Goal: Transaction & Acquisition: Purchase product/service

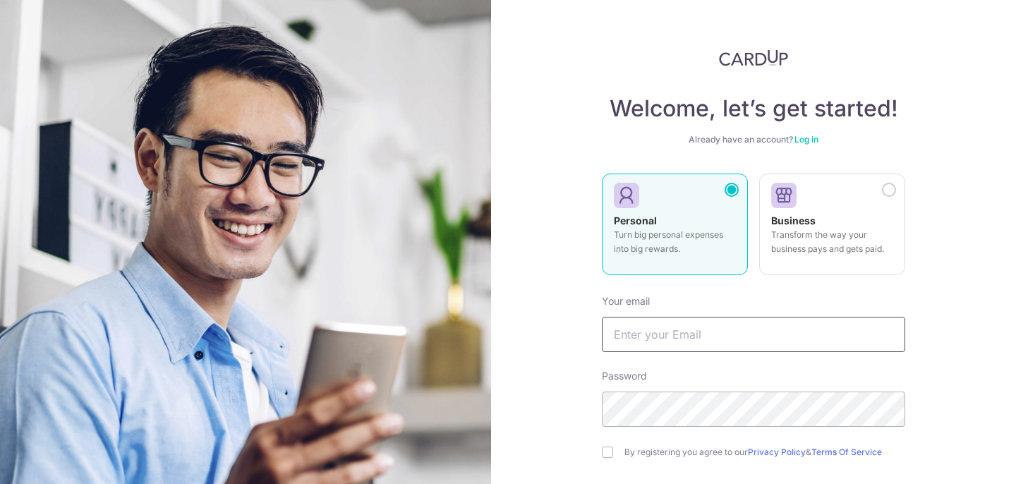
click at [693, 325] on input "text" at bounding box center [753, 334] width 303 height 35
type input "[EMAIL_ADDRESS][DOMAIN_NAME]"
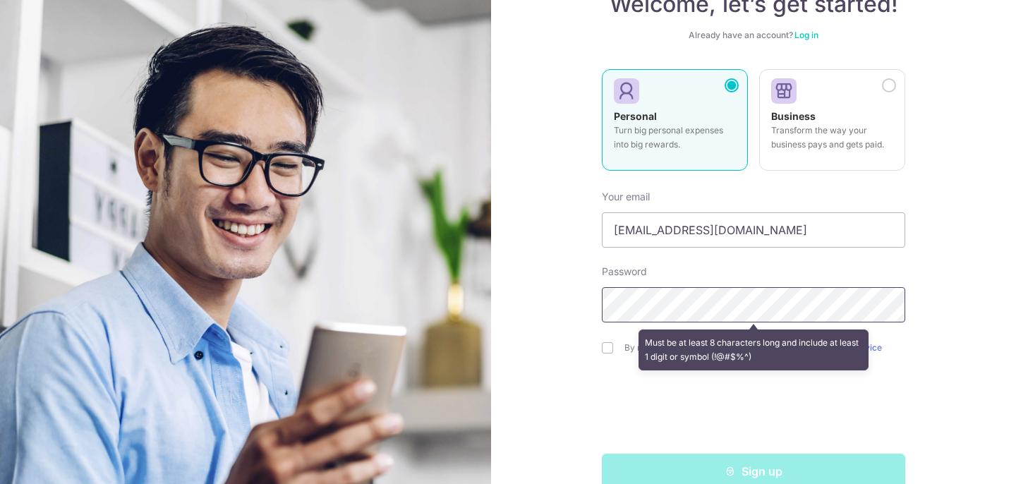
scroll to position [107, 0]
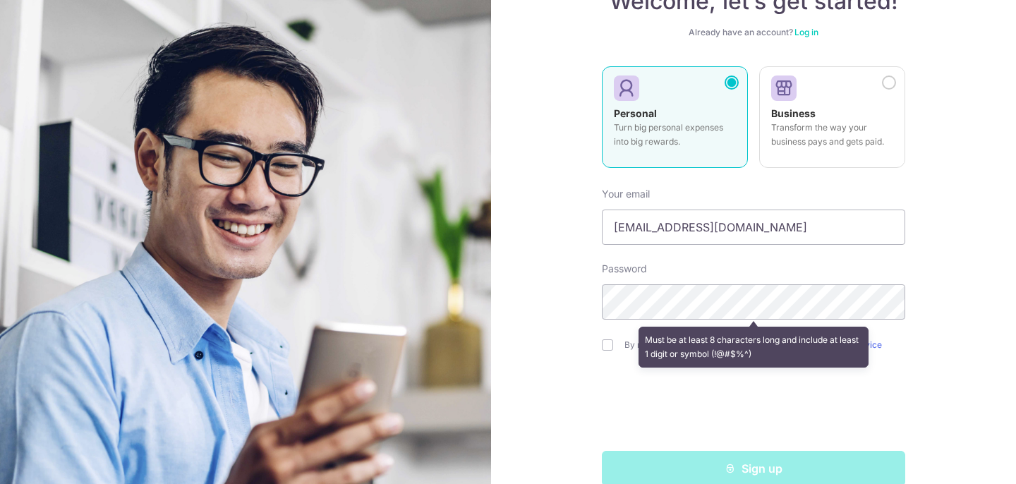
click at [606, 345] on div "Must be at least 8 characters long and include at least 1 digit or symbol (!@#$…" at bounding box center [753, 347] width 303 height 52
click at [608, 351] on div "Must be at least 8 characters long and include at least 1 digit or symbol (!@#$…" at bounding box center [753, 347] width 303 height 52
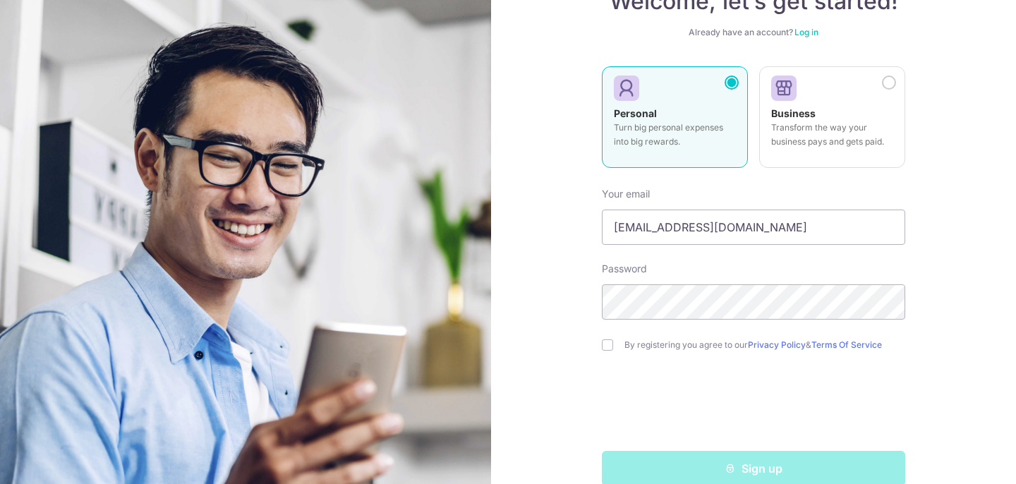
click at [606, 352] on div "By registering you agree to our Privacy Policy & Terms Of Service" at bounding box center [753, 345] width 303 height 17
click at [606, 345] on input "checkbox" at bounding box center [607, 344] width 11 height 11
checkbox input "true"
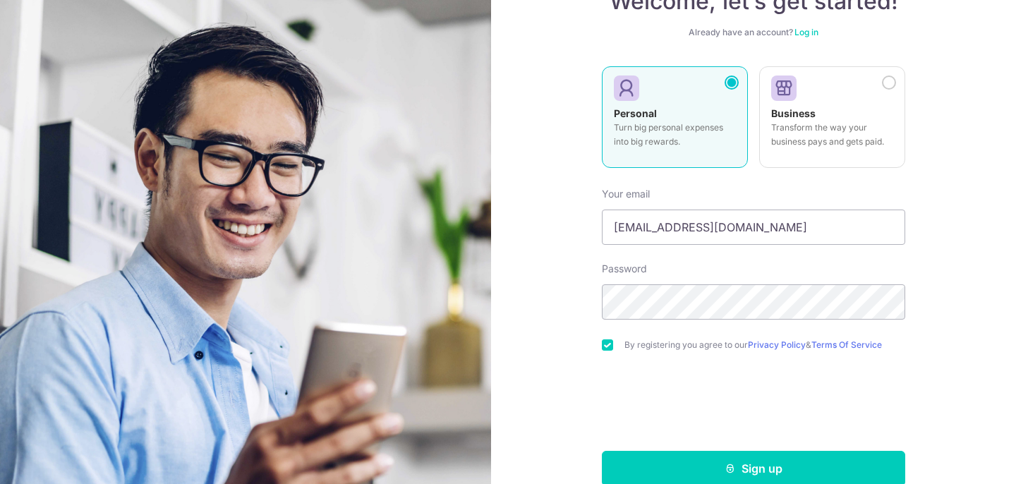
scroll to position [132, 0]
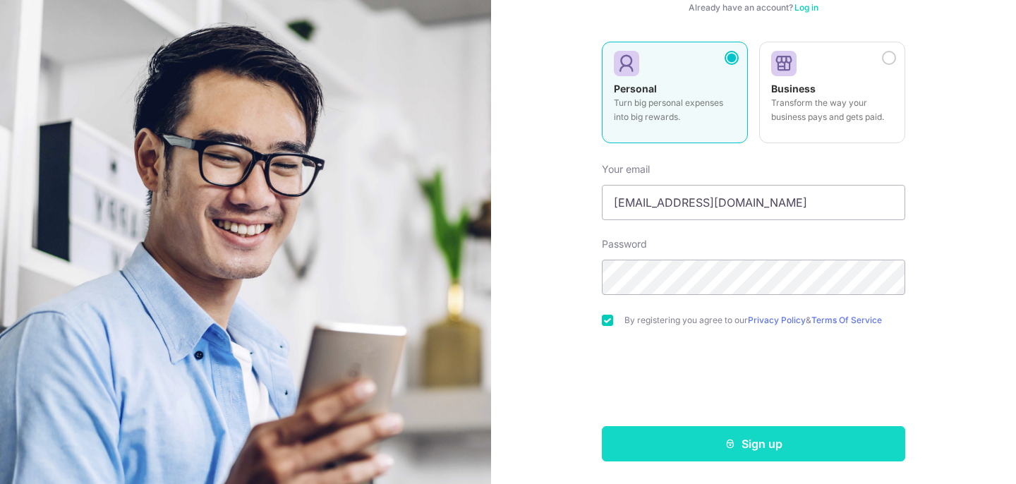
click at [646, 443] on button "Sign up" at bounding box center [753, 443] width 303 height 35
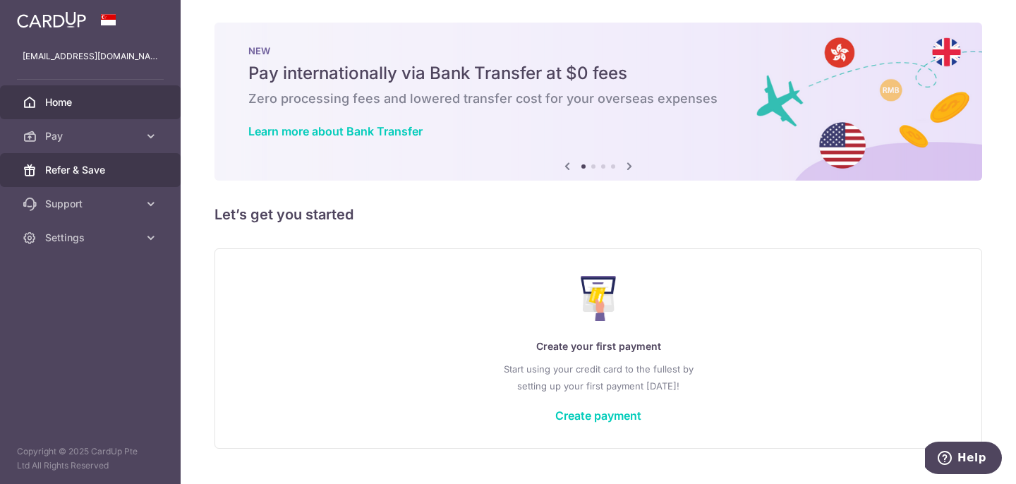
click at [120, 167] on span "Refer & Save" at bounding box center [91, 170] width 93 height 14
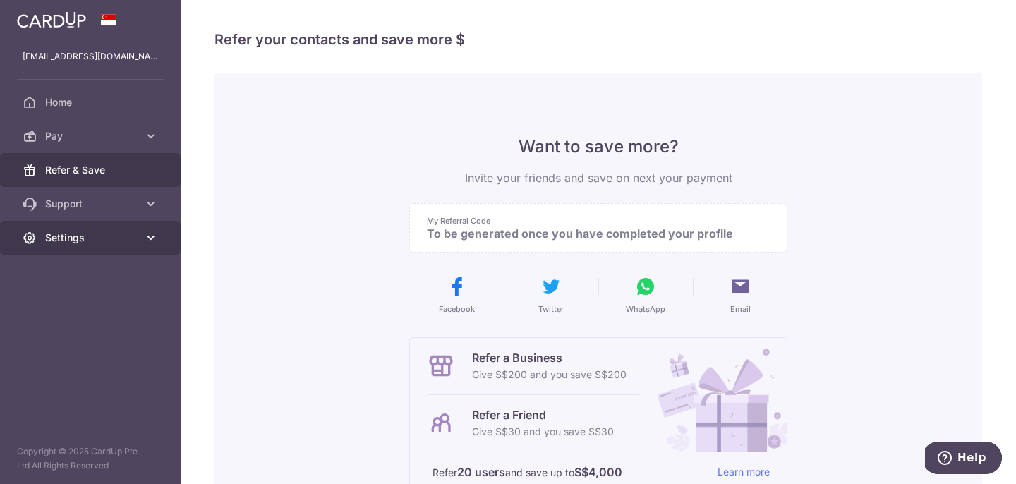
click at [95, 232] on span "Settings" at bounding box center [91, 238] width 93 height 14
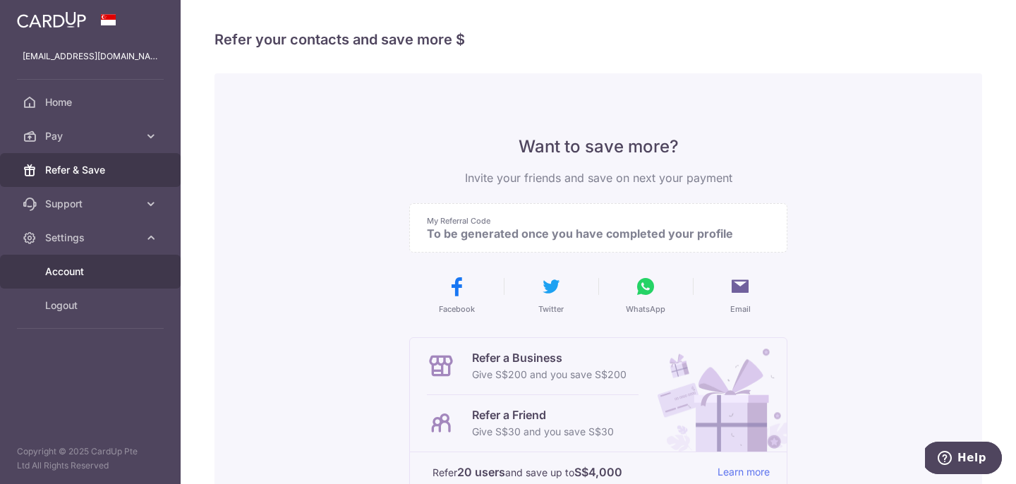
click at [84, 280] on link "Account" at bounding box center [90, 272] width 181 height 34
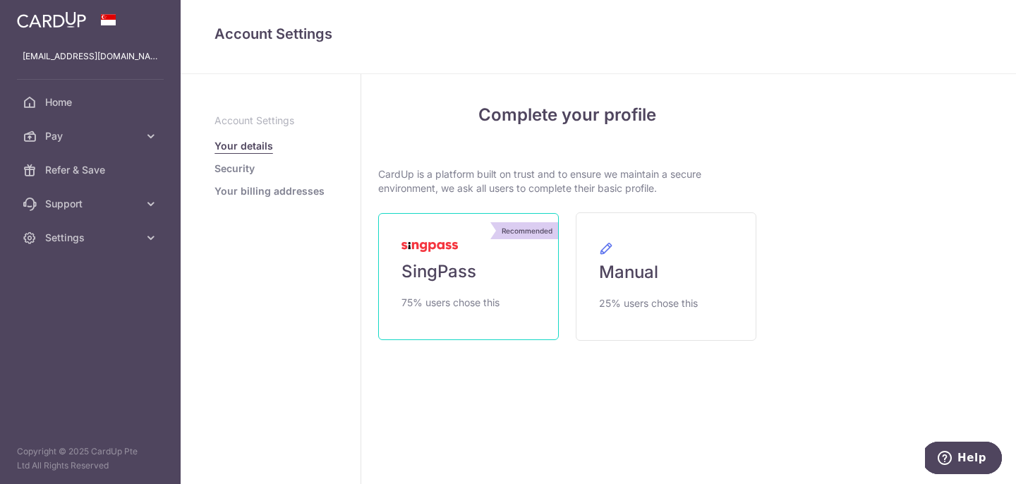
click at [469, 271] on span "SingPass" at bounding box center [439, 271] width 75 height 23
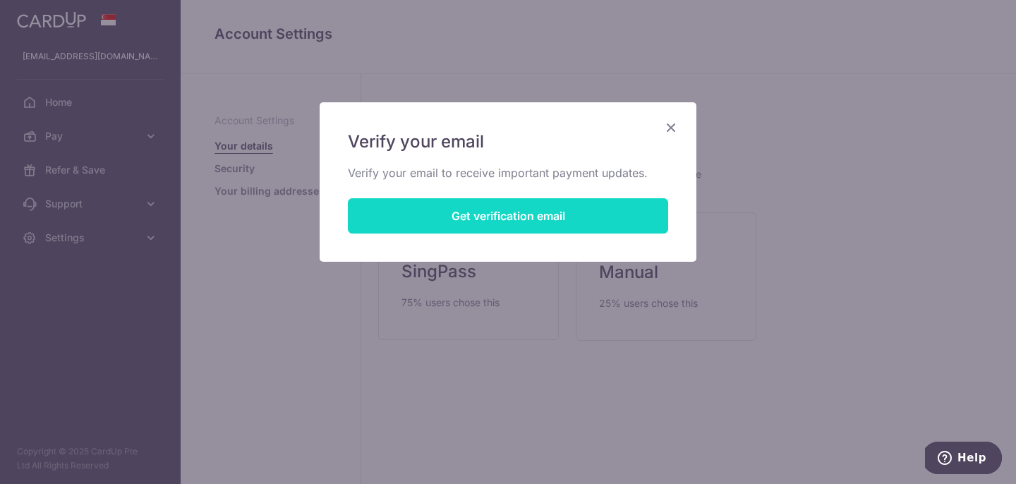
click at [485, 206] on button "Get verification email" at bounding box center [508, 215] width 320 height 35
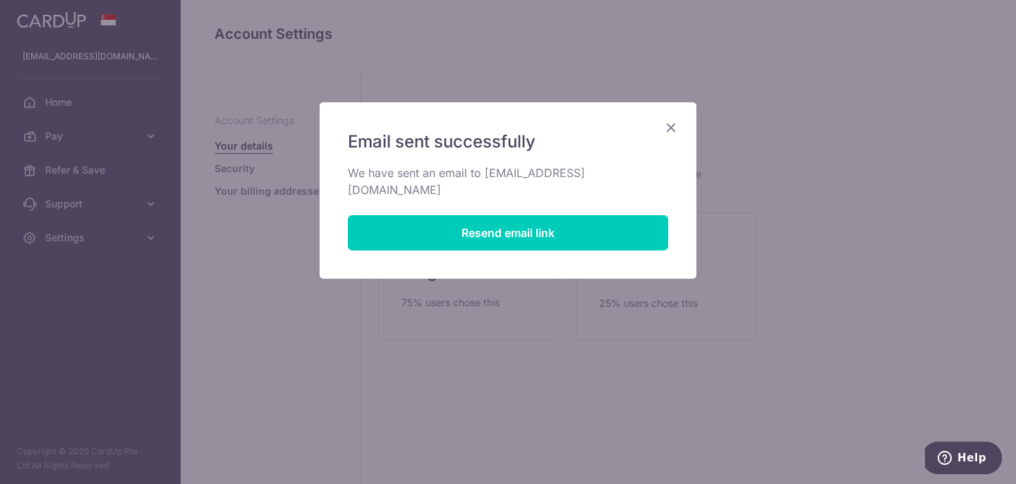
click at [673, 133] on icon "Close" at bounding box center [671, 128] width 17 height 18
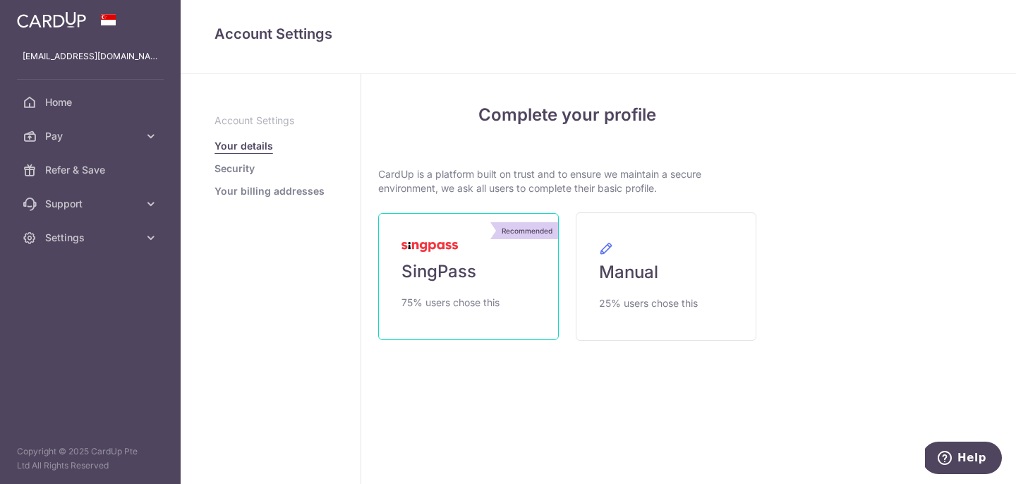
click at [449, 275] on span "SingPass" at bounding box center [439, 271] width 75 height 23
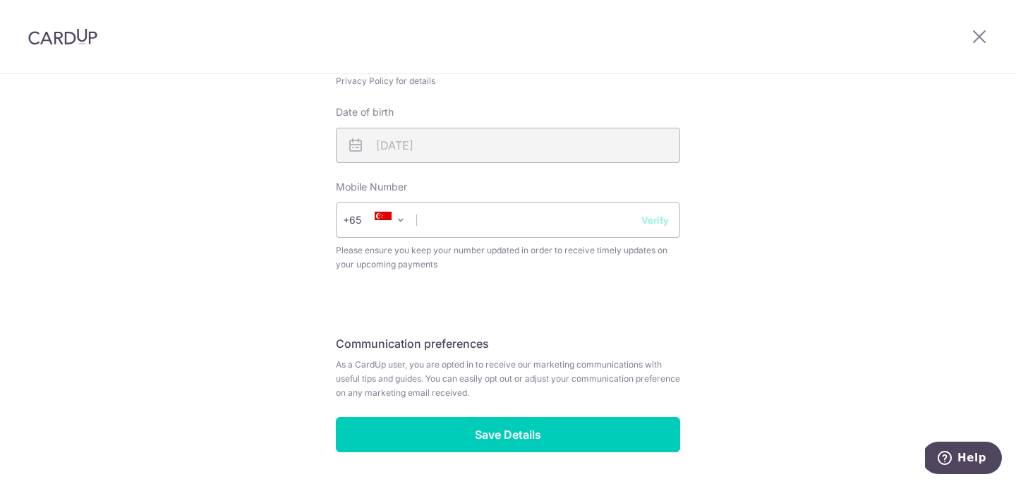
scroll to position [515, 0]
click at [551, 228] on input "text" at bounding box center [508, 220] width 344 height 35
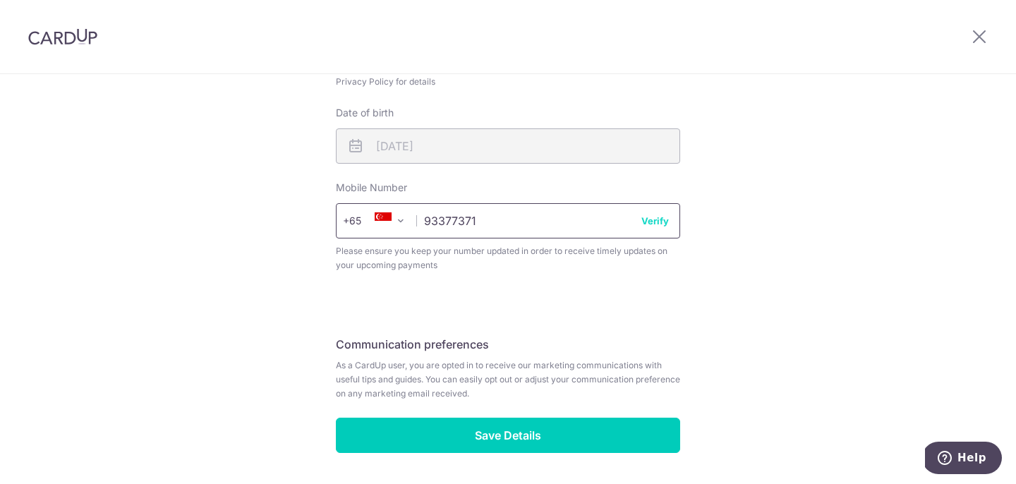
click at [663, 229] on input "93377371" at bounding box center [508, 220] width 344 height 35
type input "93377371"
click at [654, 220] on button "Verify" at bounding box center [656, 221] width 28 height 14
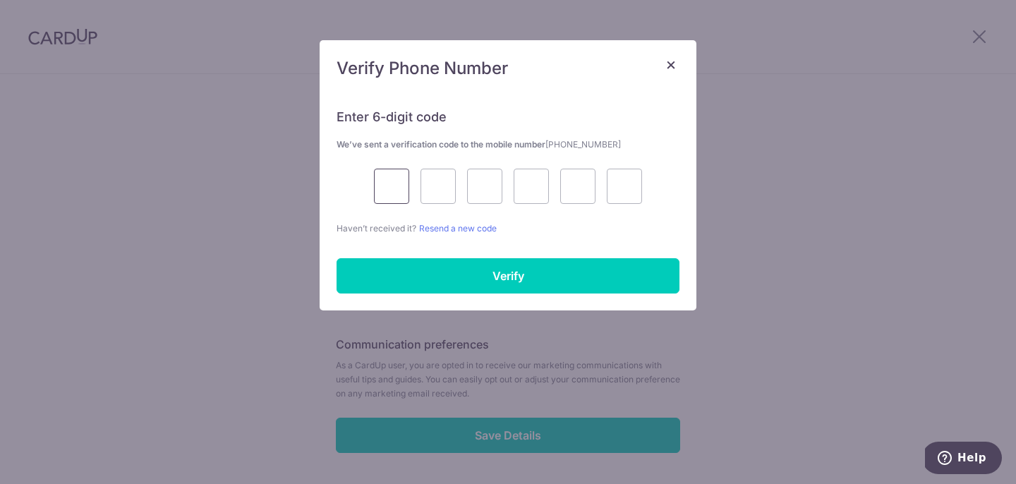
click at [392, 182] on input "text" at bounding box center [391, 186] width 35 height 35
type input "6"
type input "7"
type input "0"
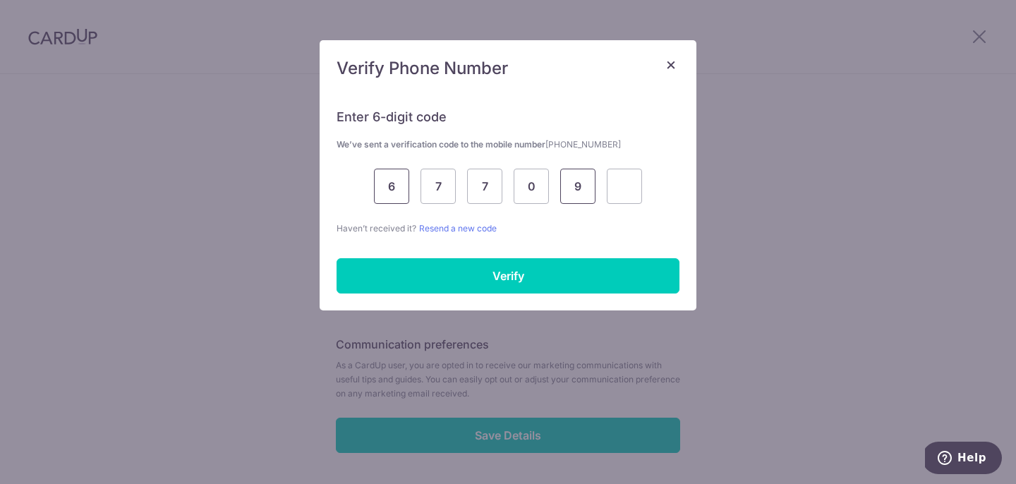
type input "9"
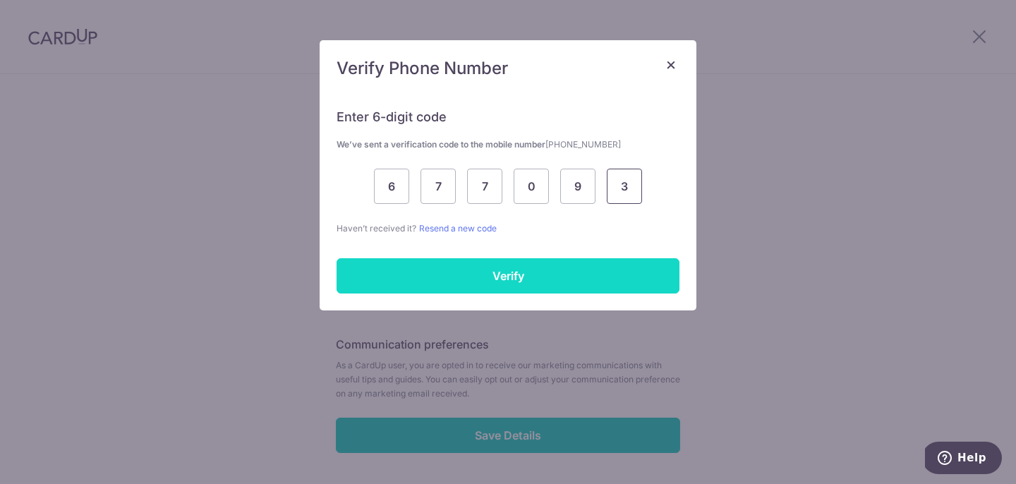
type input "3"
click at [419, 276] on input "Verify" at bounding box center [508, 275] width 343 height 35
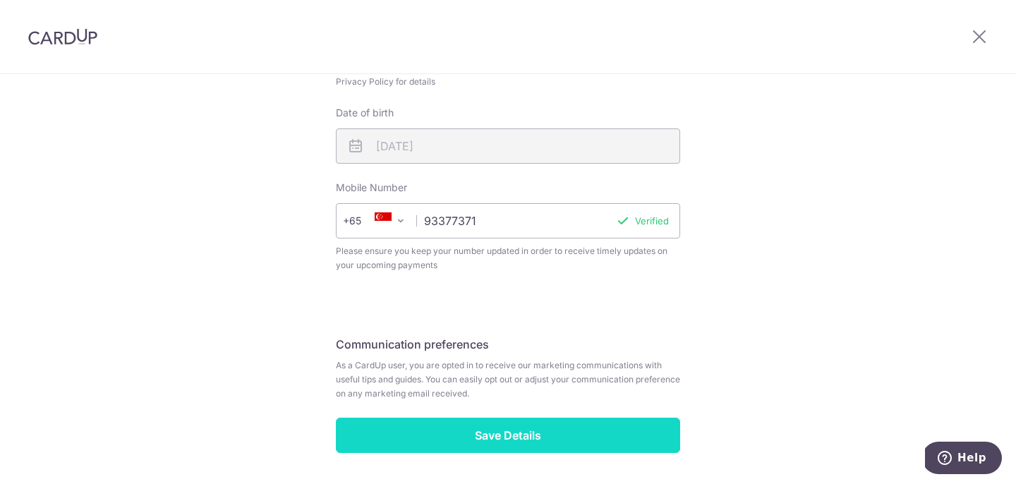
click at [513, 431] on input "Save Details" at bounding box center [508, 435] width 344 height 35
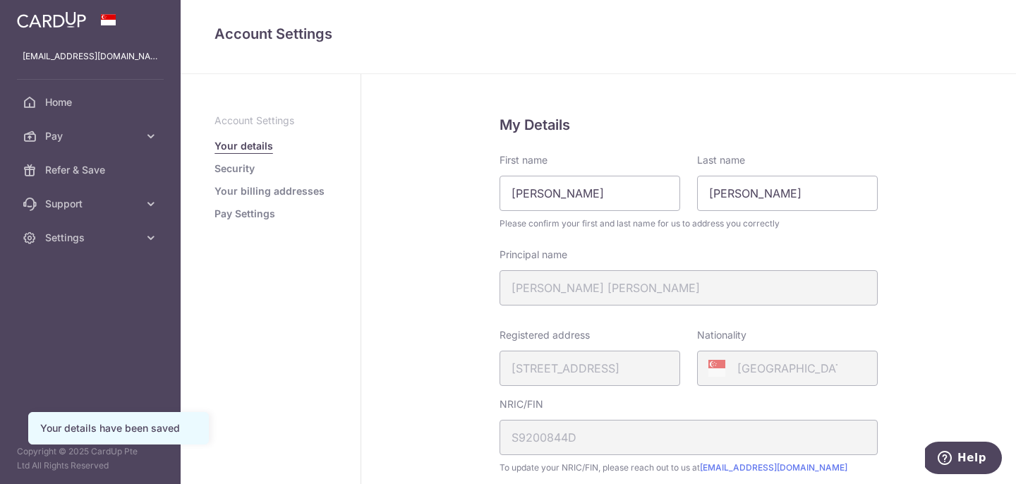
click at [246, 209] on link "Pay Settings" at bounding box center [245, 214] width 61 height 14
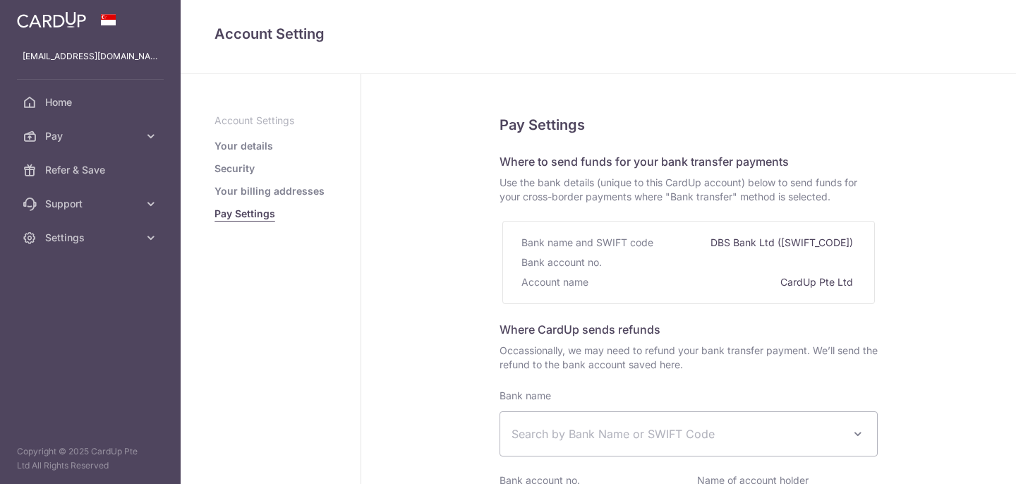
select select
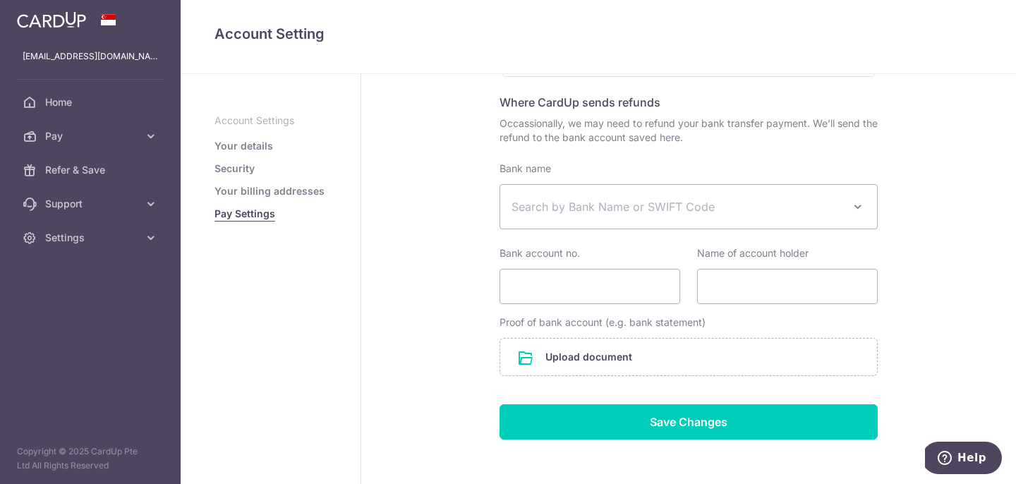
scroll to position [247, 0]
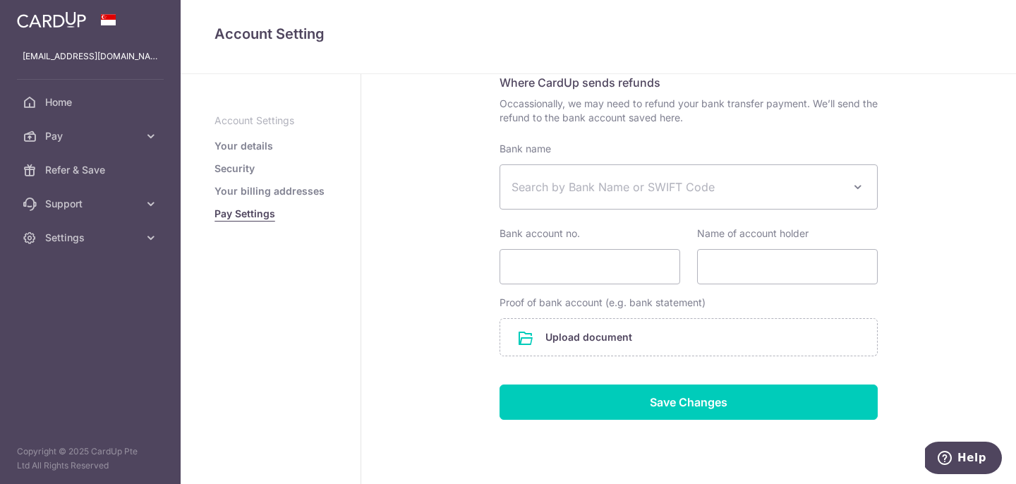
click at [608, 197] on span "Search by Bank Name or SWIFT Code" at bounding box center [688, 187] width 377 height 44
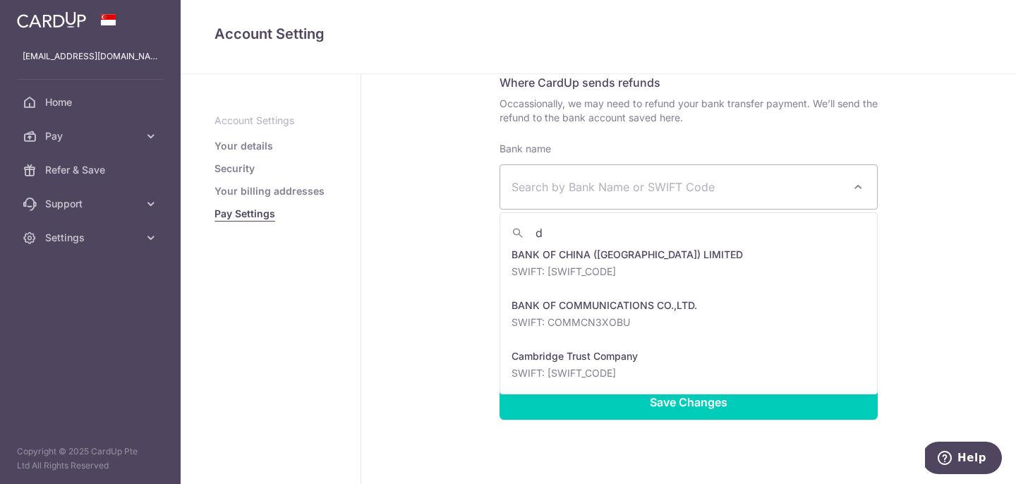
scroll to position [0, 0]
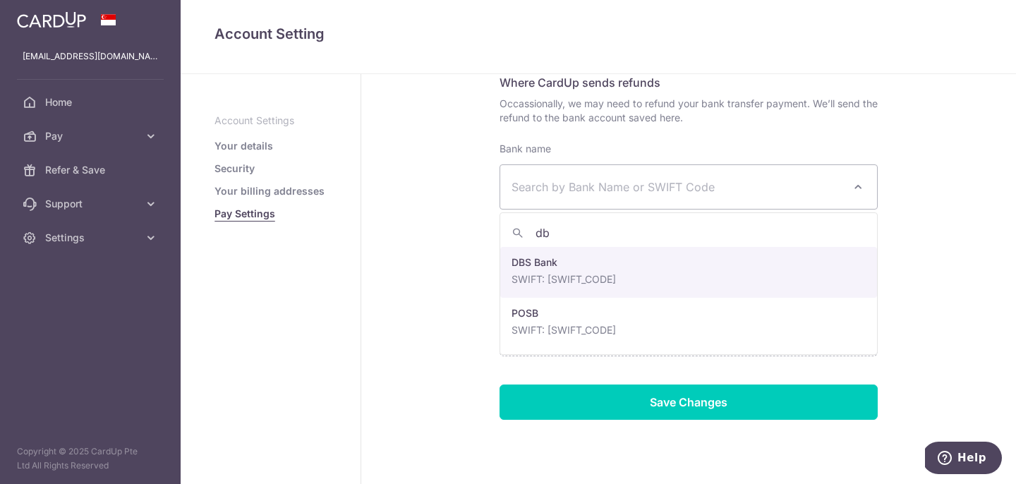
type input "d"
type input "ocbc"
select select "12"
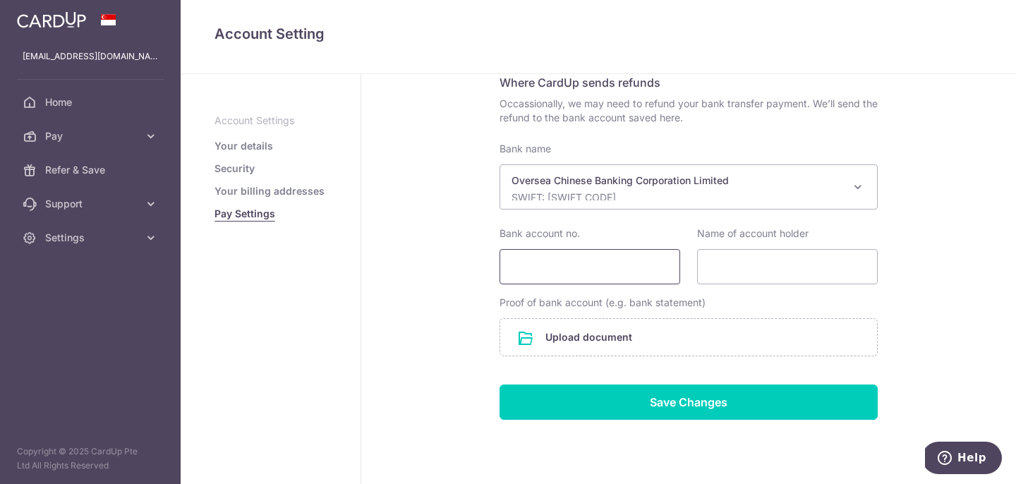
click at [601, 277] on input "Bank account no." at bounding box center [590, 266] width 181 height 35
type input "526184684001"
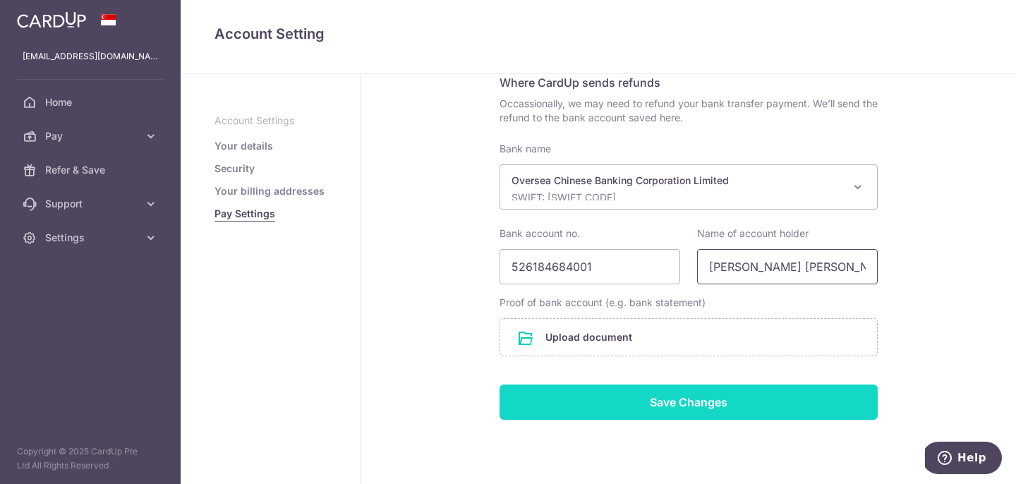
type input "Ng Hui Yun Vivian"
click at [596, 416] on input "Save Changes" at bounding box center [689, 402] width 378 height 35
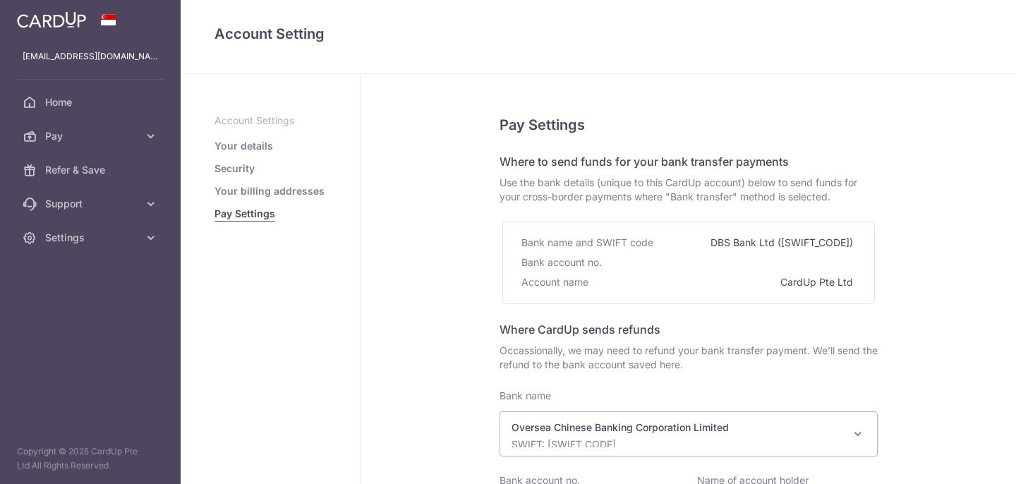
select select "12"
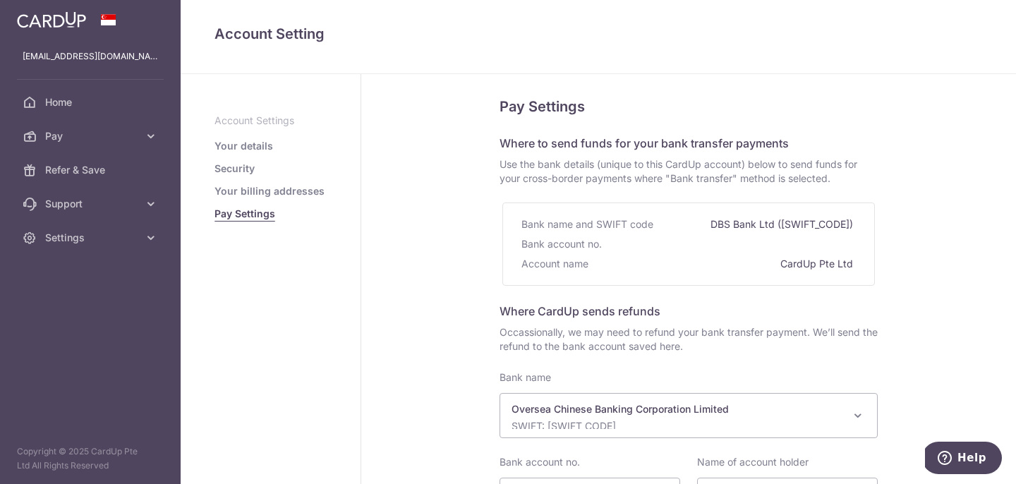
scroll to position [61, 0]
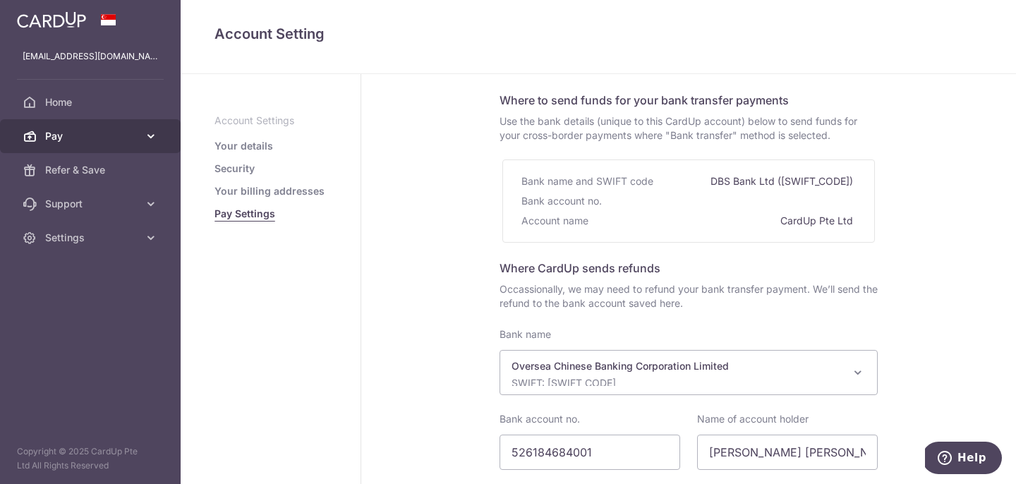
click at [148, 138] on icon at bounding box center [151, 136] width 14 height 14
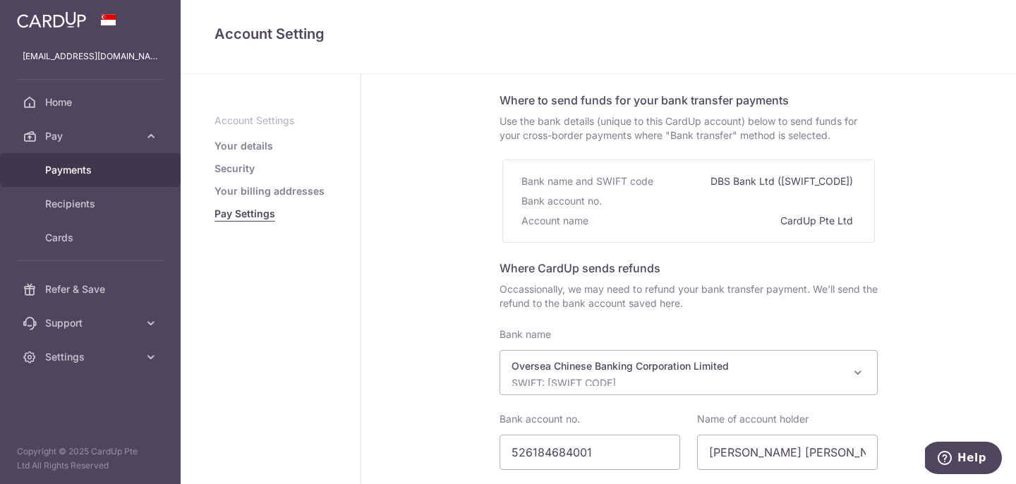
click at [130, 172] on span "Payments" at bounding box center [91, 170] width 93 height 14
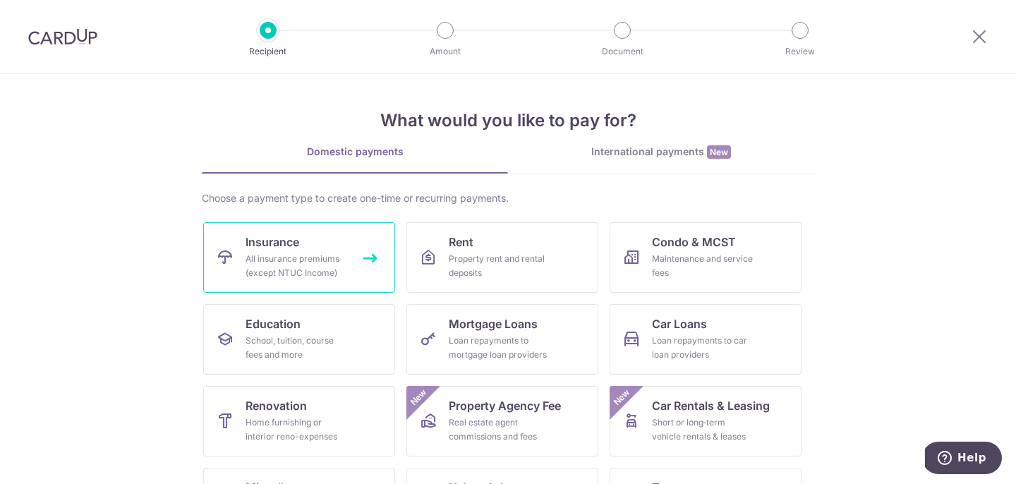
click at [301, 259] on div "All insurance premiums (except NTUC Income)" at bounding box center [297, 266] width 102 height 28
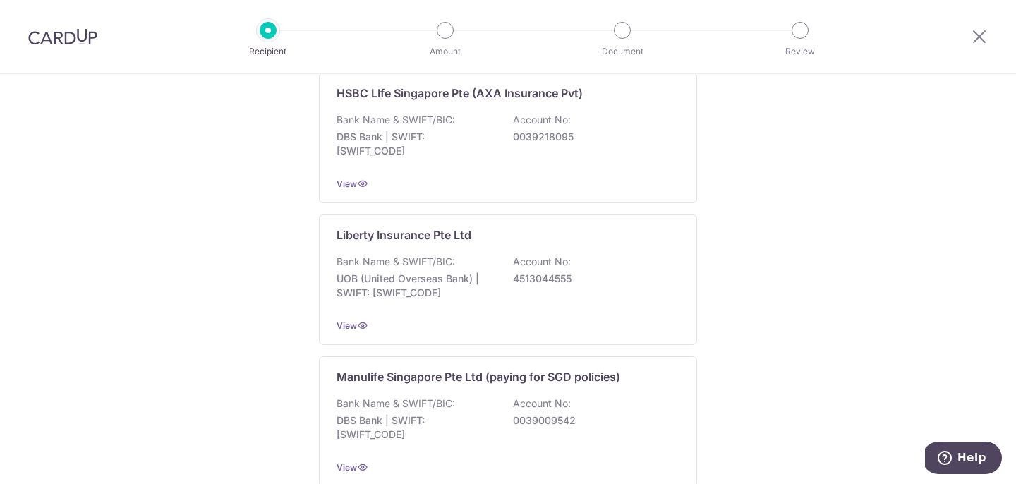
scroll to position [1443, 0]
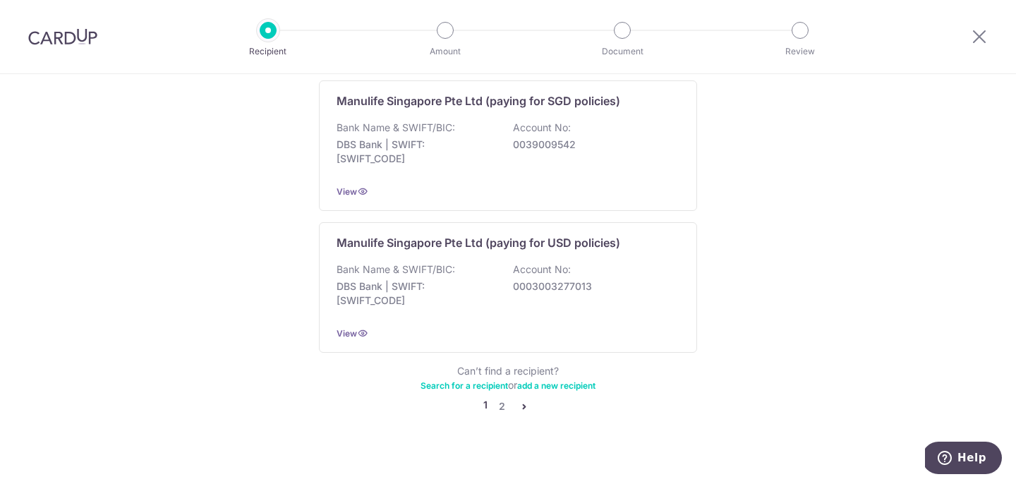
click at [523, 401] on icon "pager" at bounding box center [524, 406] width 11 height 11
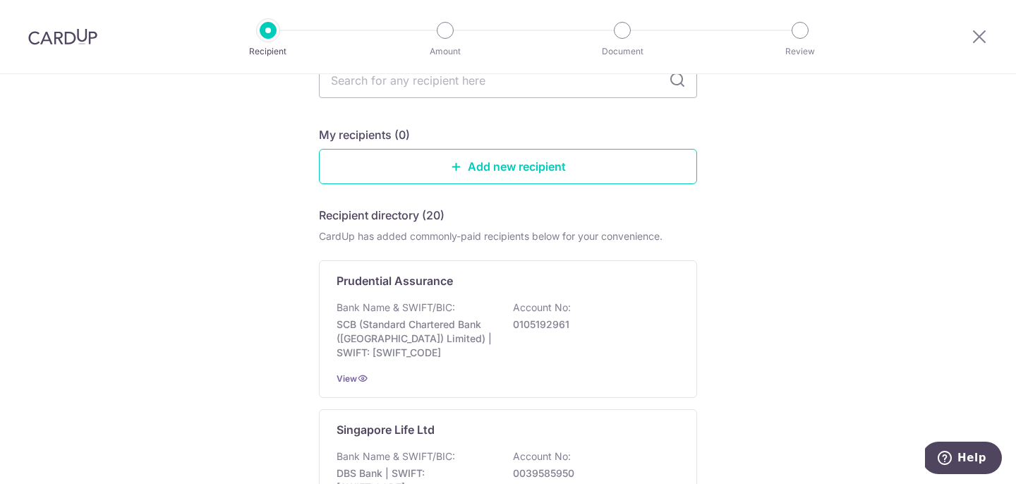
scroll to position [0, 0]
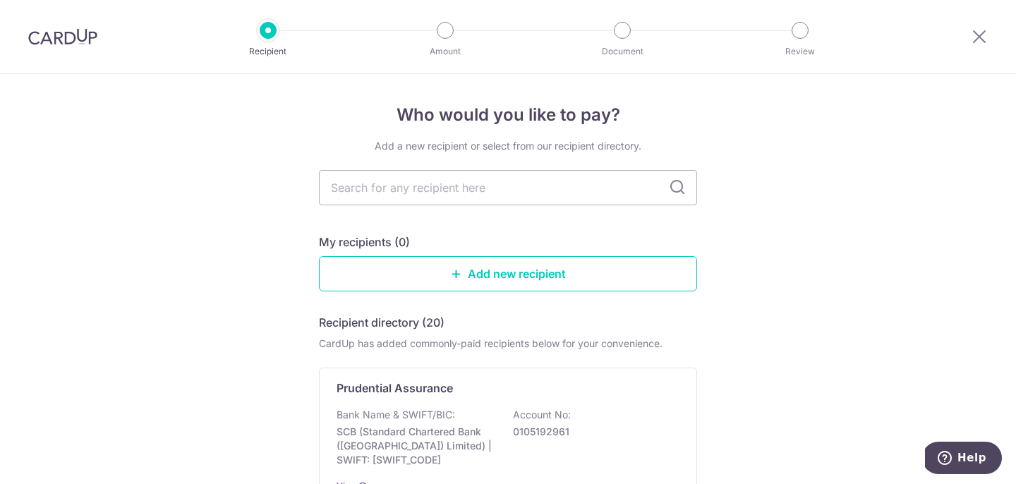
click at [992, 40] on div at bounding box center [979, 36] width 73 height 73
click at [981, 38] on icon at bounding box center [979, 37] width 17 height 18
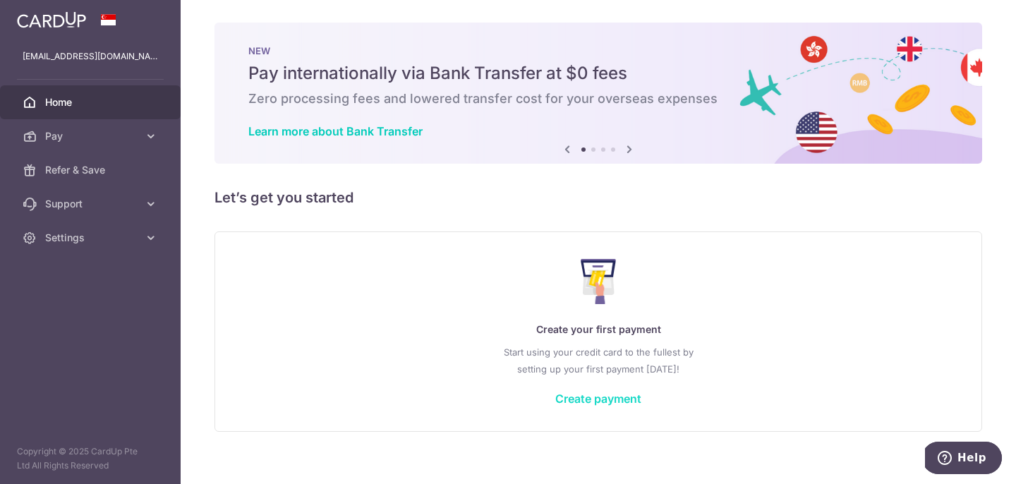
click at [620, 398] on link "Create payment" at bounding box center [598, 399] width 86 height 14
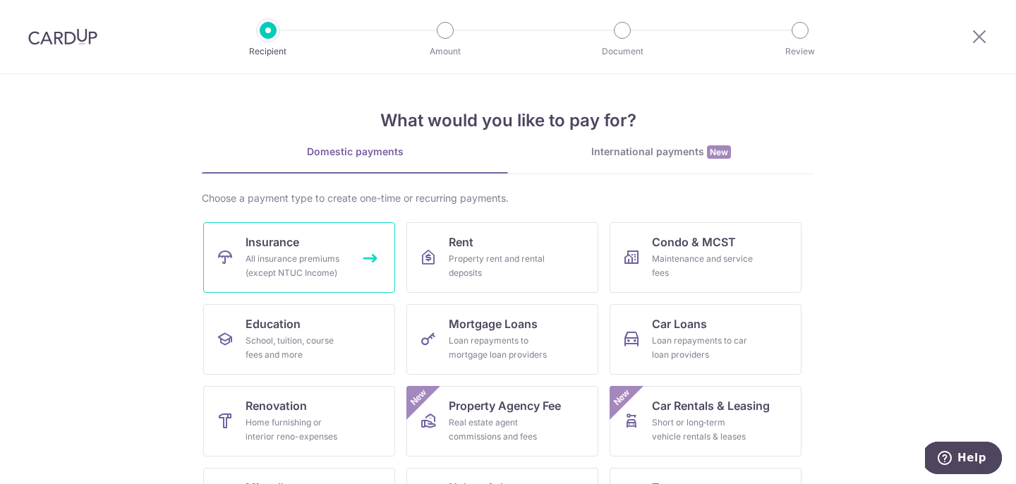
click at [323, 253] on div "All insurance premiums (except NTUC Income)" at bounding box center [297, 266] width 102 height 28
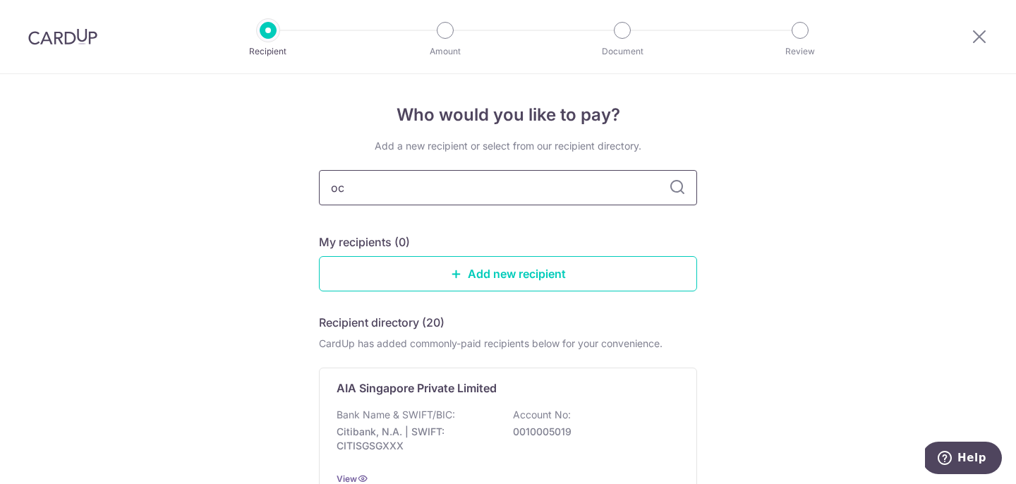
type input "o"
type input "prudential"
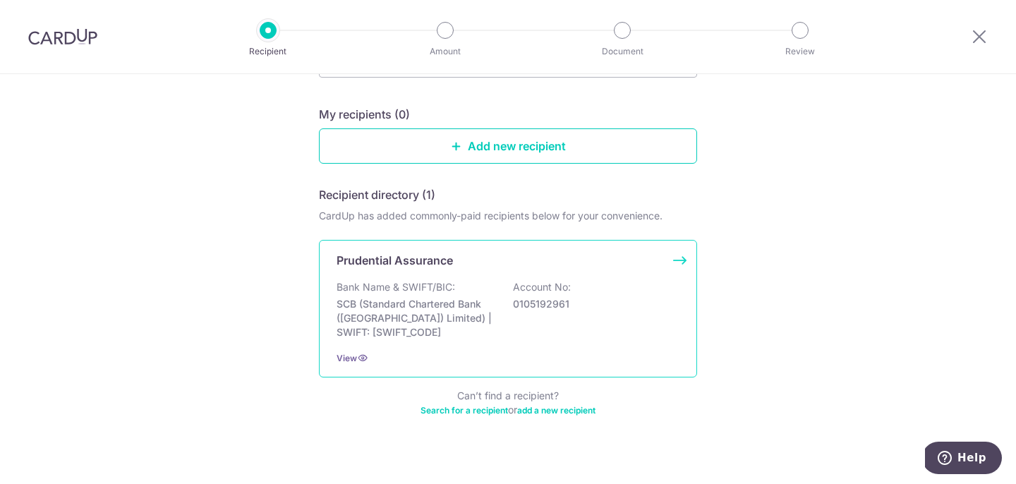
click at [455, 307] on p "SCB (Standard Chartered Bank (Singapore) Limited) | SWIFT: SCBLSG22XXX" at bounding box center [416, 318] width 158 height 42
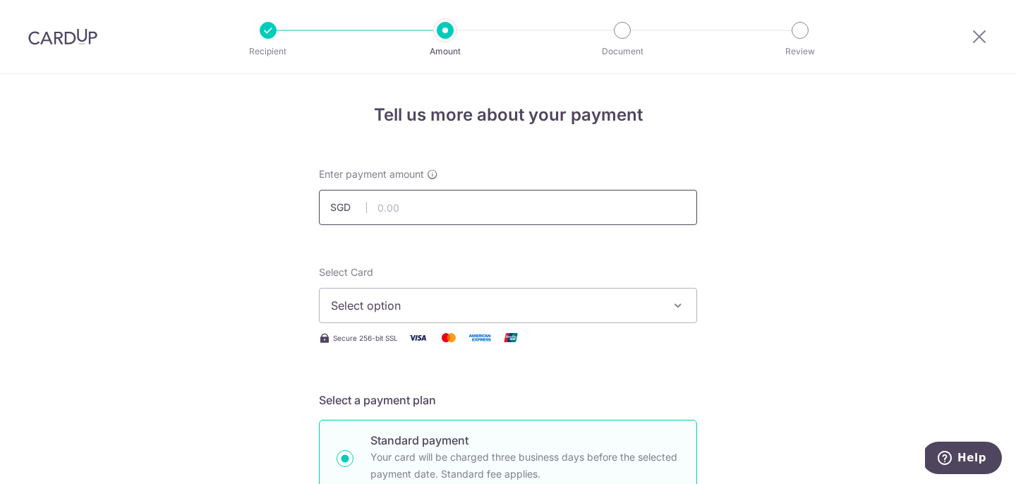
click at [458, 203] on input "text" at bounding box center [508, 207] width 378 height 35
click at [435, 298] on span "Select option" at bounding box center [495, 305] width 329 height 17
click at [536, 309] on span "Select option" at bounding box center [495, 305] width 329 height 17
click at [478, 207] on input "text" at bounding box center [508, 207] width 378 height 35
type input "3,323.60"
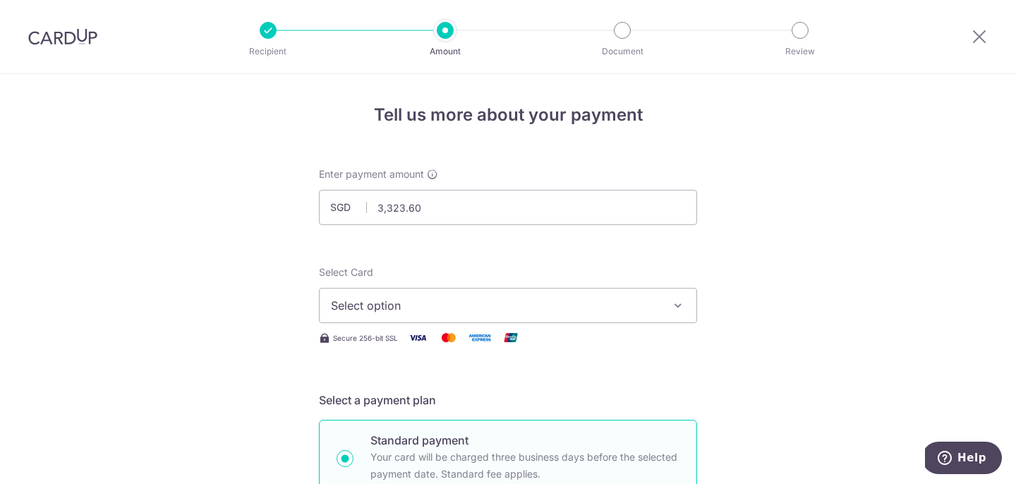
click at [671, 309] on button "Select option" at bounding box center [508, 305] width 378 height 35
click at [641, 331] on ul "Add credit card" at bounding box center [508, 345] width 378 height 38
click at [647, 320] on button "Select option" at bounding box center [508, 305] width 378 height 35
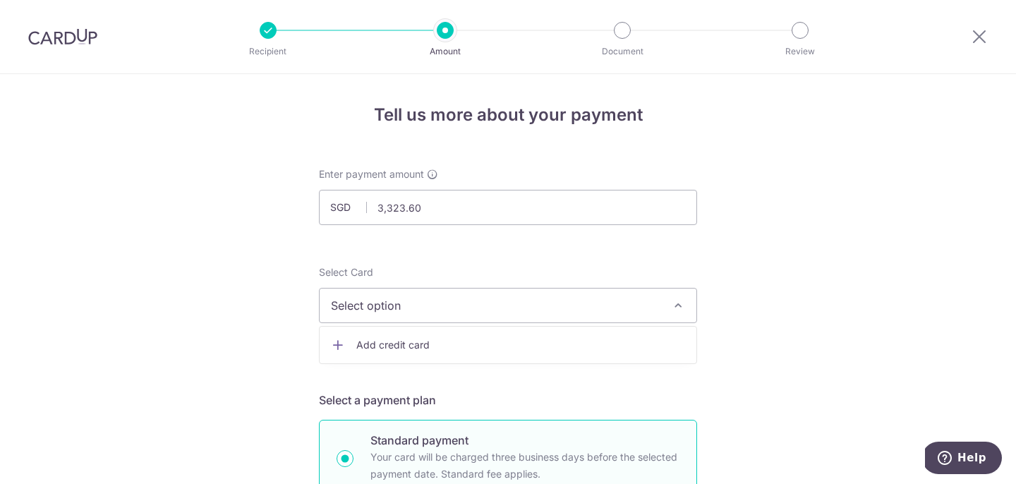
click at [603, 306] on span "Select option" at bounding box center [495, 305] width 329 height 17
click at [591, 349] on span "Add credit card" at bounding box center [520, 345] width 329 height 14
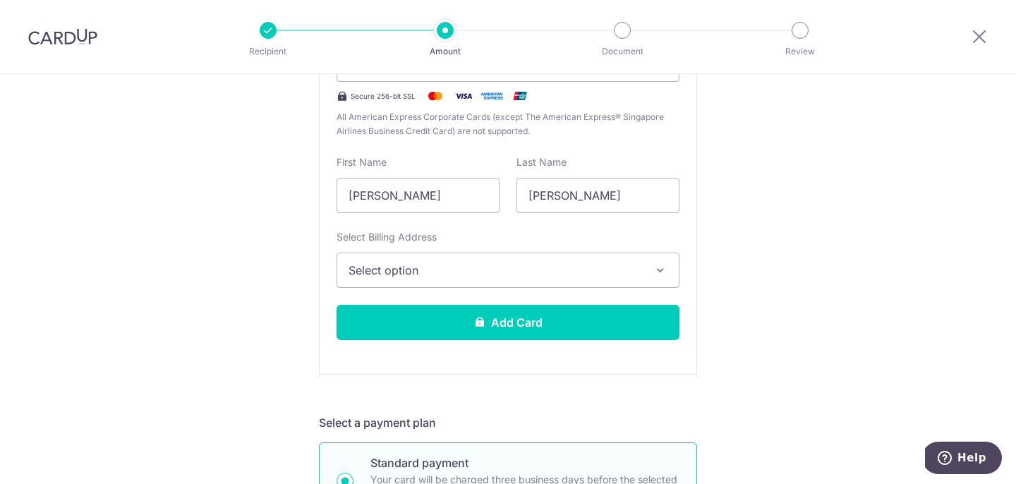
scroll to position [366, 0]
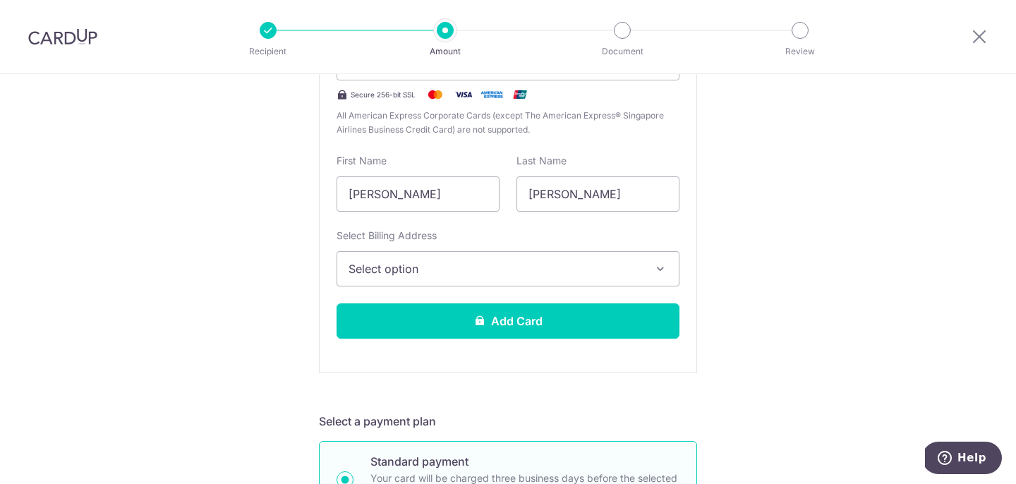
click at [647, 265] on button "Select option" at bounding box center [508, 268] width 343 height 35
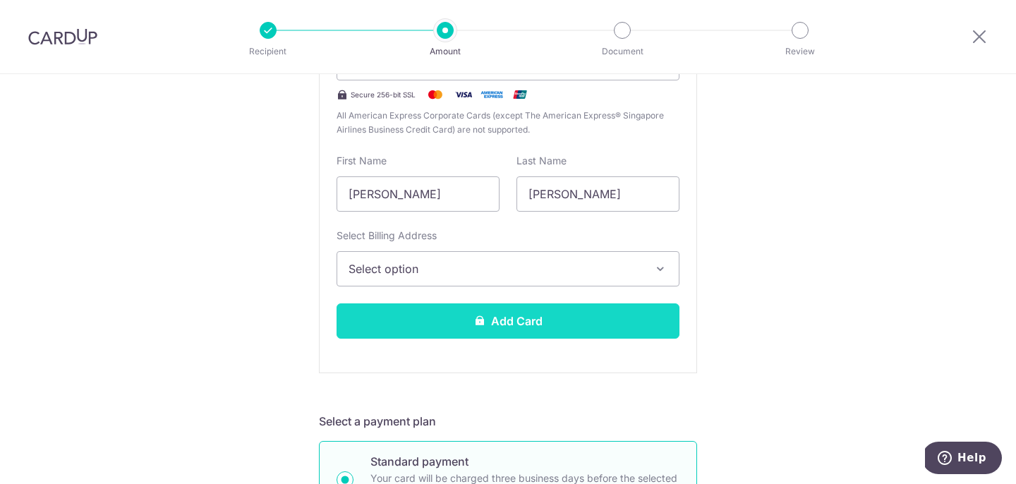
click at [635, 331] on button "Add Card" at bounding box center [508, 320] width 343 height 35
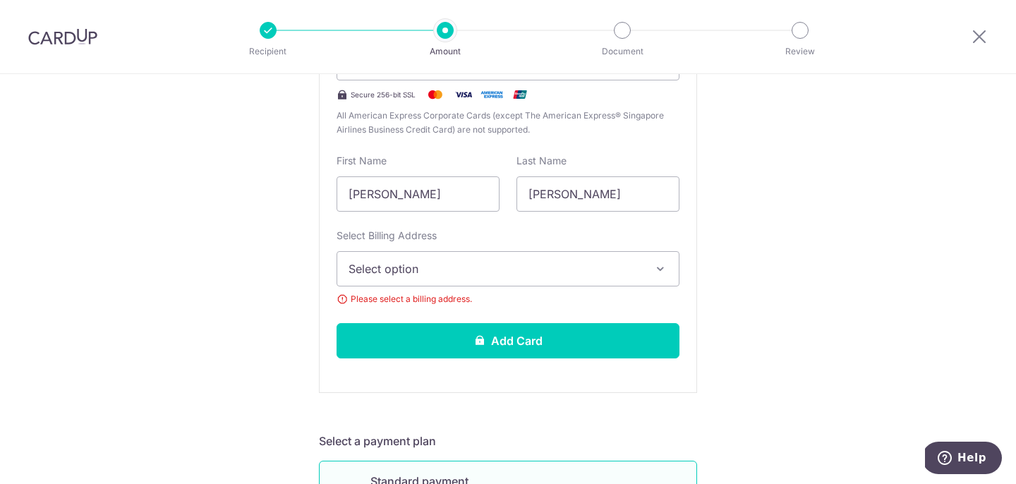
click at [601, 263] on span "Select option" at bounding box center [496, 268] width 294 height 17
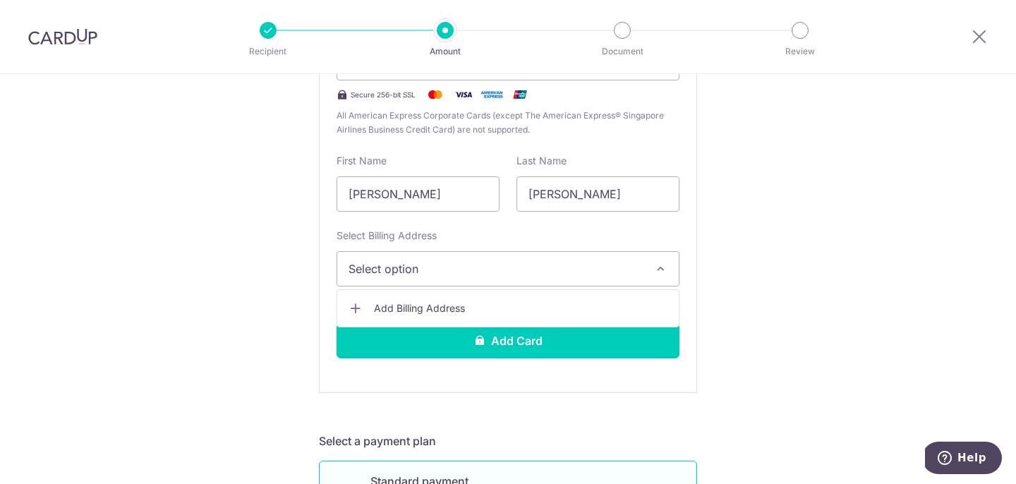
click at [569, 299] on link "Add Billing Address" at bounding box center [508, 308] width 342 height 25
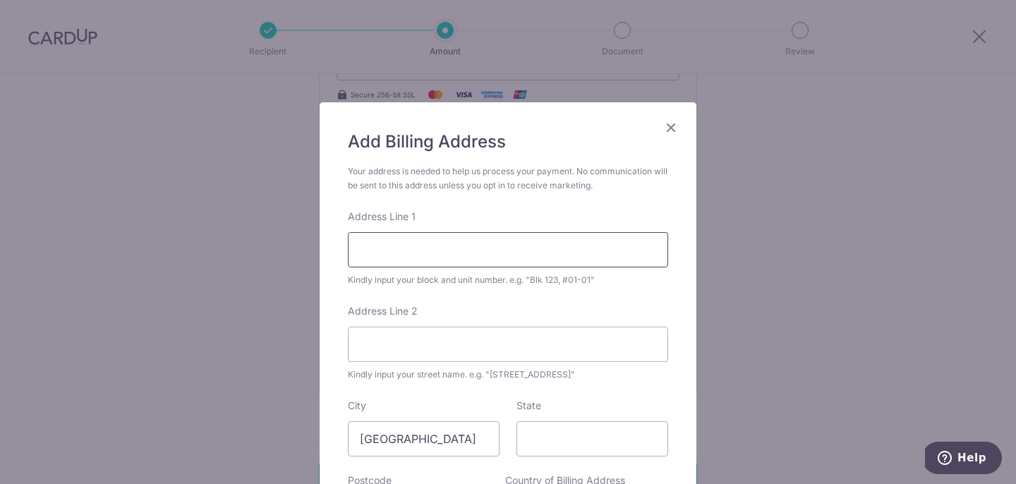
click at [483, 260] on input "Address Line 1" at bounding box center [508, 249] width 320 height 35
click at [646, 323] on div "Address Line 2 Kindly input your street name. e.g. "Hougang Street 10"" at bounding box center [508, 343] width 320 height 78
click at [618, 251] on input "Blk 443C" at bounding box center [508, 249] width 320 height 35
type input "Blk 443C #18-68"
click at [587, 351] on input "Address Line 2" at bounding box center [508, 344] width 320 height 35
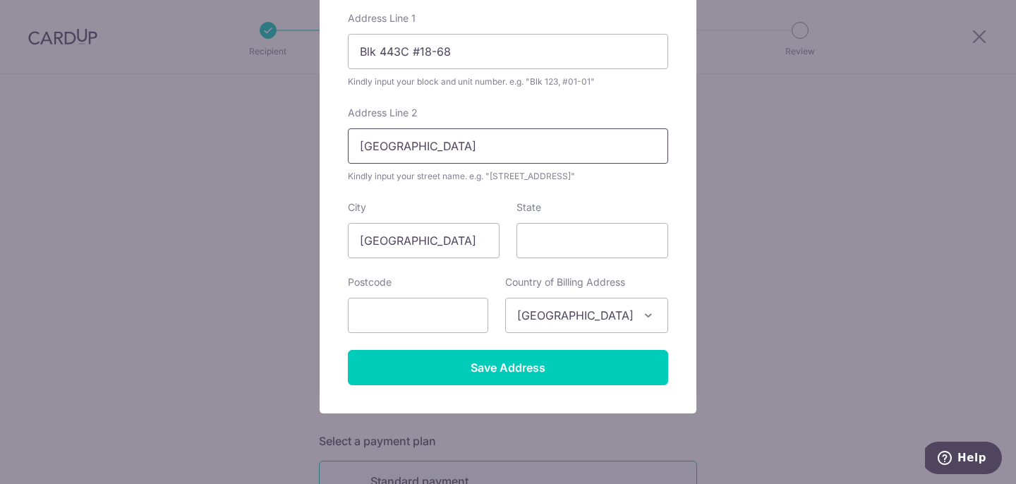
scroll to position [214, 0]
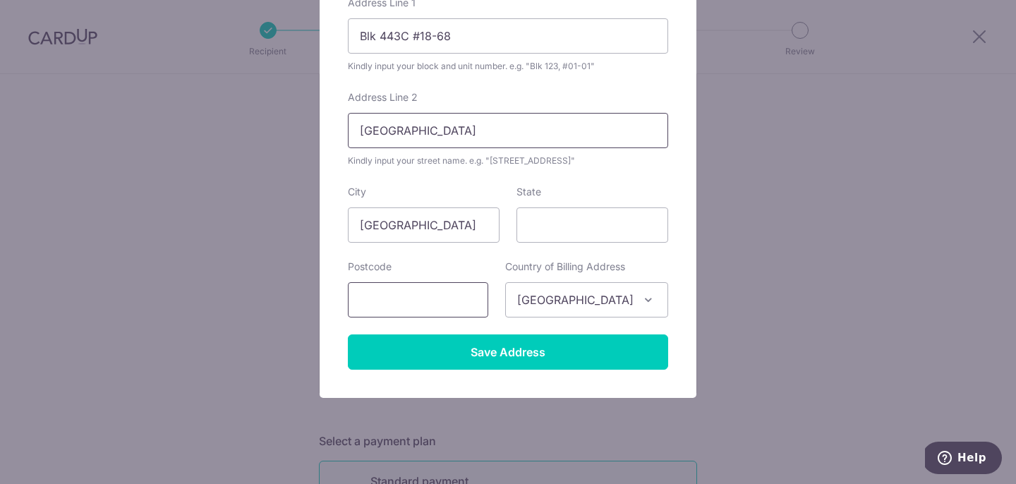
type input "Fajar Road"
click at [468, 301] on input "text" at bounding box center [418, 299] width 140 height 35
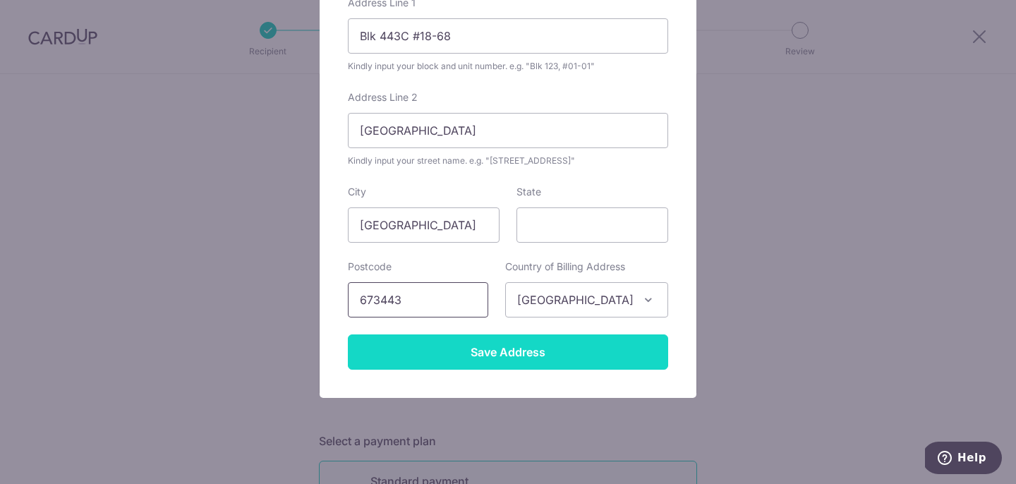
type input "673443"
click at [635, 361] on input "Save Address" at bounding box center [508, 352] width 320 height 35
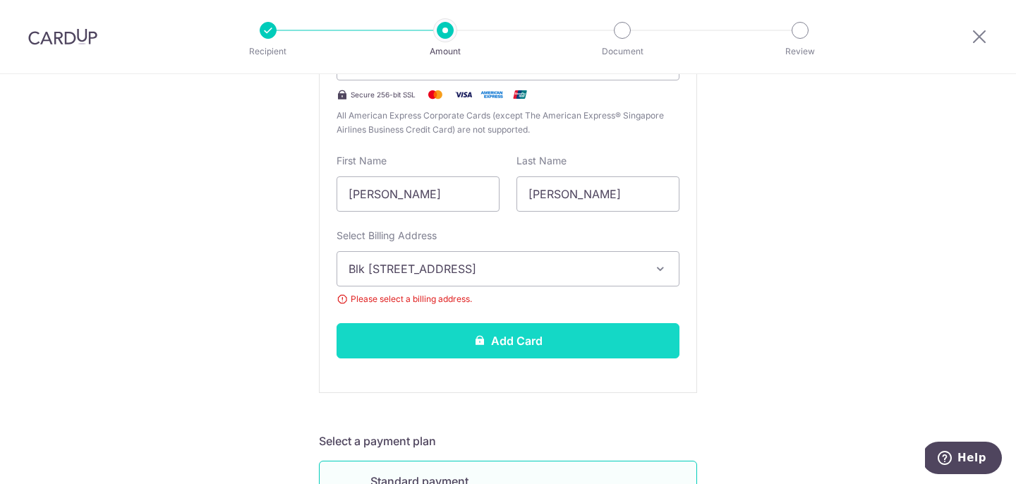
click at [553, 334] on button "Add Card" at bounding box center [508, 340] width 343 height 35
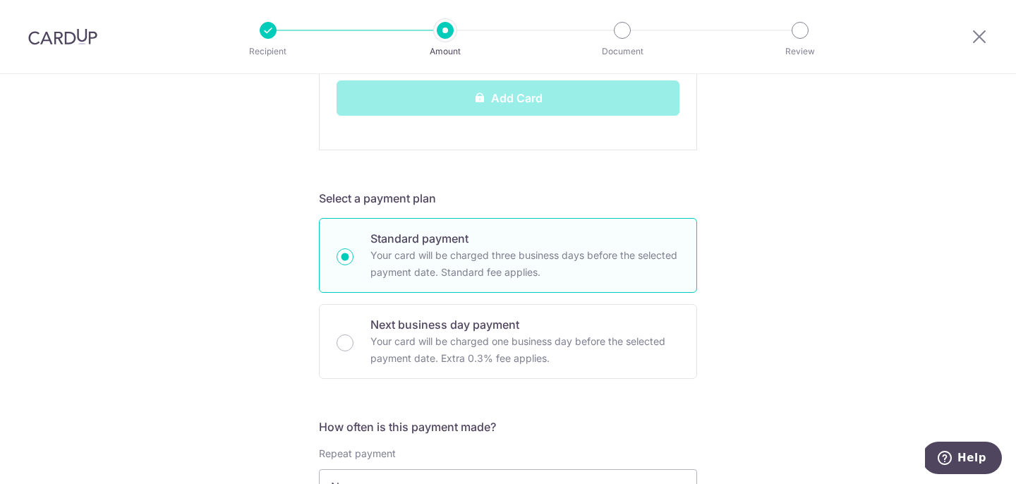
scroll to position [590, 0]
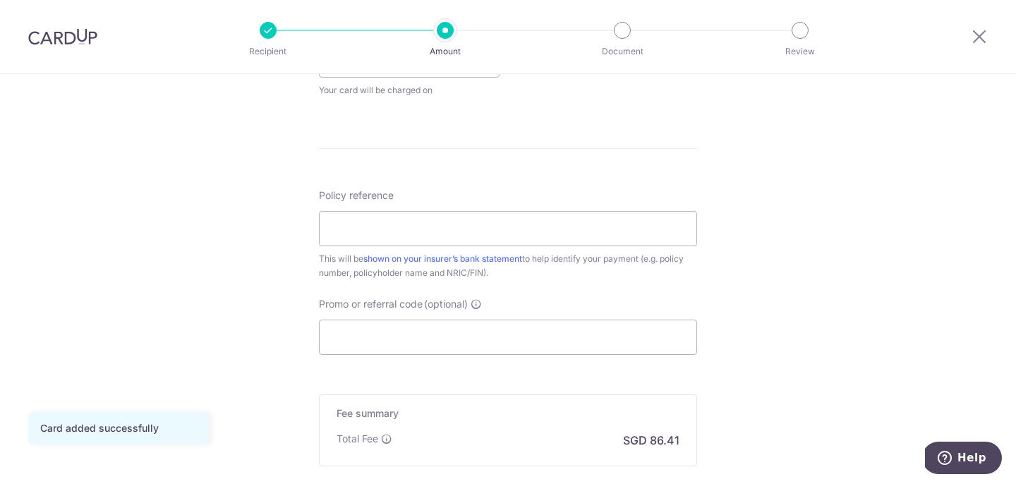
scroll to position [867, 0]
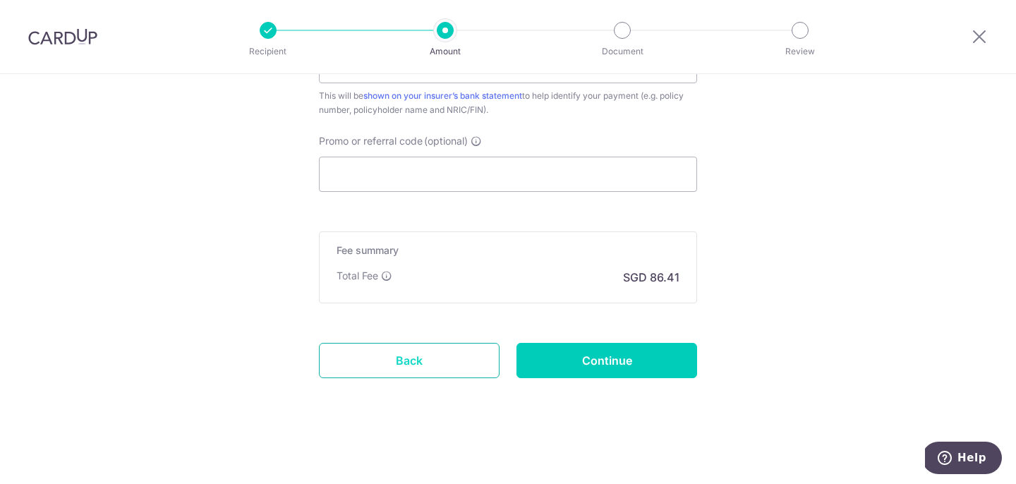
click at [437, 365] on link "Back" at bounding box center [409, 360] width 181 height 35
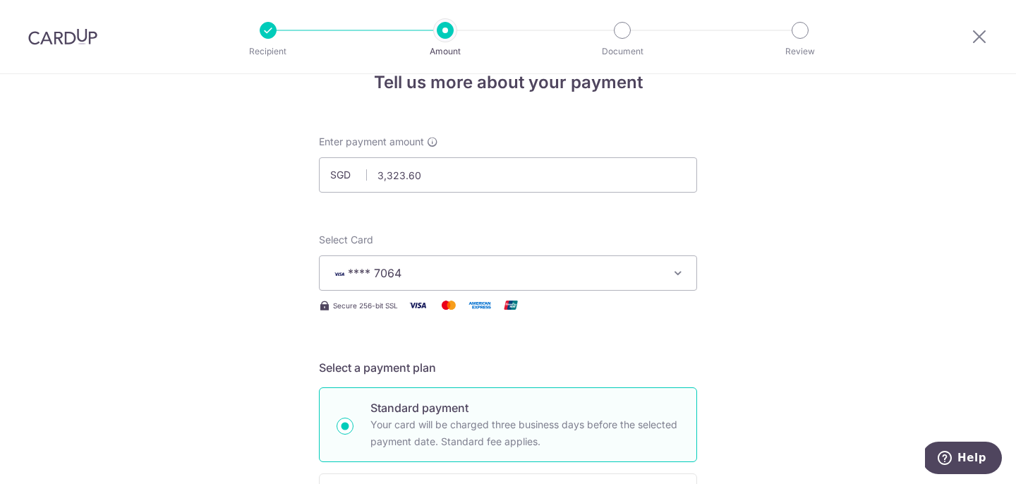
scroll to position [0, 0]
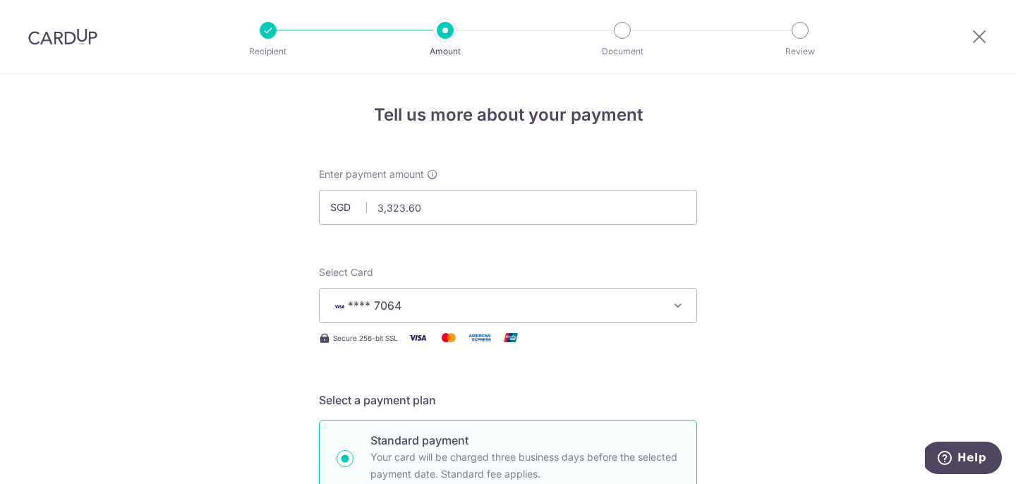
click at [271, 30] on div at bounding box center [268, 30] width 17 height 17
click at [980, 40] on icon at bounding box center [979, 37] width 17 height 18
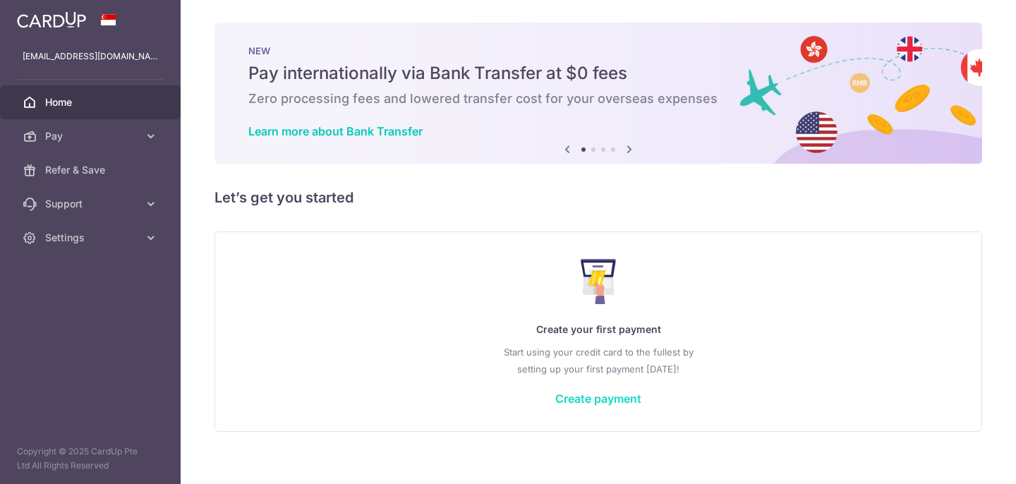
click at [627, 401] on link "Create payment" at bounding box center [598, 399] width 86 height 14
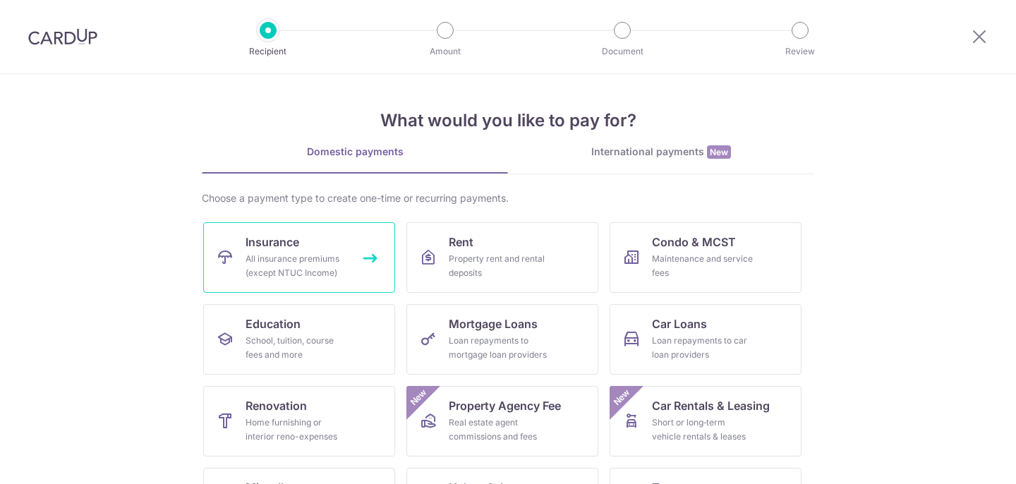
click at [338, 265] on div "All insurance premiums (except NTUC Income)" at bounding box center [297, 266] width 102 height 28
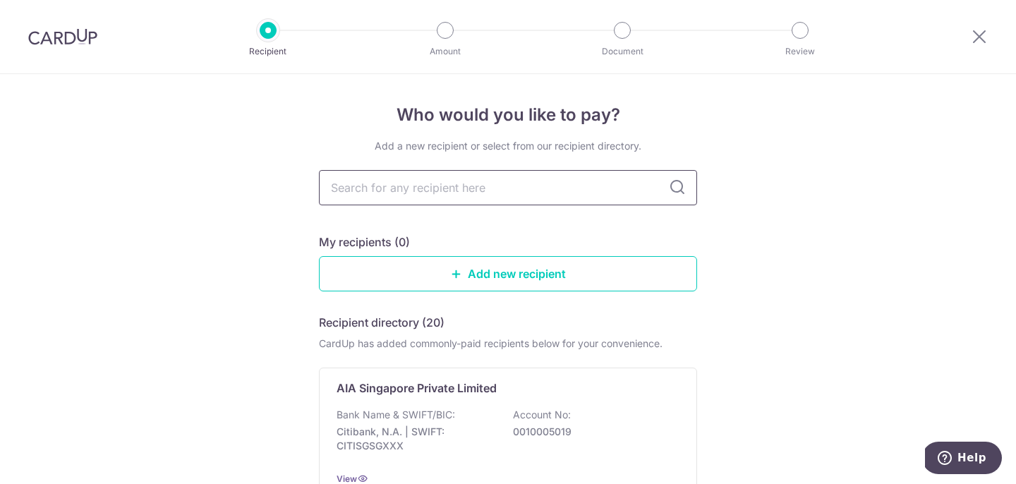
click at [444, 193] on input "text" at bounding box center [508, 187] width 378 height 35
type input "prudential"
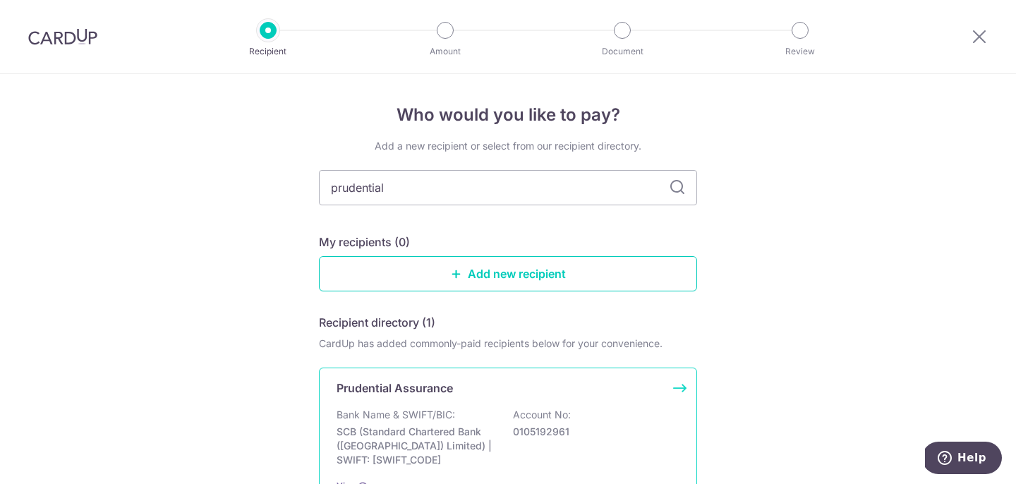
click at [471, 451] on p "SCB (Standard Chartered Bank (Singapore) Limited) | SWIFT: SCBLSG22XXX" at bounding box center [416, 446] width 158 height 42
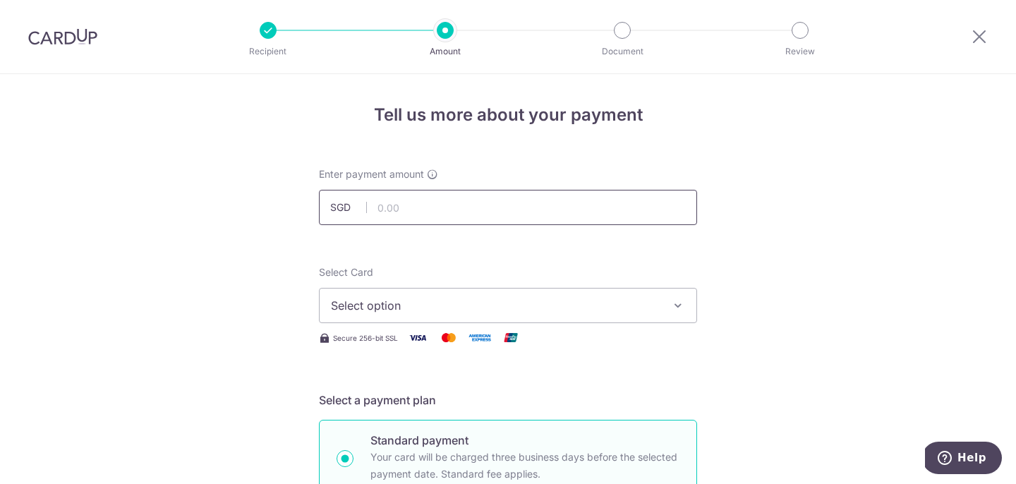
click at [468, 216] on input "text" at bounding box center [508, 207] width 378 height 35
type input "3,323.60"
click at [437, 303] on span "Select option" at bounding box center [495, 305] width 329 height 17
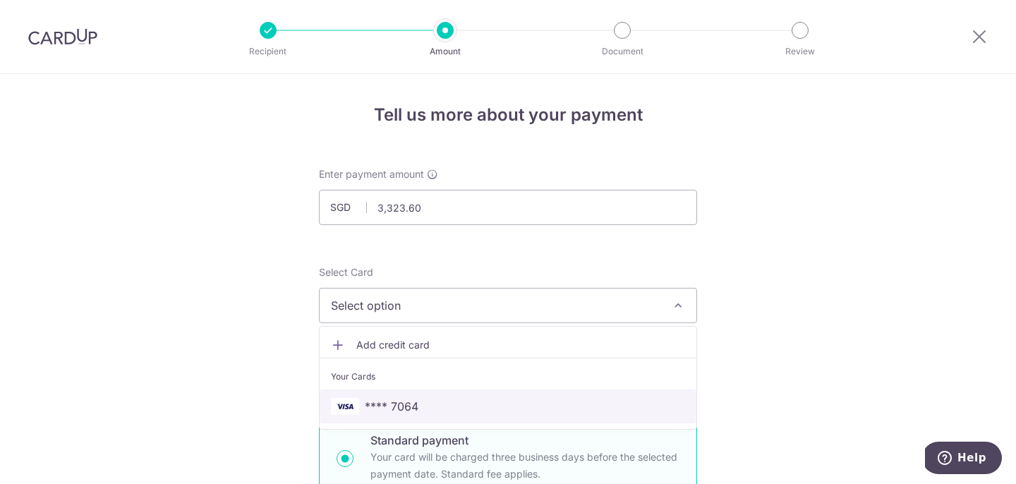
click at [423, 399] on span "**** 7064" at bounding box center [508, 406] width 354 height 17
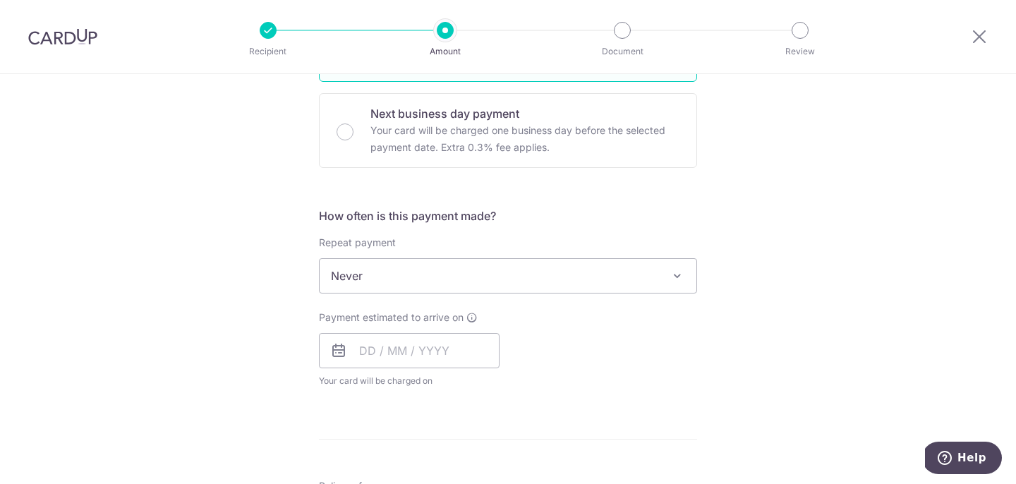
scroll to position [517, 0]
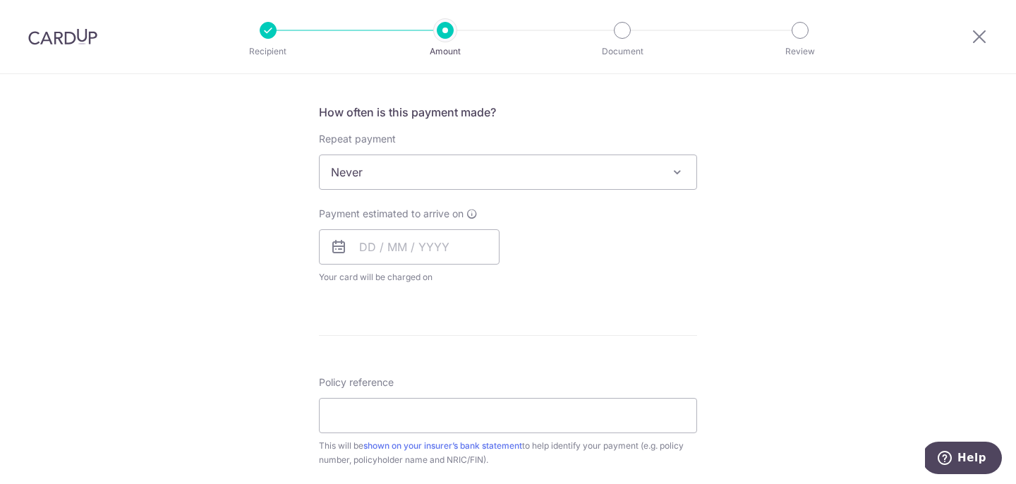
click at [684, 174] on span at bounding box center [677, 172] width 17 height 17
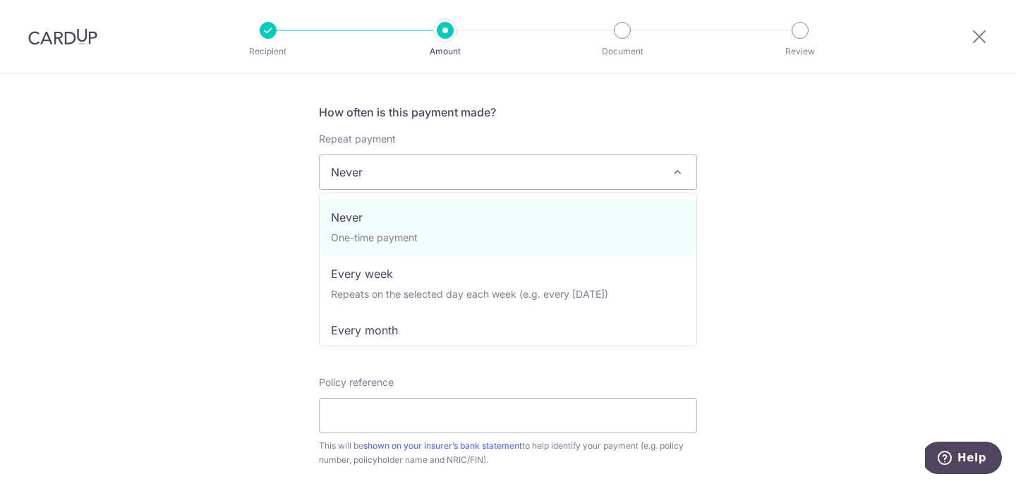
click at [684, 174] on span at bounding box center [677, 172] width 17 height 17
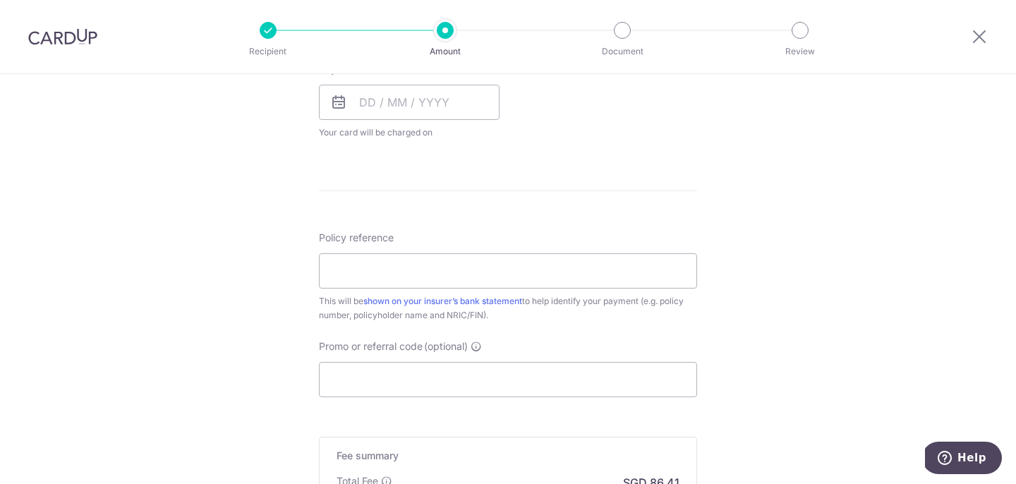
scroll to position [662, 0]
click at [589, 276] on input "Policy reference" at bounding box center [508, 270] width 378 height 35
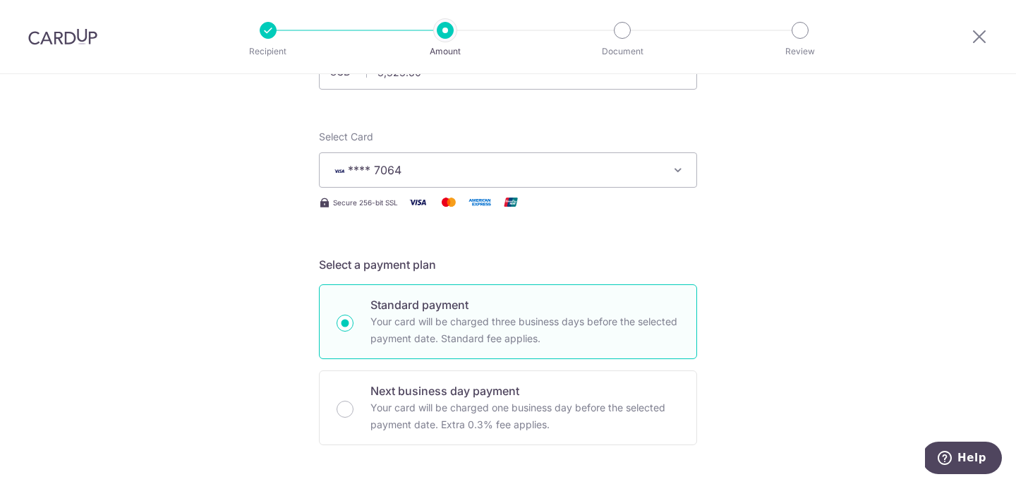
scroll to position [0, 0]
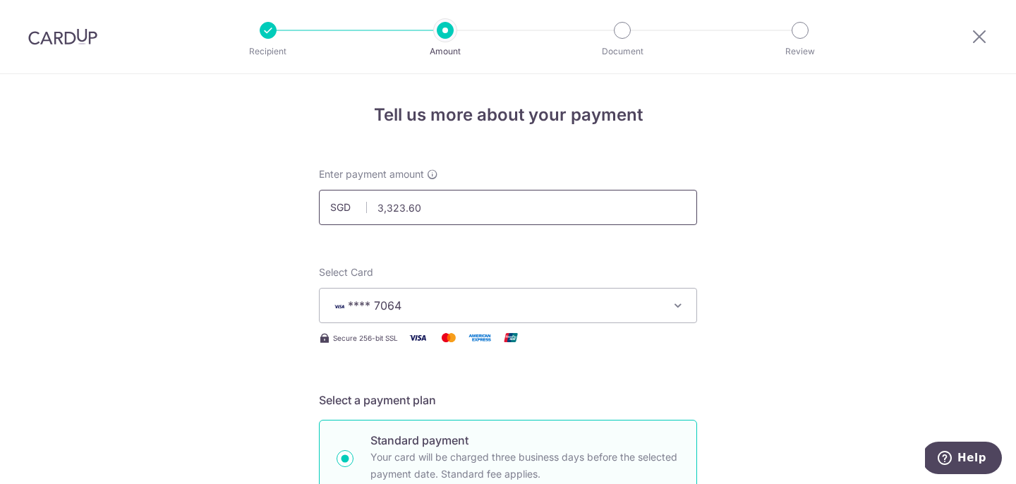
click at [545, 200] on input "3,323.60" at bounding box center [508, 207] width 378 height 35
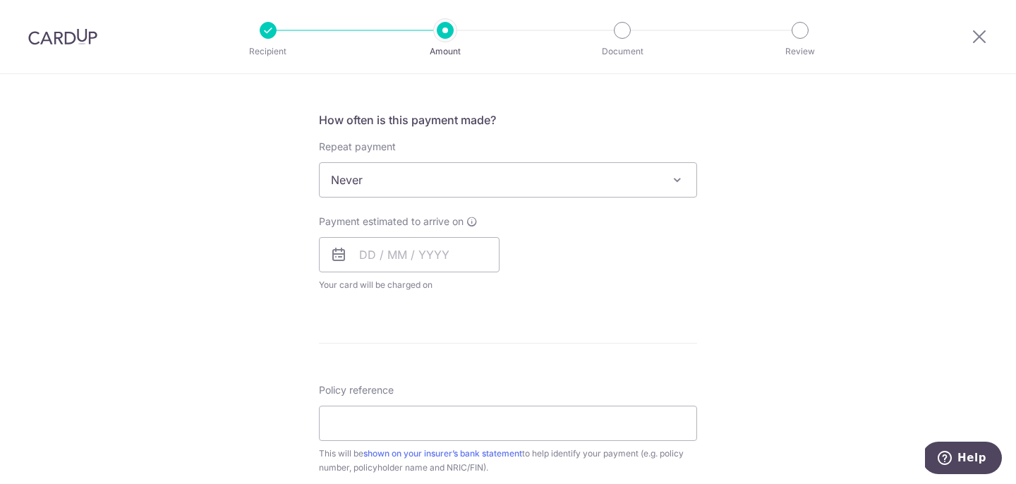
scroll to position [516, 0]
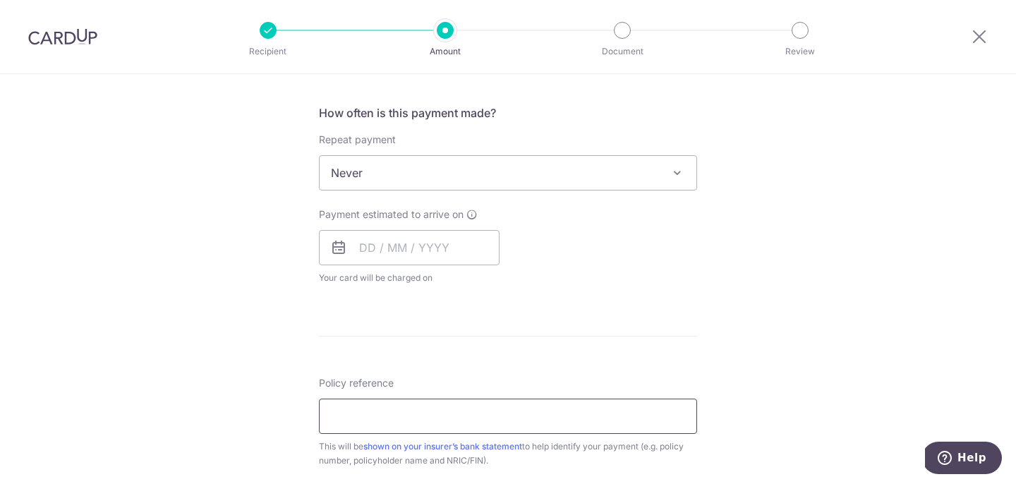
click at [389, 422] on input "Policy reference" at bounding box center [508, 416] width 378 height 35
type input "2,991.60"
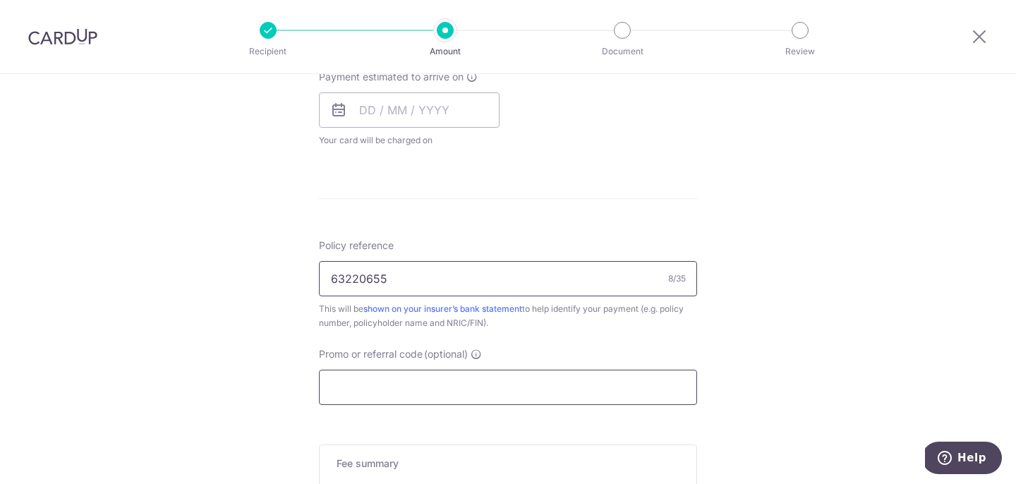
type input "63220655"
click at [526, 384] on input "Promo or referral code (optional)" at bounding box center [508, 387] width 378 height 35
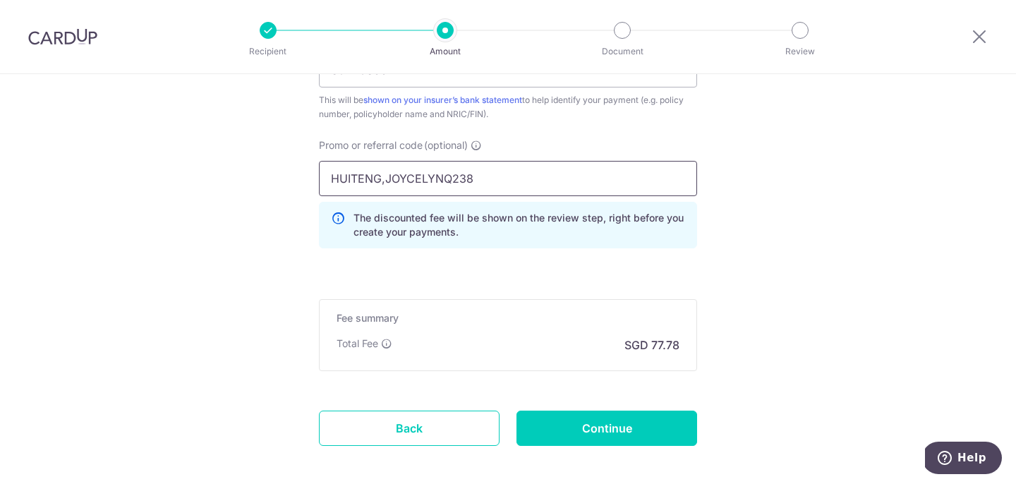
scroll to position [863, 0]
type input "HUITENG,JOYCELYNQ238"
click at [635, 423] on input "Continue" at bounding box center [607, 427] width 181 height 35
type input "Create Schedule"
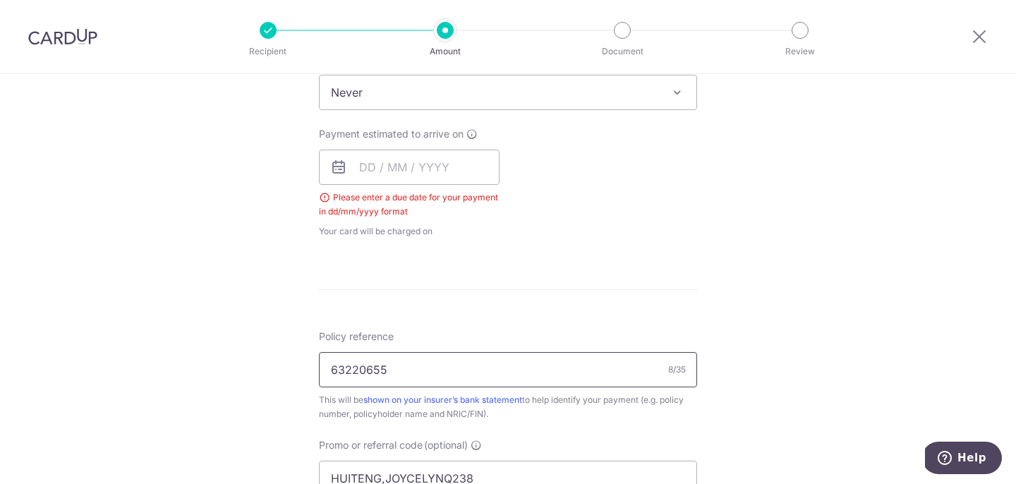
scroll to position [589, 0]
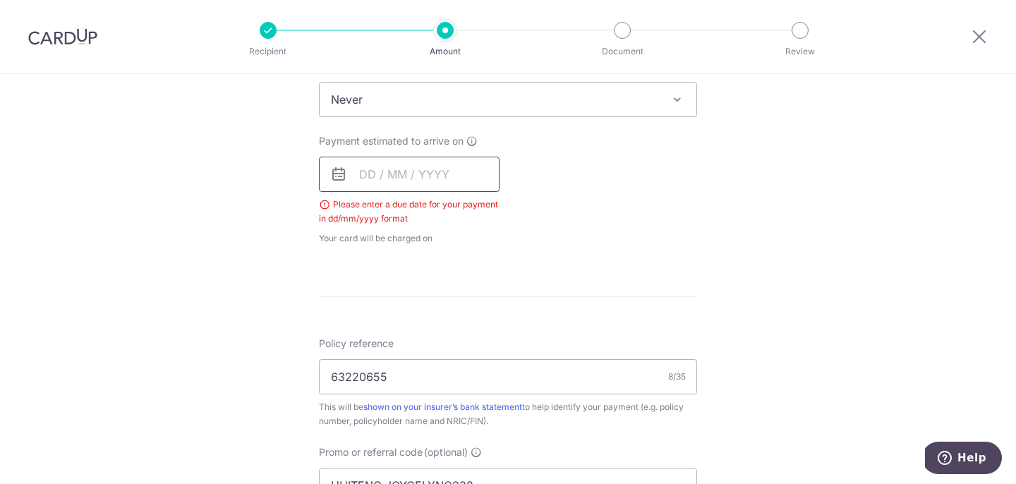
click at [453, 180] on input "text" at bounding box center [409, 174] width 181 height 35
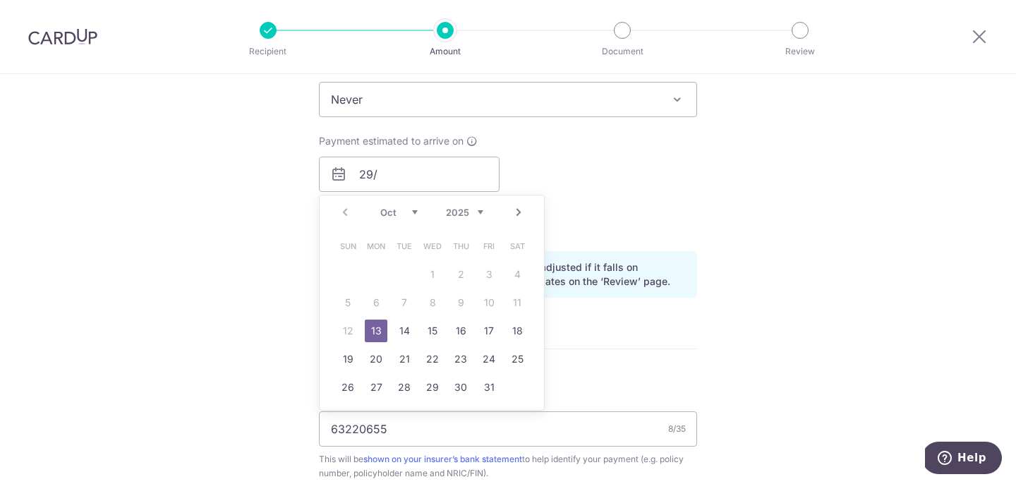
click at [349, 210] on div "Prev Next Oct Nov Dec 2025 2026 2027 2028 2029 2030 2031 2032 2033 2034 2035" at bounding box center [432, 213] width 224 height 34
click at [397, 174] on input "29/" at bounding box center [409, 174] width 181 height 35
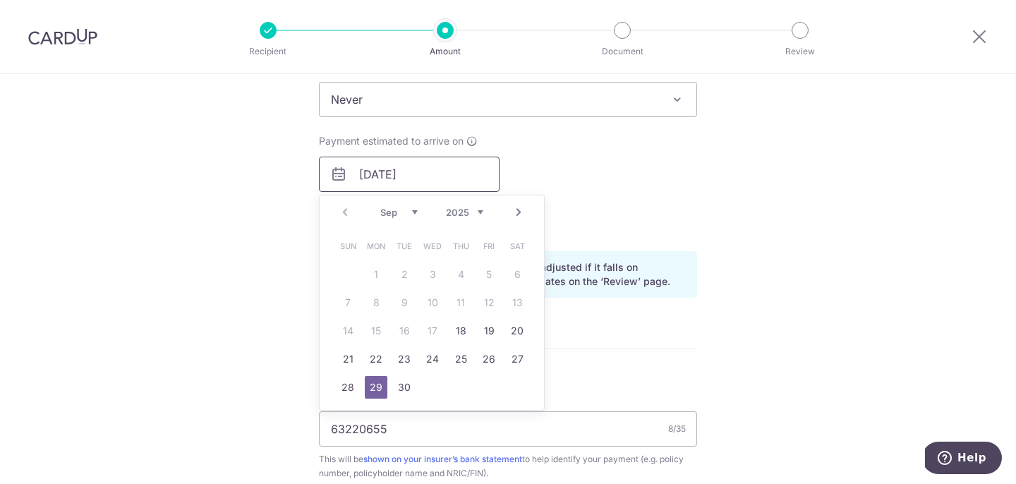
type input "[DATE]"
click at [658, 206] on div "Payment estimated to arrive on 29/09/2025 Prev Next Sep Oct Nov Dec 2025 2026 2…" at bounding box center [508, 187] width 395 height 106
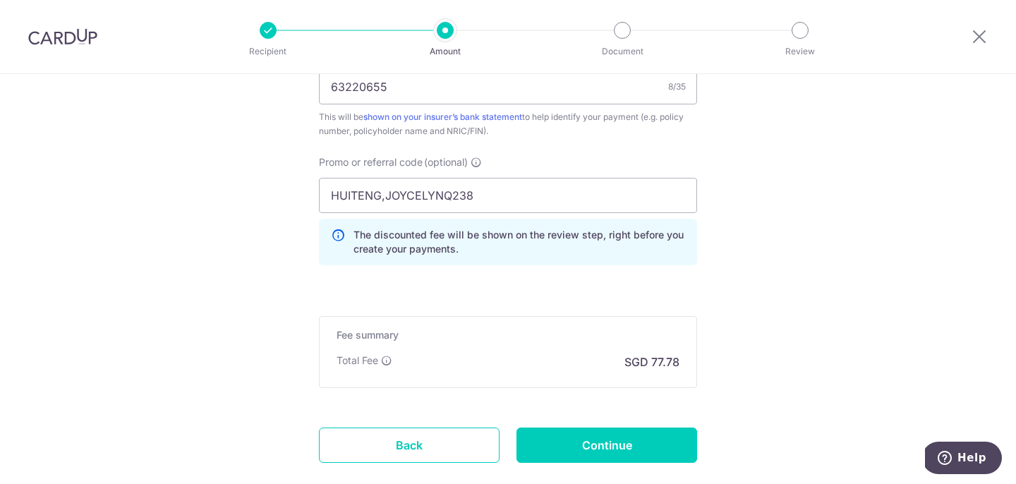
scroll to position [908, 0]
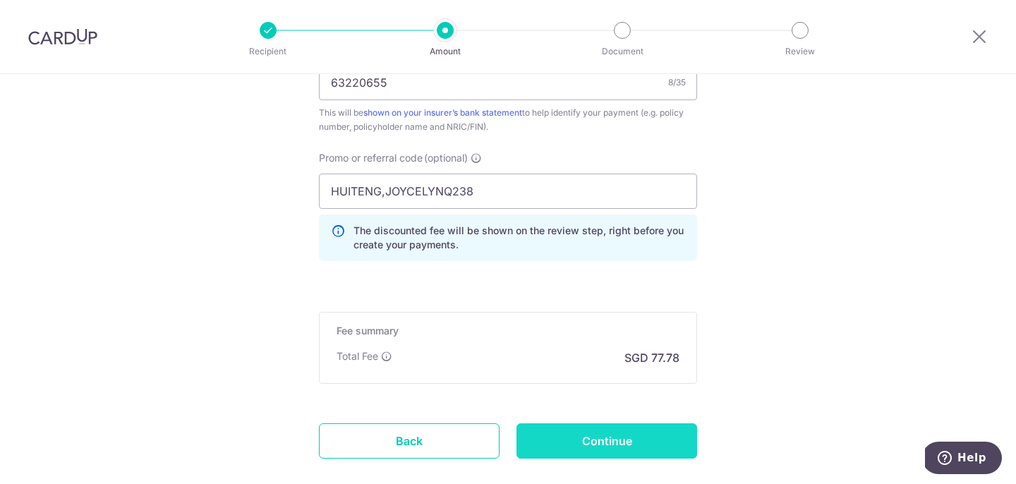
click at [618, 434] on input "Continue" at bounding box center [607, 440] width 181 height 35
type input "Create Schedule"
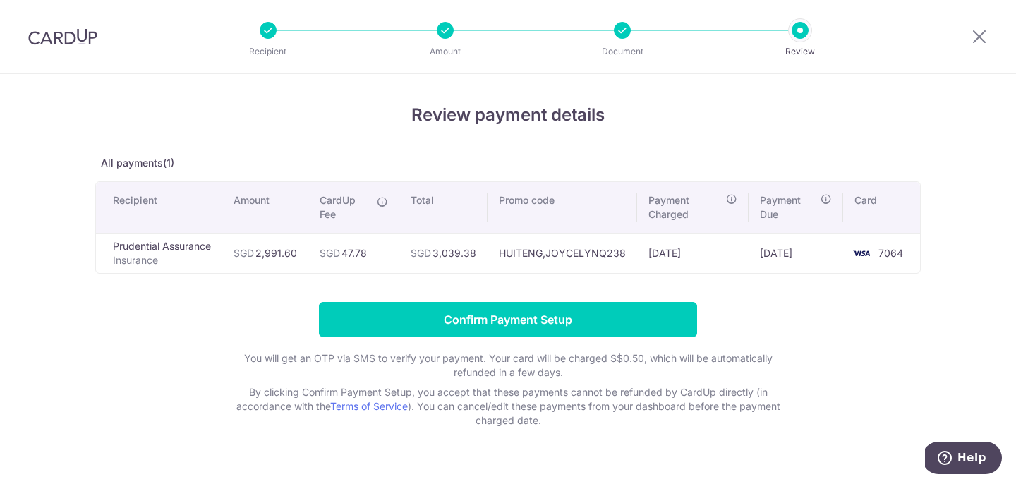
click at [537, 248] on td "HUITENG,JOYCELYNQ238" at bounding box center [563, 253] width 150 height 40
copy tr "HUITENG,JOYCELYNQ238"
click at [747, 294] on div "Review payment details All payments(1) Recipient Amount CardUp Fee Total Promo …" at bounding box center [508, 264] width 826 height 325
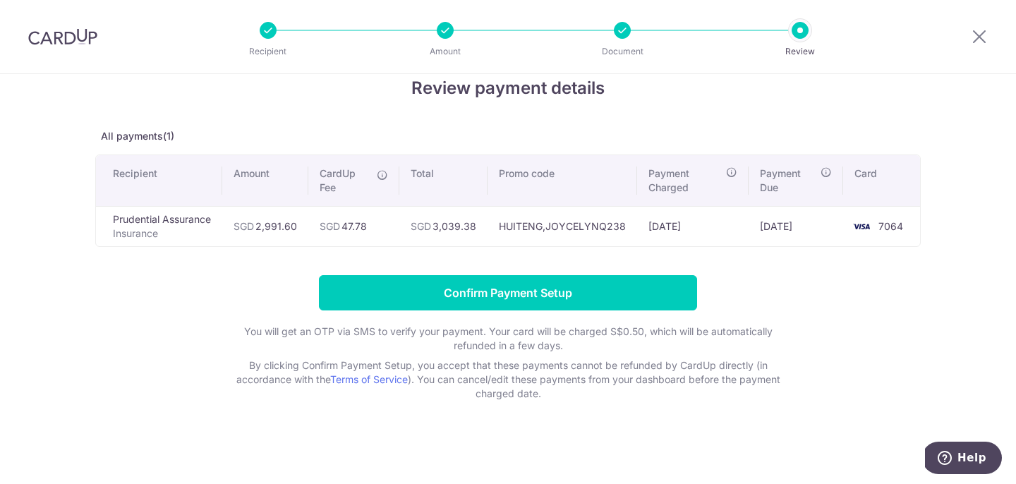
scroll to position [2, 0]
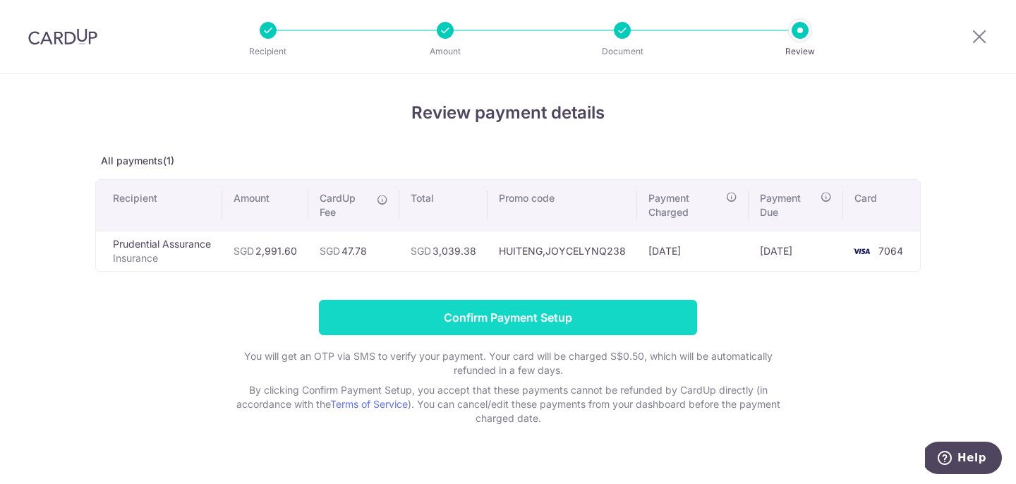
click at [443, 318] on input "Confirm Payment Setup" at bounding box center [508, 317] width 378 height 35
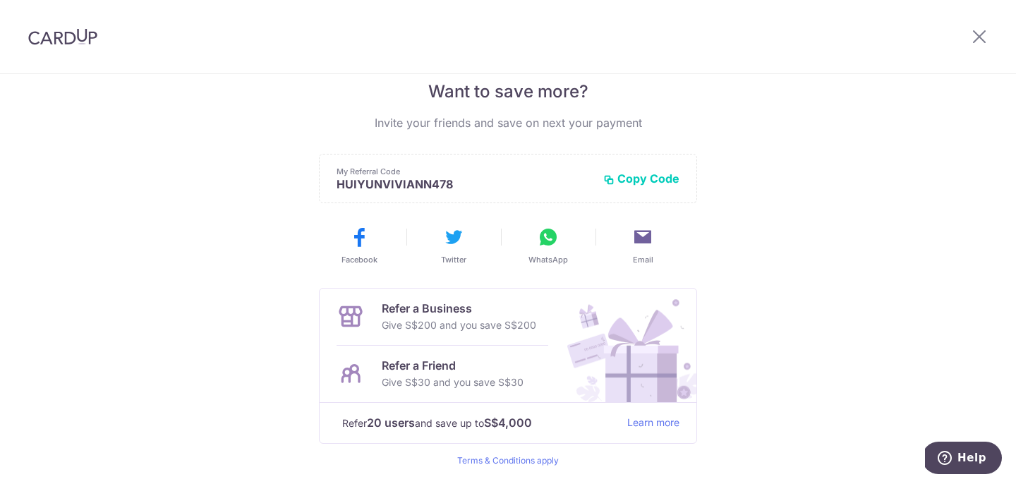
scroll to position [294, 0]
click at [666, 188] on div "My Referral Code HUIYUNVIVIANN478 Copy Code Copied" at bounding box center [508, 179] width 378 height 49
click at [656, 184] on button "Copy Code" at bounding box center [641, 179] width 76 height 14
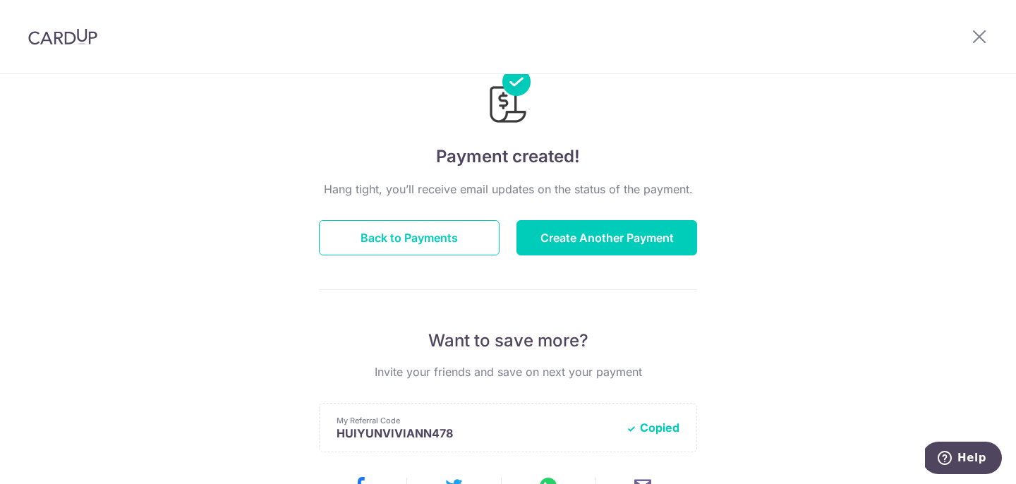
scroll to position [0, 0]
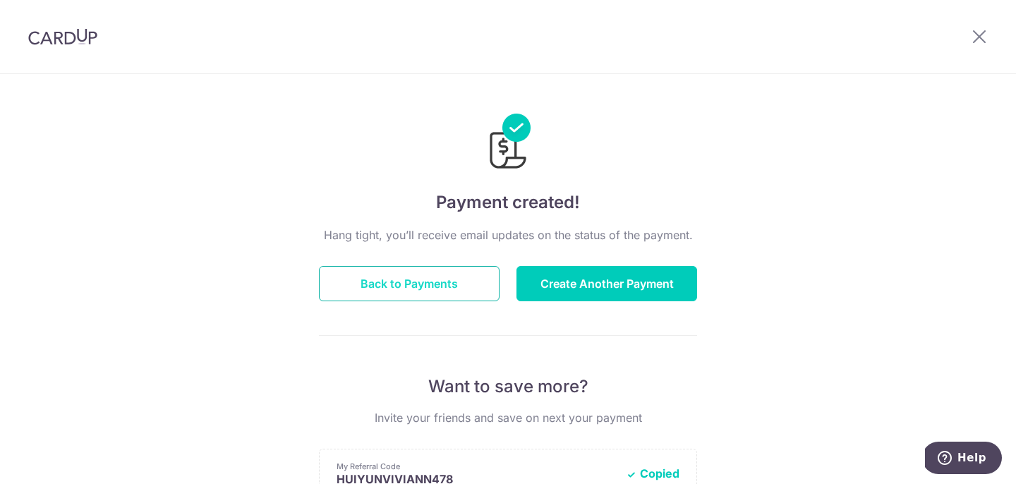
click at [450, 295] on button "Back to Payments" at bounding box center [409, 283] width 181 height 35
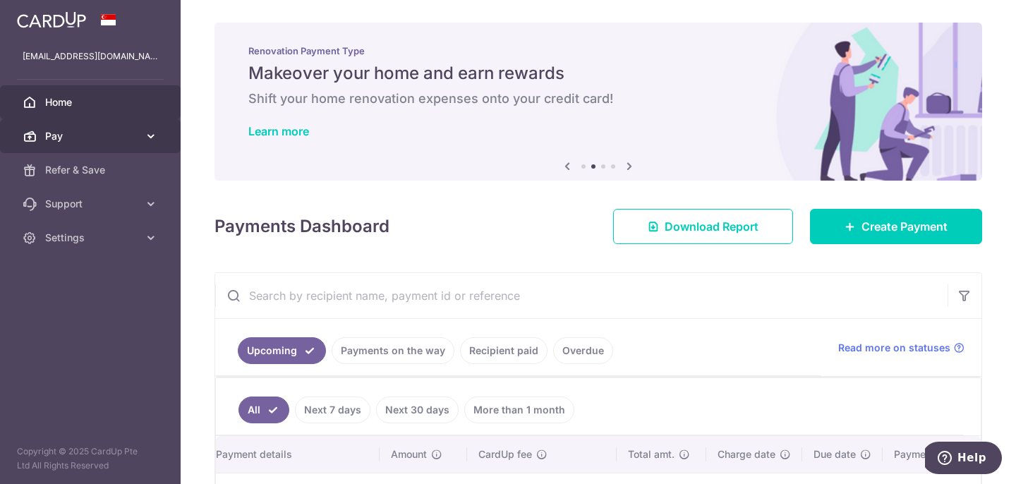
click at [152, 136] on icon at bounding box center [151, 136] width 14 height 14
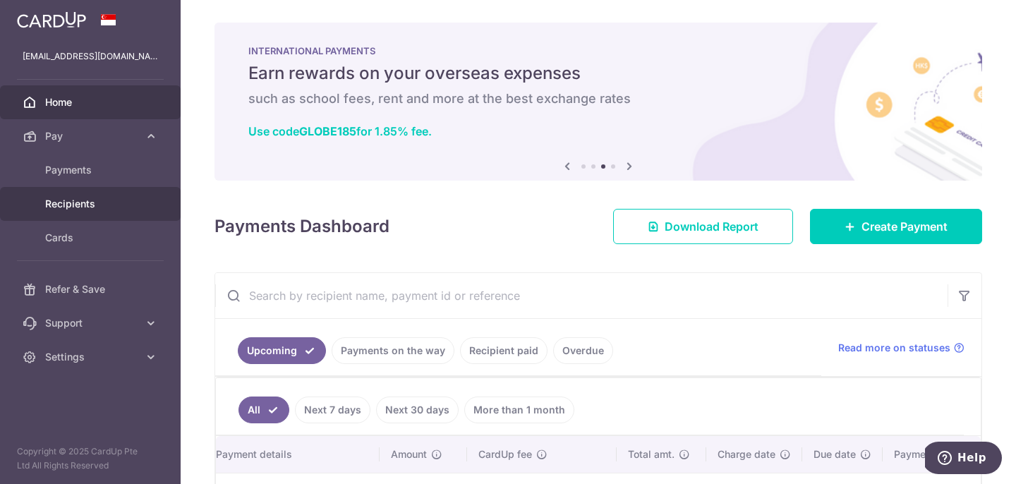
click at [150, 204] on link "Recipients" at bounding box center [90, 204] width 181 height 34
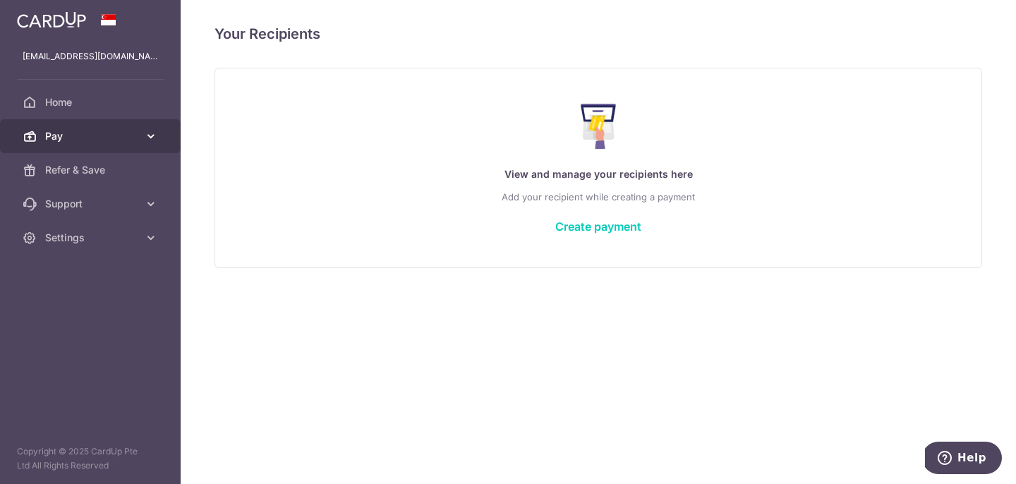
click at [128, 130] on span "Pay" at bounding box center [91, 136] width 93 height 14
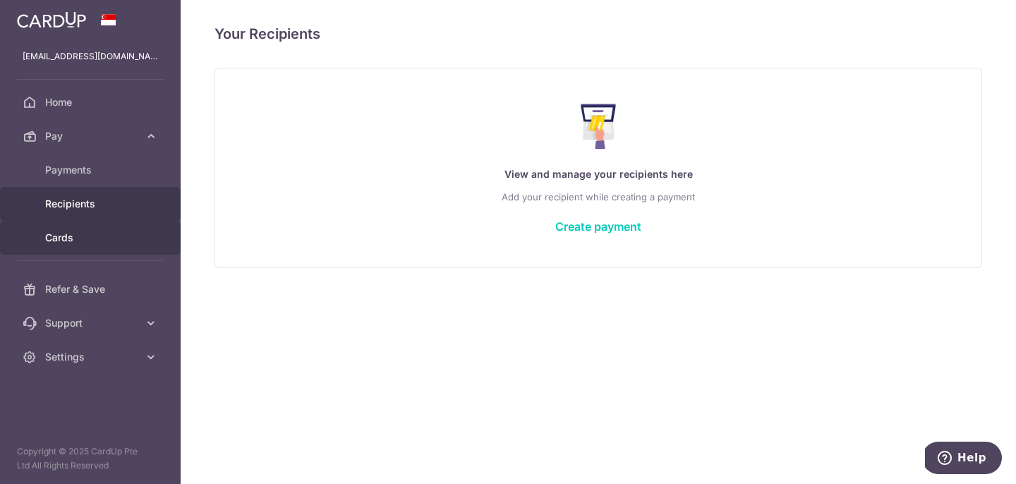
click at [103, 234] on span "Cards" at bounding box center [91, 238] width 93 height 14
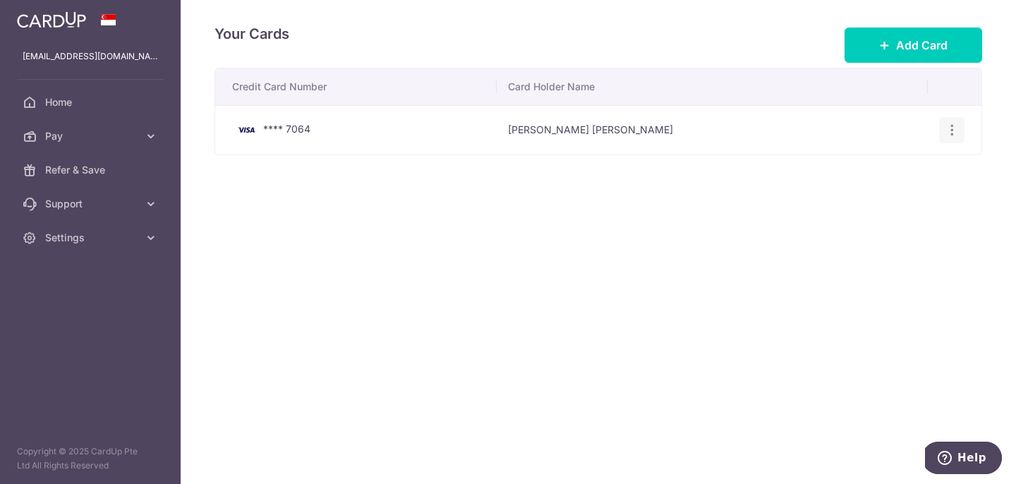
click at [951, 127] on icon "button" at bounding box center [952, 130] width 15 height 15
click at [922, 169] on span "View/Edit" at bounding box center [905, 169] width 96 height 17
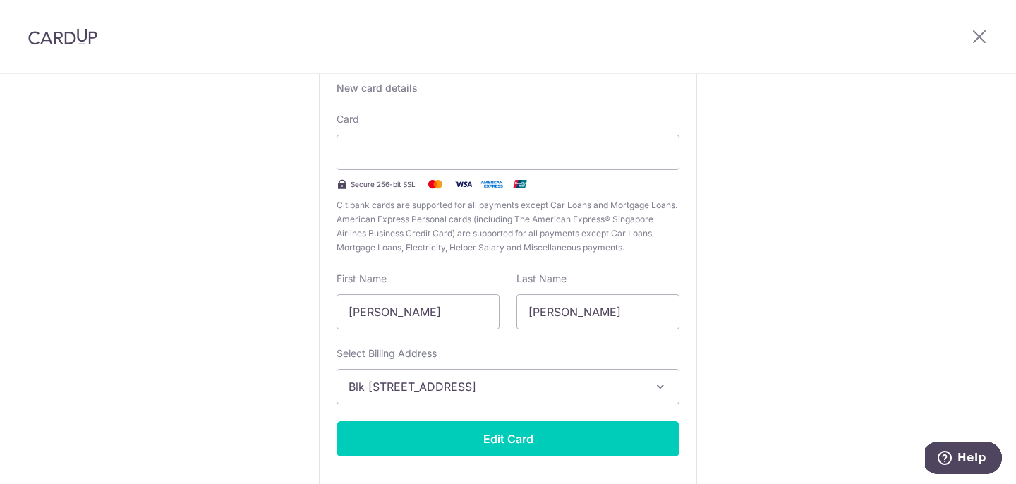
scroll to position [183, 0]
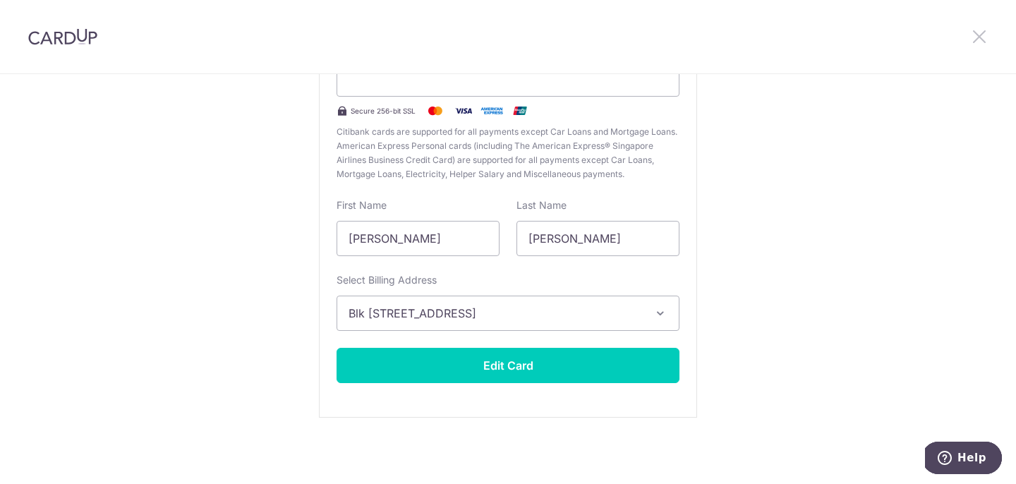
click at [987, 34] on icon at bounding box center [979, 37] width 17 height 18
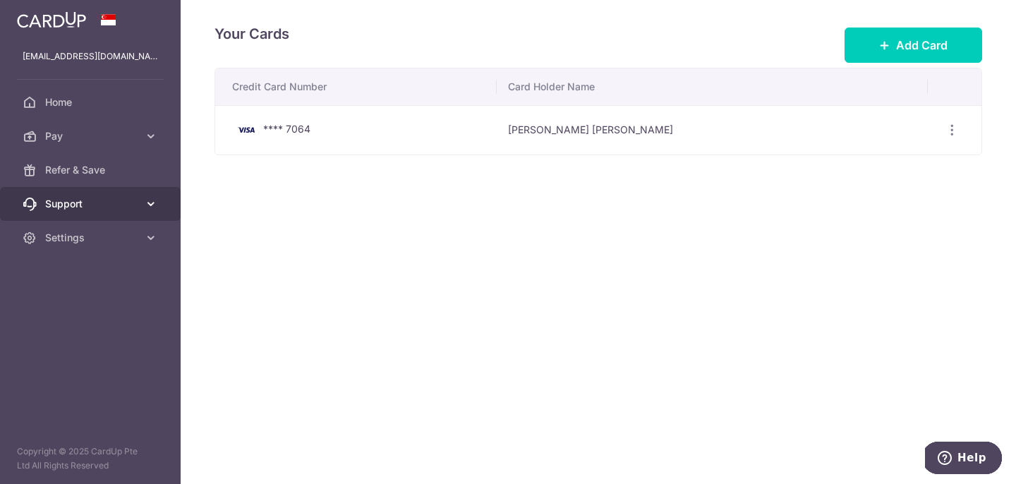
click at [104, 199] on span "Support" at bounding box center [91, 204] width 93 height 14
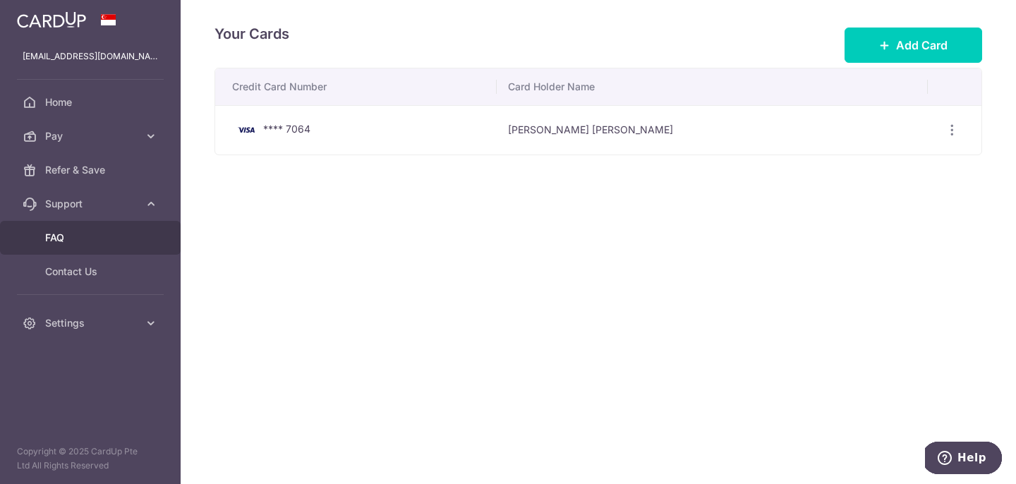
click at [104, 241] on span "FAQ" at bounding box center [91, 238] width 93 height 14
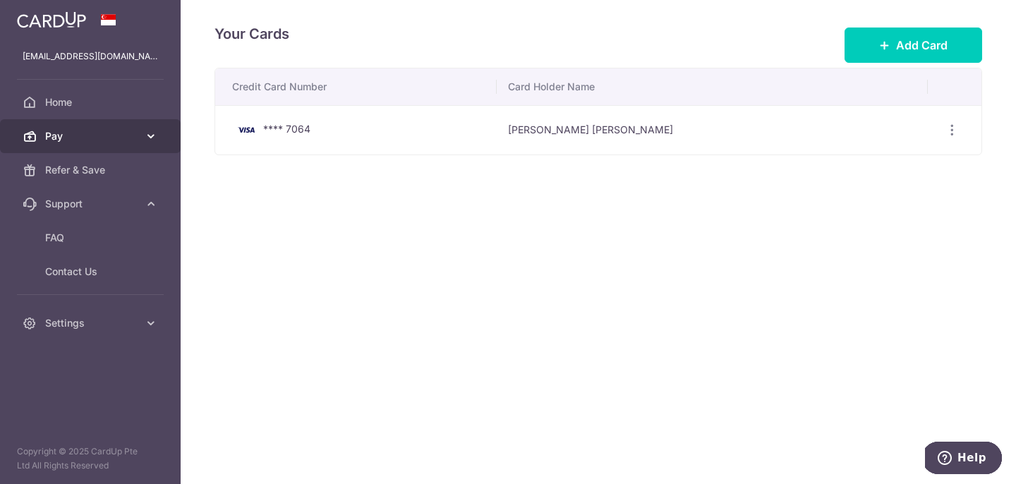
click at [157, 136] on icon at bounding box center [151, 136] width 14 height 14
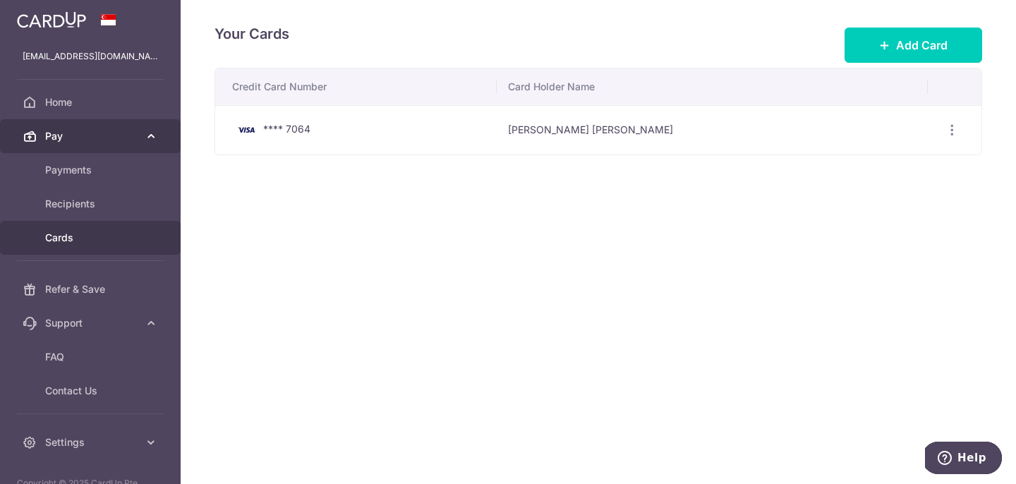
click at [157, 136] on icon at bounding box center [151, 136] width 14 height 14
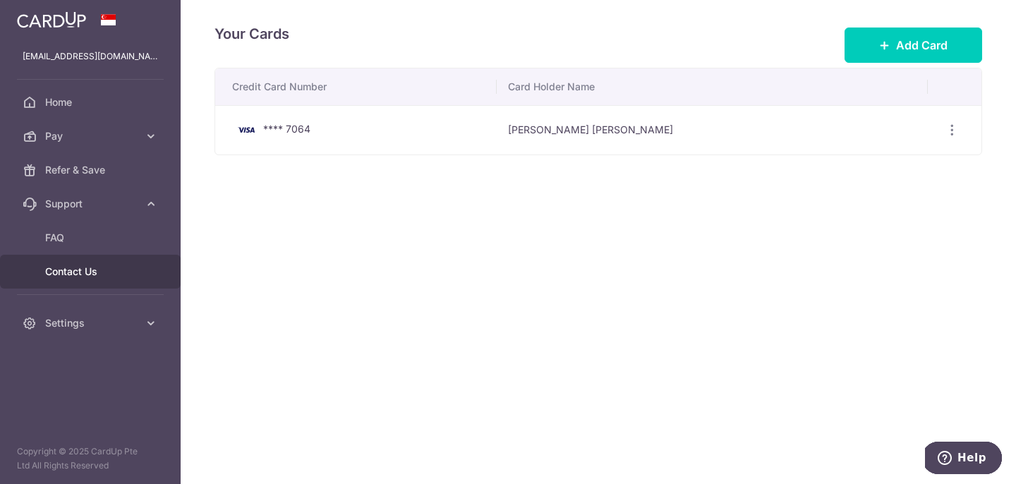
click at [113, 272] on span "Contact Us" at bounding box center [91, 272] width 93 height 14
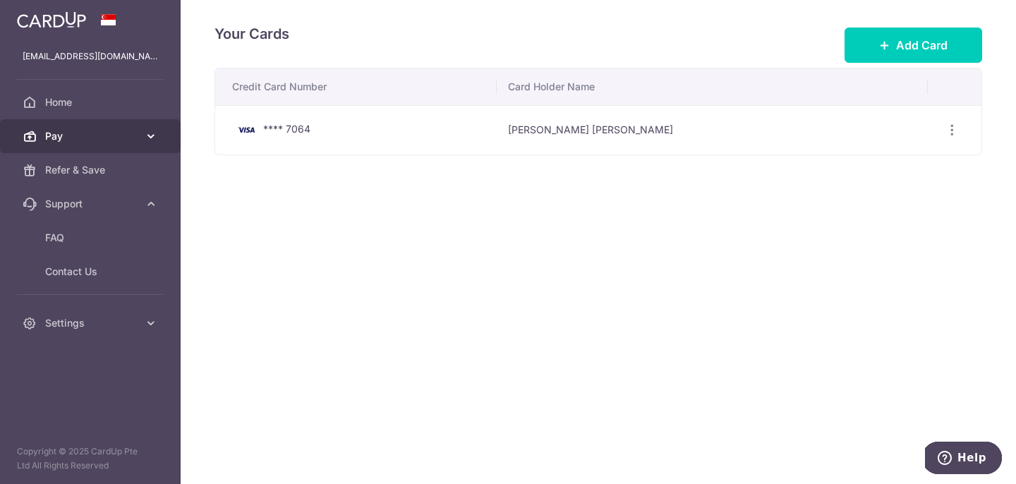
click at [104, 136] on span "Pay" at bounding box center [91, 136] width 93 height 14
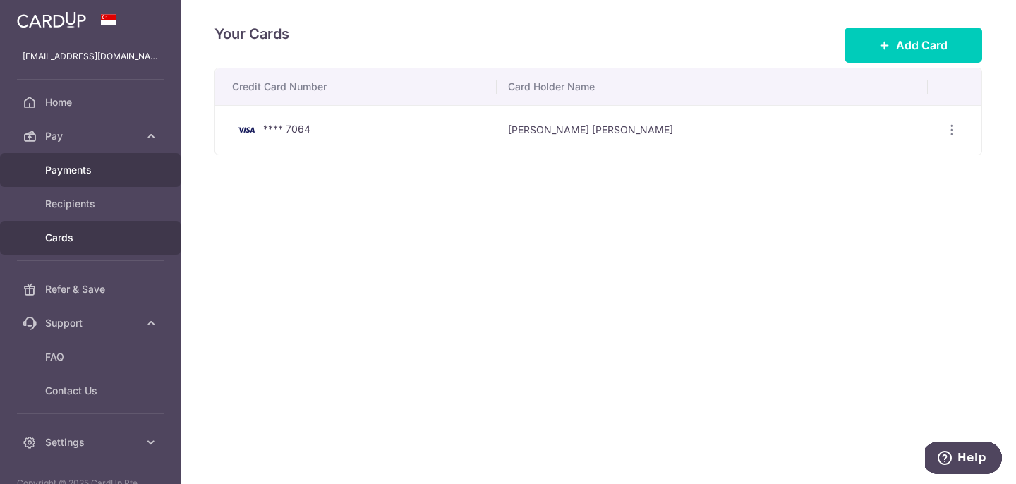
click at [95, 153] on link "Payments" at bounding box center [90, 170] width 181 height 34
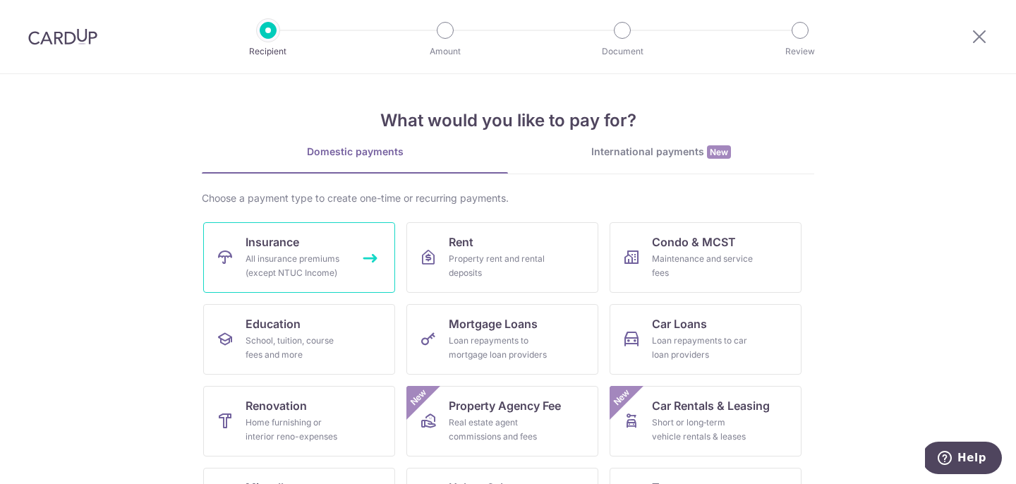
click at [275, 250] on span "Insurance" at bounding box center [273, 242] width 54 height 17
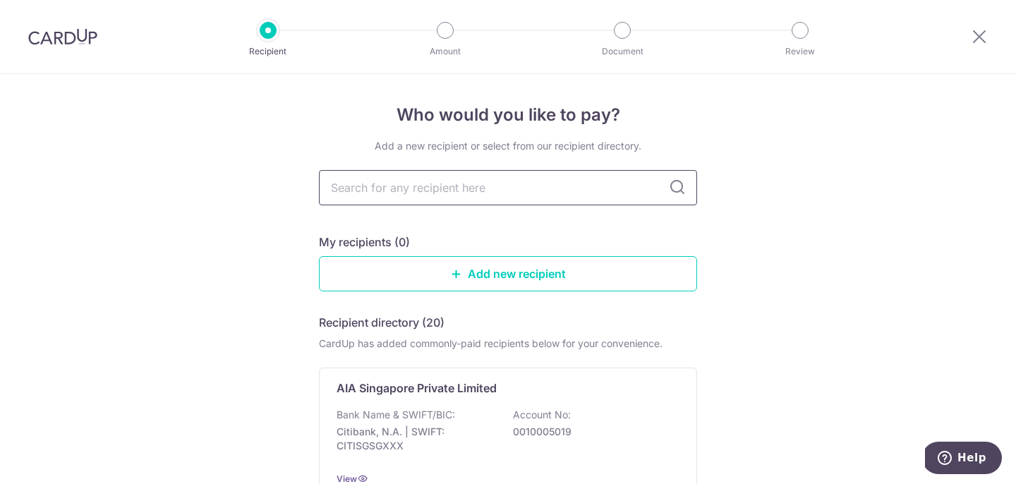
click at [439, 176] on input "text" at bounding box center [508, 187] width 378 height 35
type input "PRUDENT"
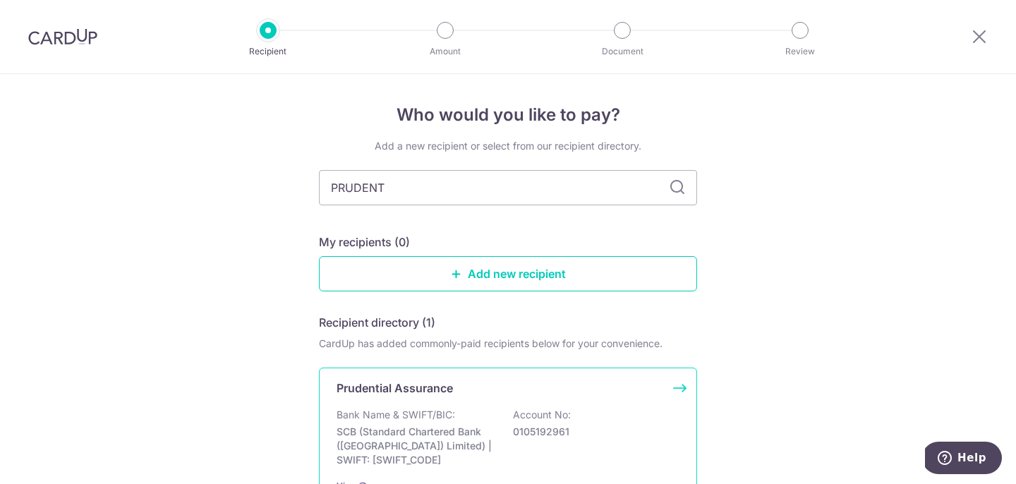
click at [445, 444] on p "SCB (Standard Chartered Bank ([GEOGRAPHIC_DATA]) Limited) | SWIFT: [SWIFT_CODE]" at bounding box center [416, 446] width 158 height 42
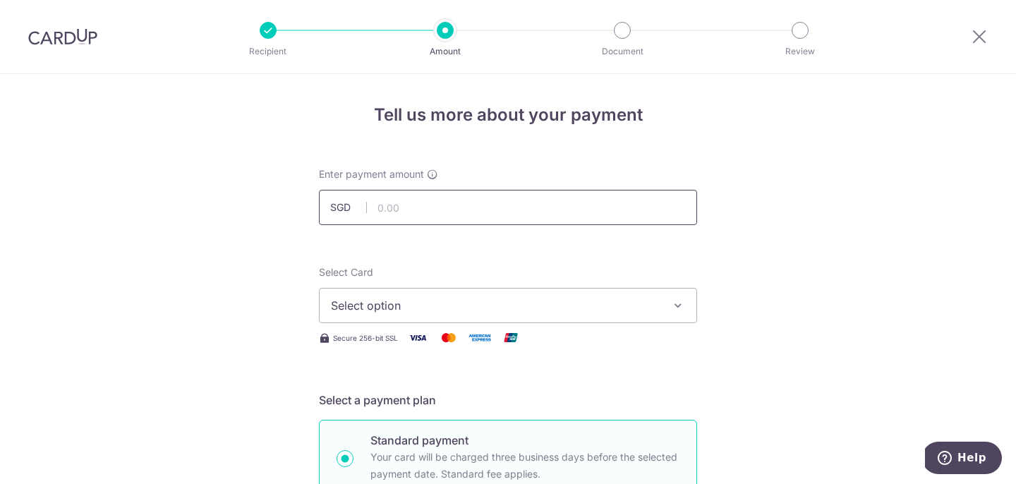
click at [445, 224] on input "text" at bounding box center [508, 207] width 378 height 35
click at [418, 303] on span "Select option" at bounding box center [495, 305] width 329 height 17
type input "332.00"
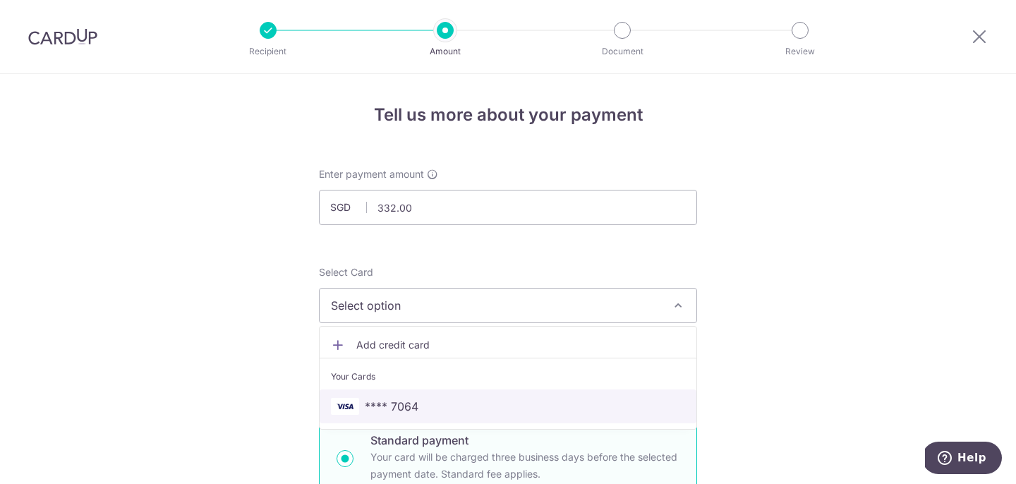
click at [416, 396] on link "**** 7064" at bounding box center [508, 407] width 377 height 34
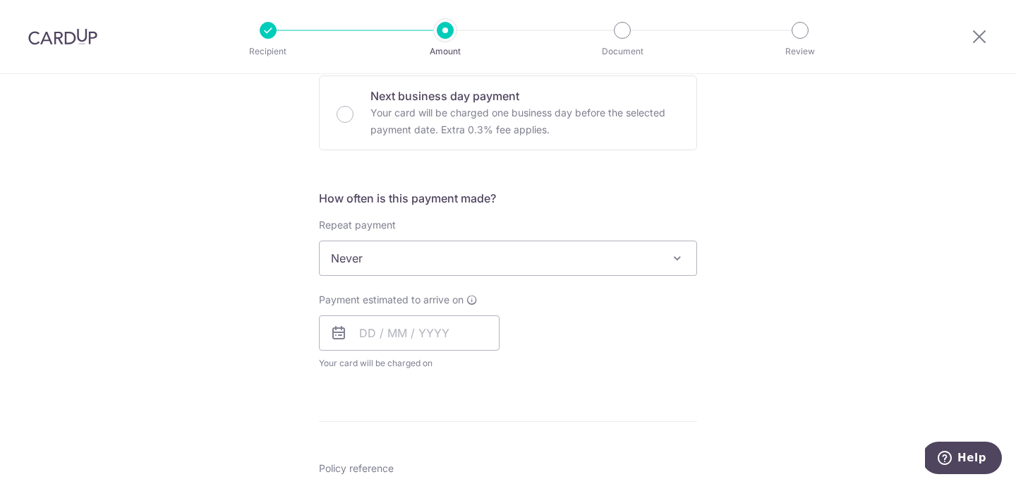
scroll to position [433, 0]
click at [479, 260] on span "Never" at bounding box center [508, 256] width 377 height 34
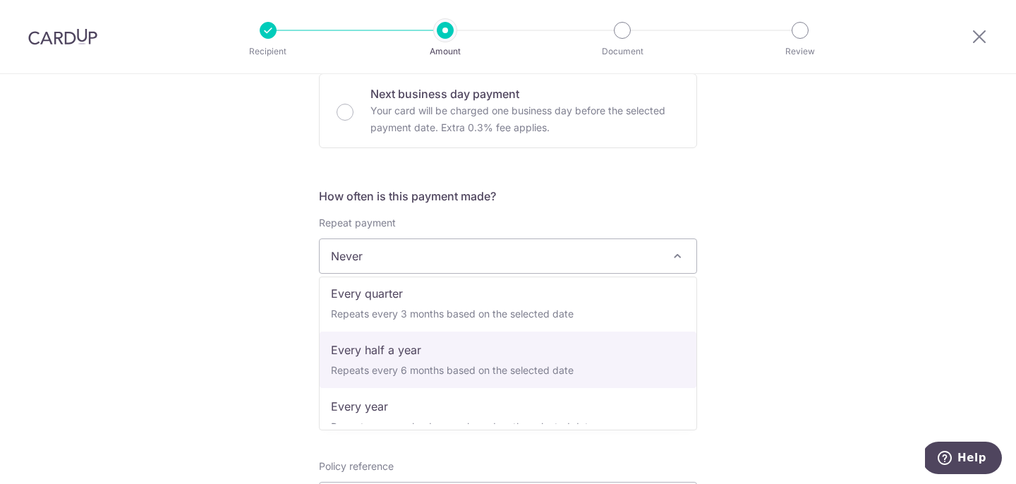
scroll to position [198, 0]
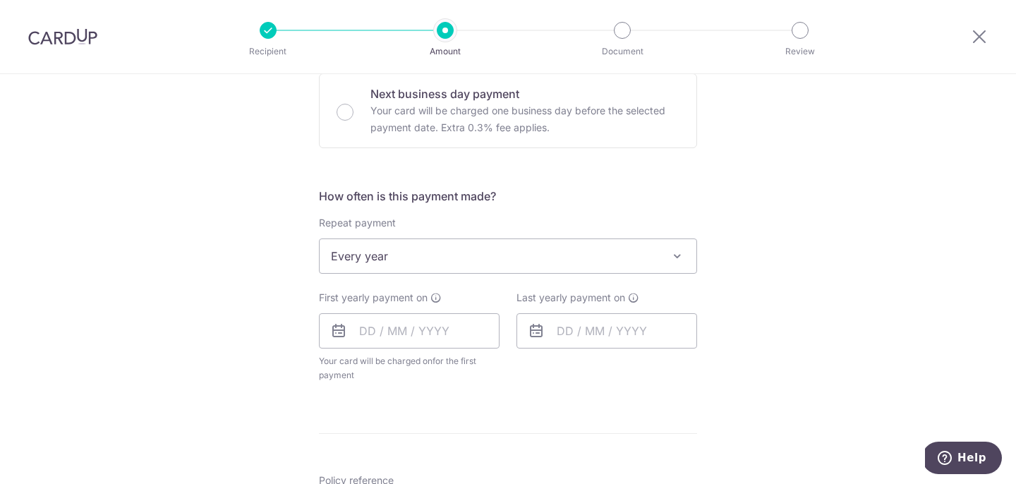
click at [452, 255] on span "Every year" at bounding box center [508, 256] width 377 height 34
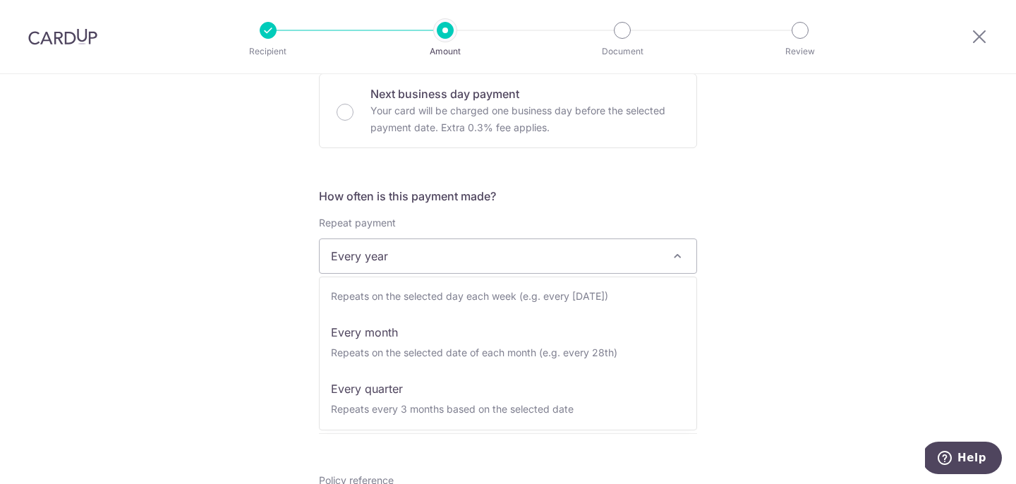
scroll to position [0, 0]
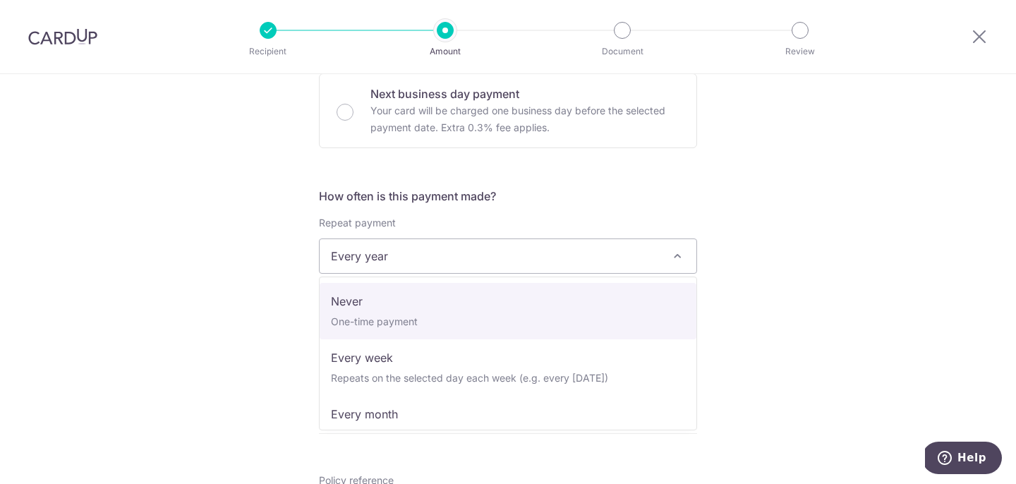
select select "1"
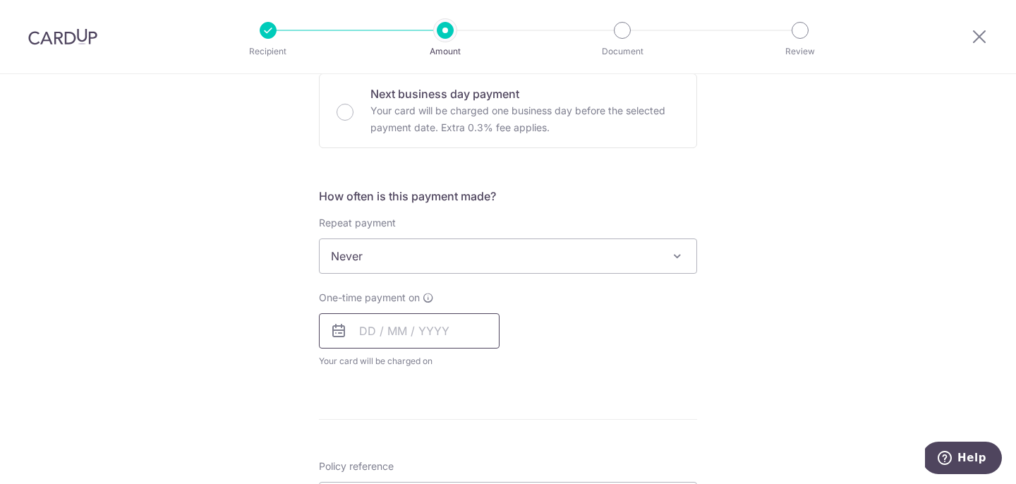
click at [409, 339] on input "text" at bounding box center [409, 330] width 181 height 35
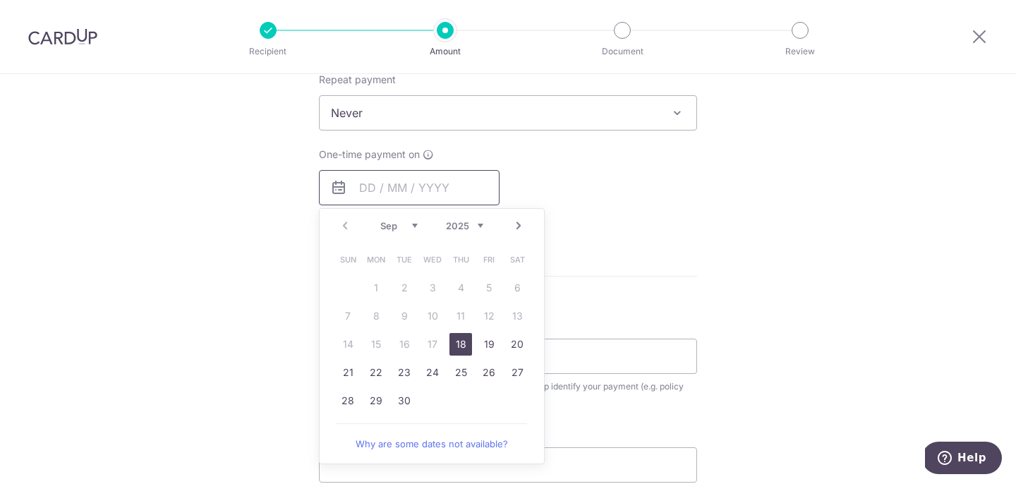
scroll to position [577, 0]
click at [383, 401] on link "29" at bounding box center [376, 400] width 23 height 23
type input "[DATE]"
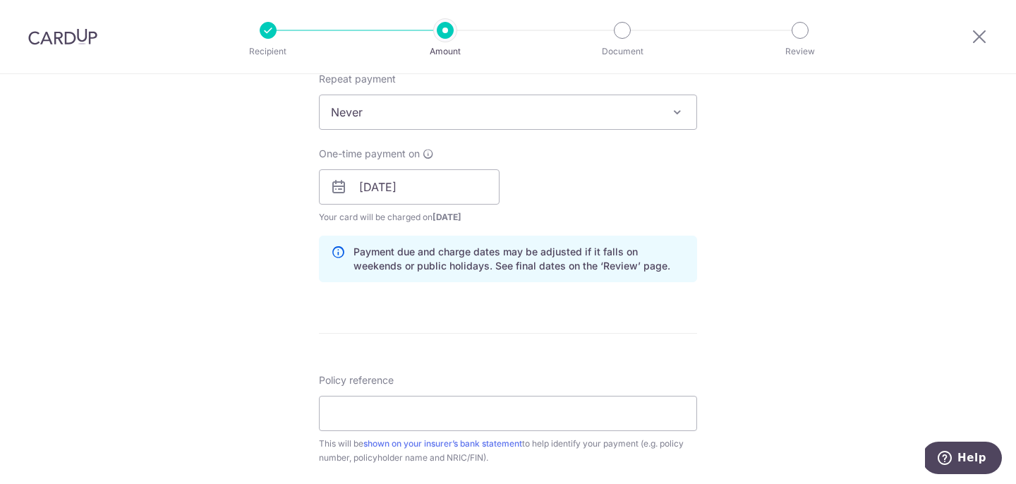
scroll to position [677, 0]
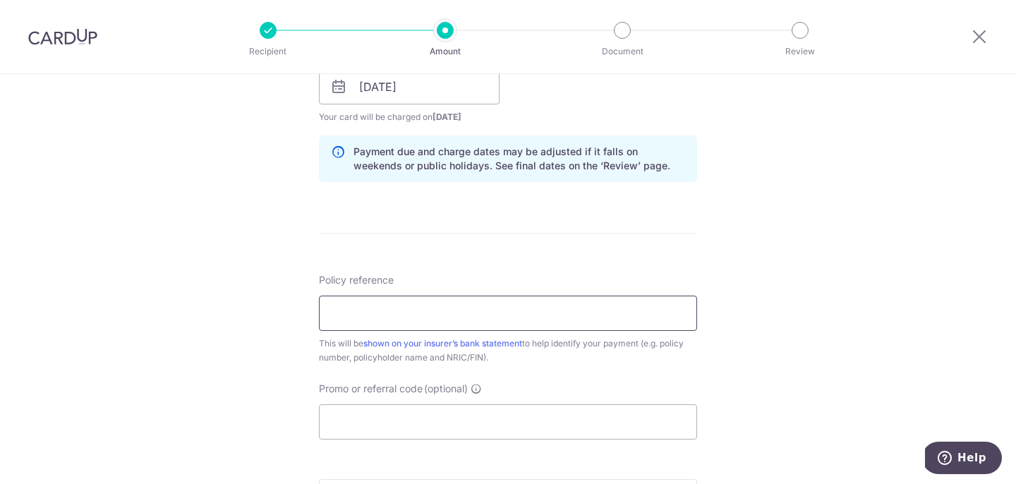
click at [543, 308] on input "Policy reference" at bounding box center [508, 313] width 378 height 35
type input "63220717"
click at [513, 426] on input "Promo or referral code (optional)" at bounding box center [508, 421] width 378 height 35
paste input "HUIYUNVIVIANN478"
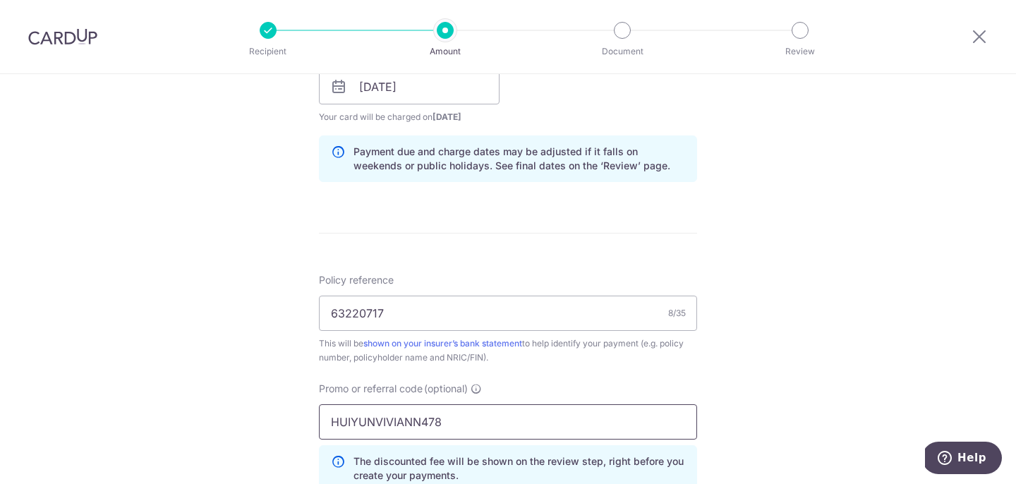
click at [513, 426] on input "HUIYUNVIVIANN478" at bounding box center [508, 421] width 378 height 35
type input "h"
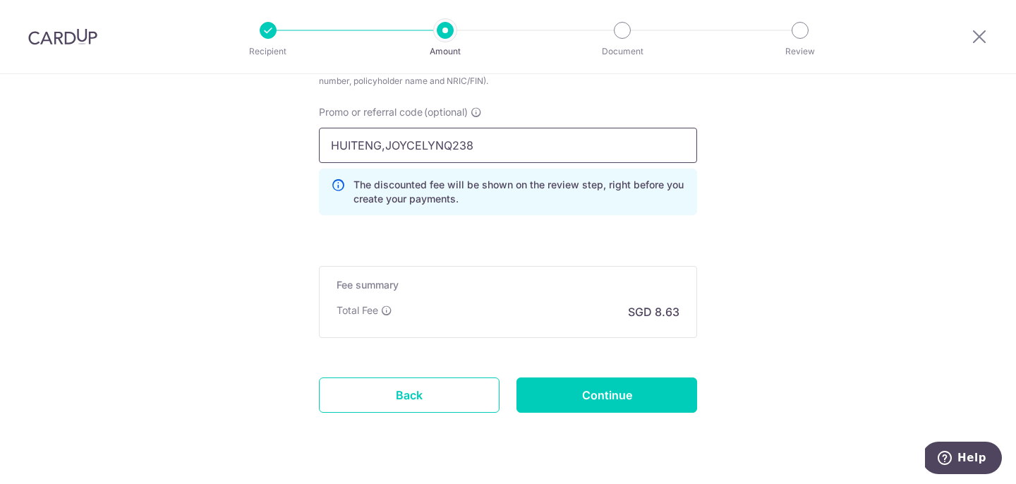
scroll to position [988, 0]
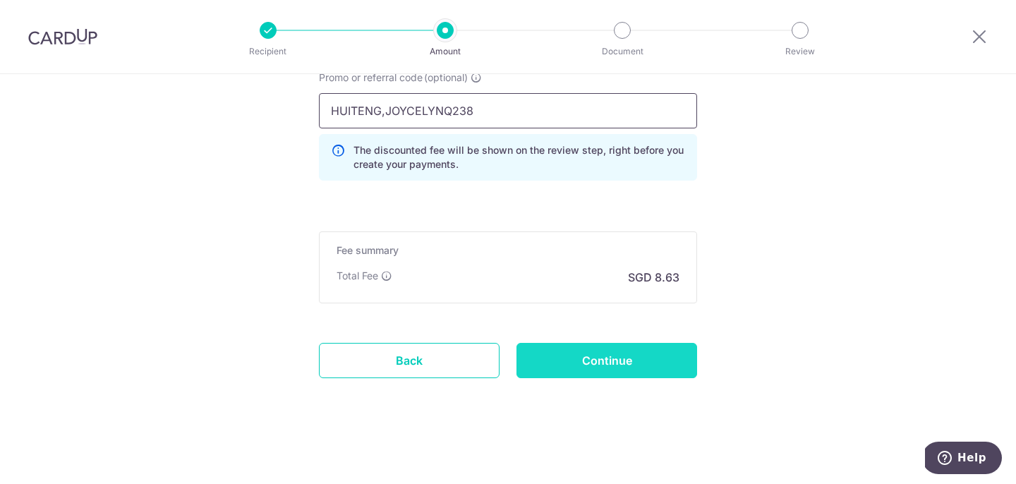
type input "HUITENG,JOYCELYNQ238"
click at [654, 357] on input "Continue" at bounding box center [607, 360] width 181 height 35
type input "Create Schedule"
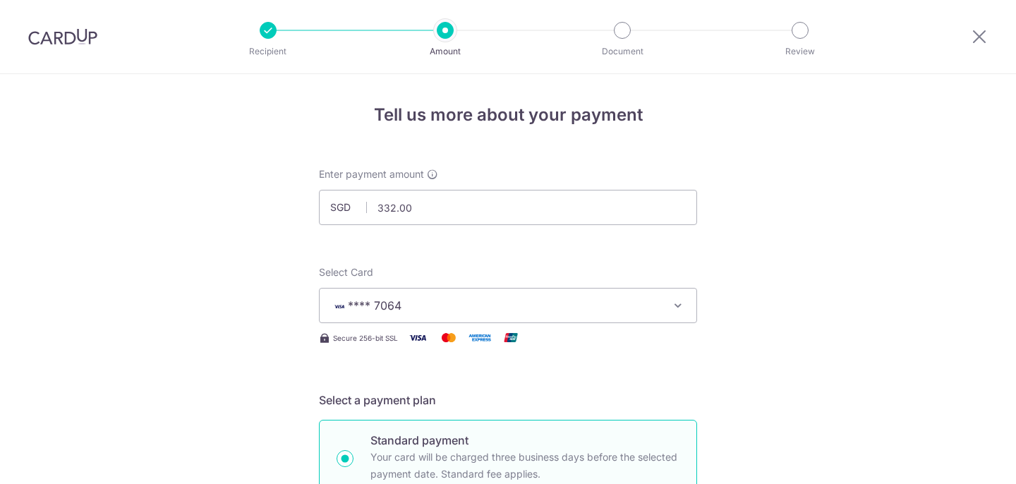
scroll to position [1008, 0]
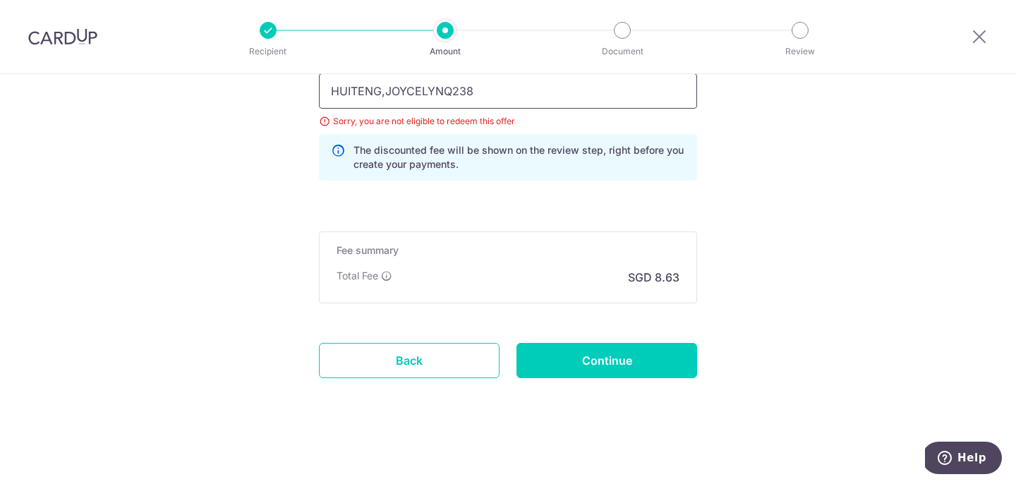
click at [456, 91] on input "HUITENG,JOYCELYNQ238" at bounding box center [508, 90] width 378 height 35
paste input "OFF225"
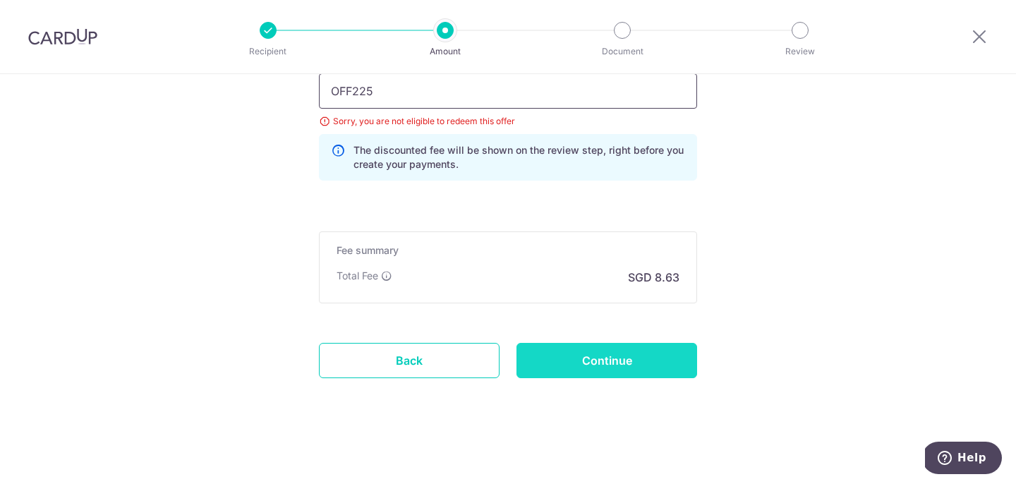
type input "OFF225"
click at [587, 351] on input "Continue" at bounding box center [607, 360] width 181 height 35
type input "Update Schedule"
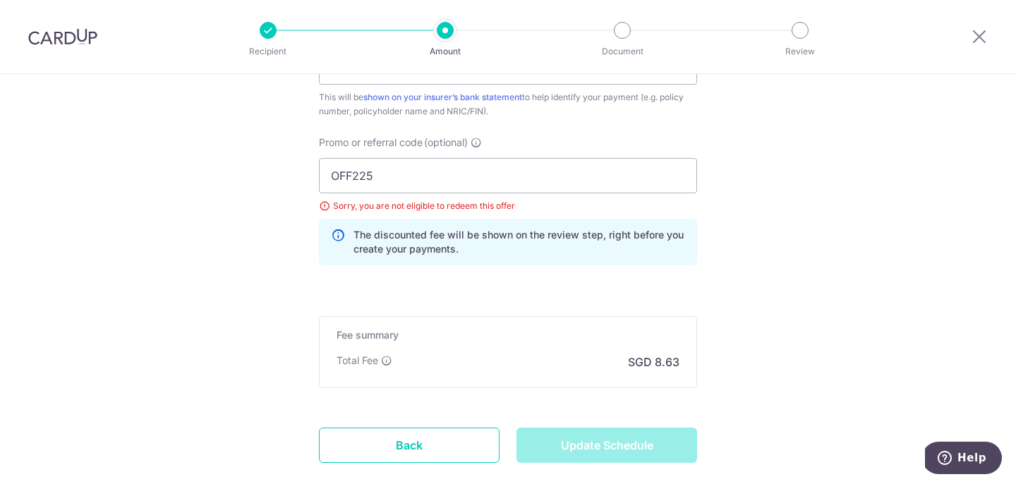
scroll to position [911, 0]
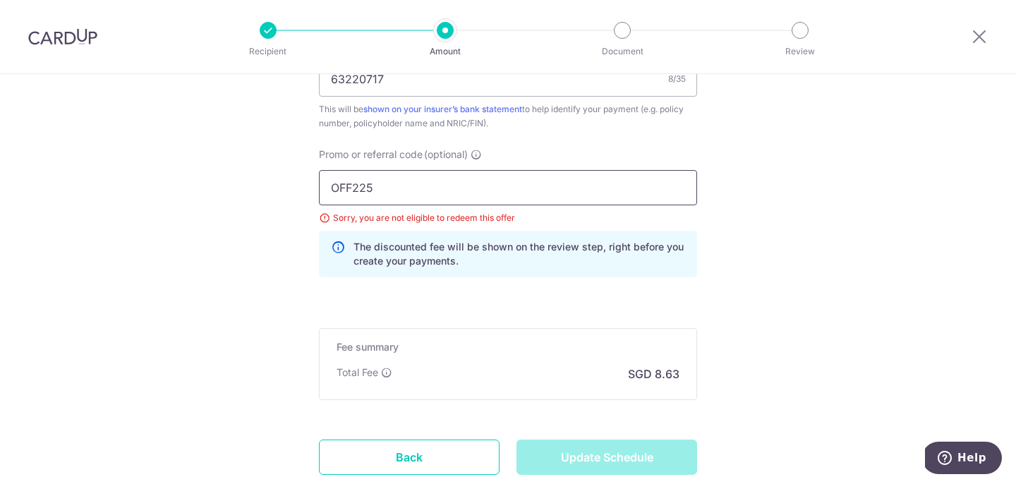
click at [589, 193] on input "OFF225" at bounding box center [508, 187] width 378 height 35
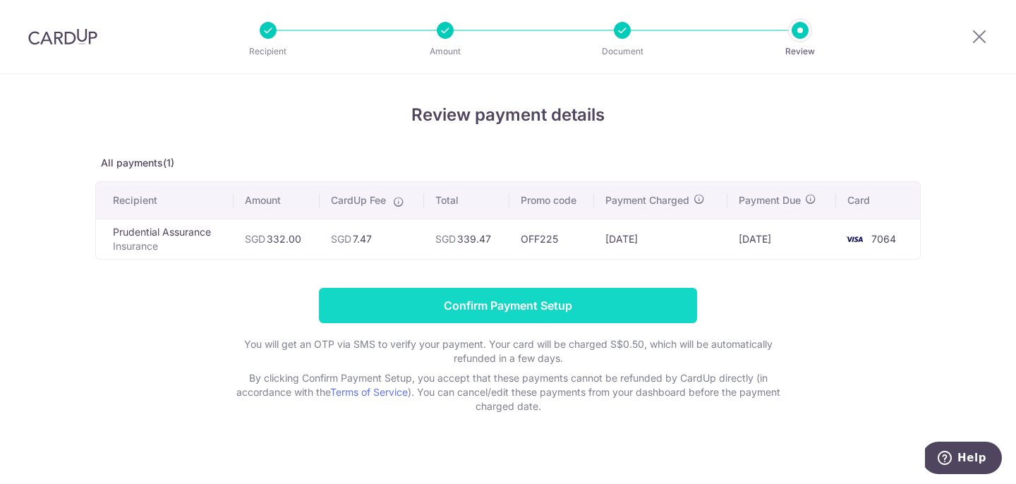
click at [619, 314] on input "Confirm Payment Setup" at bounding box center [508, 305] width 378 height 35
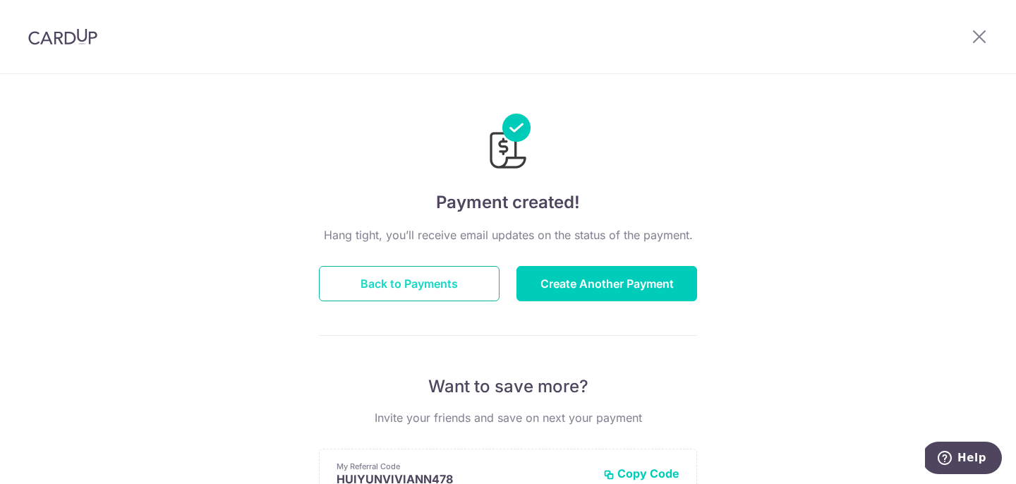
click at [458, 278] on button "Back to Payments" at bounding box center [409, 283] width 181 height 35
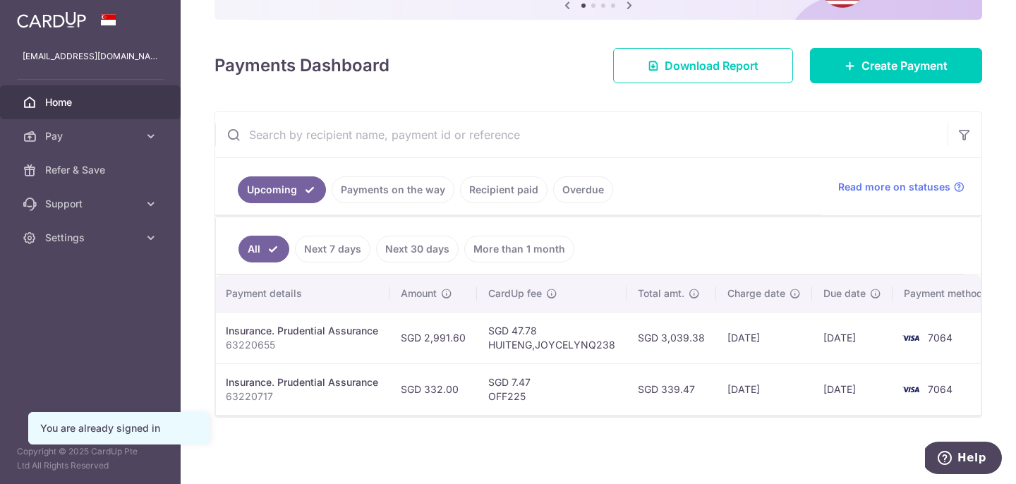
scroll to position [0, 298]
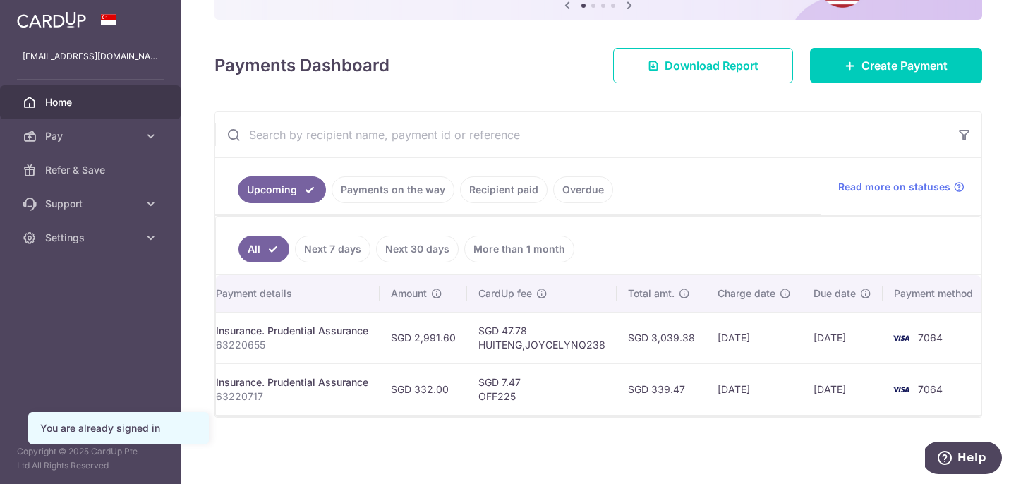
click at [796, 320] on td "[DATE]" at bounding box center [755, 338] width 96 height 52
click at [855, 320] on td "[DATE]" at bounding box center [843, 338] width 80 height 52
click at [855, 344] on td "[DATE]" at bounding box center [843, 338] width 80 height 52
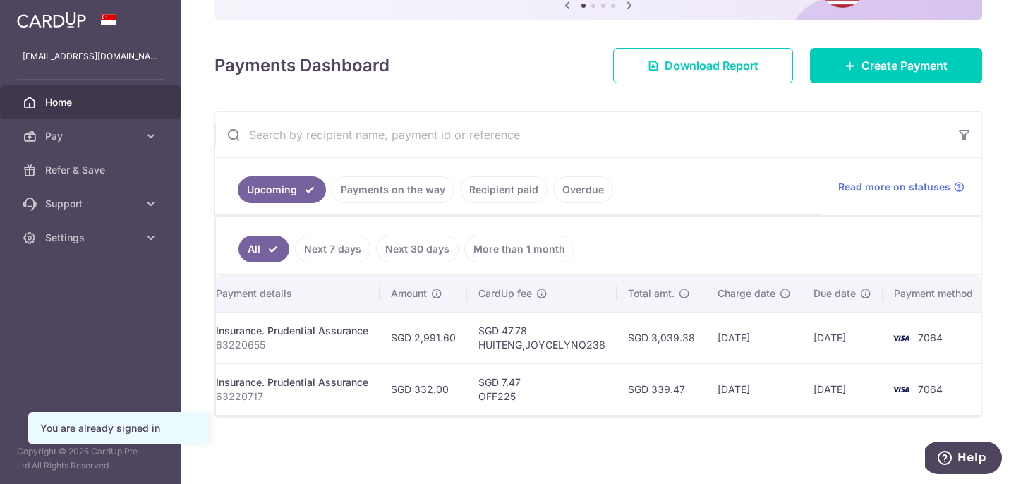
click at [855, 344] on td "[DATE]" at bounding box center [843, 338] width 80 height 52
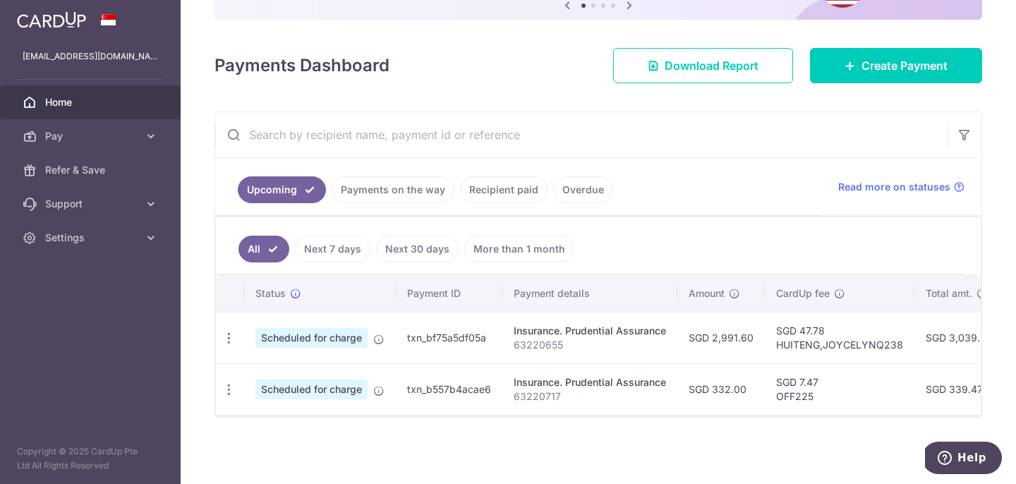
click at [537, 347] on p "63220655" at bounding box center [590, 345] width 152 height 14
click at [232, 338] on icon "button" at bounding box center [229, 338] width 15 height 15
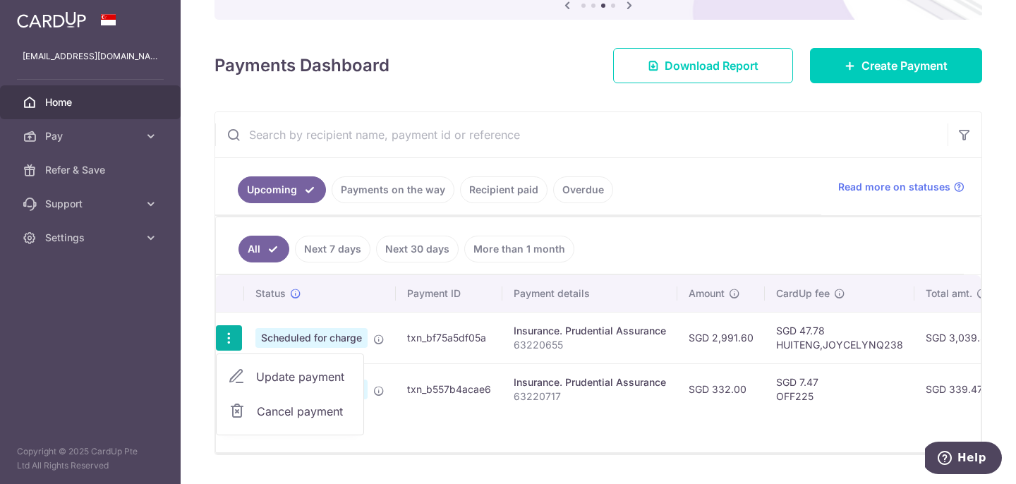
click at [282, 375] on span "Update payment" at bounding box center [304, 376] width 96 height 17
radio input "true"
type input "2,991.60"
type input "[DATE]"
type input "63220655"
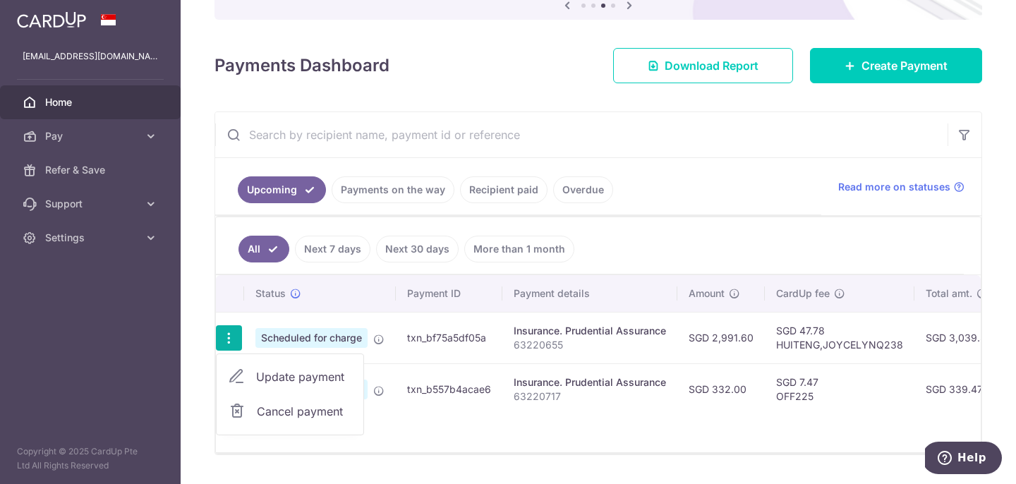
type input "HUITENG,JOYCELYNQ238"
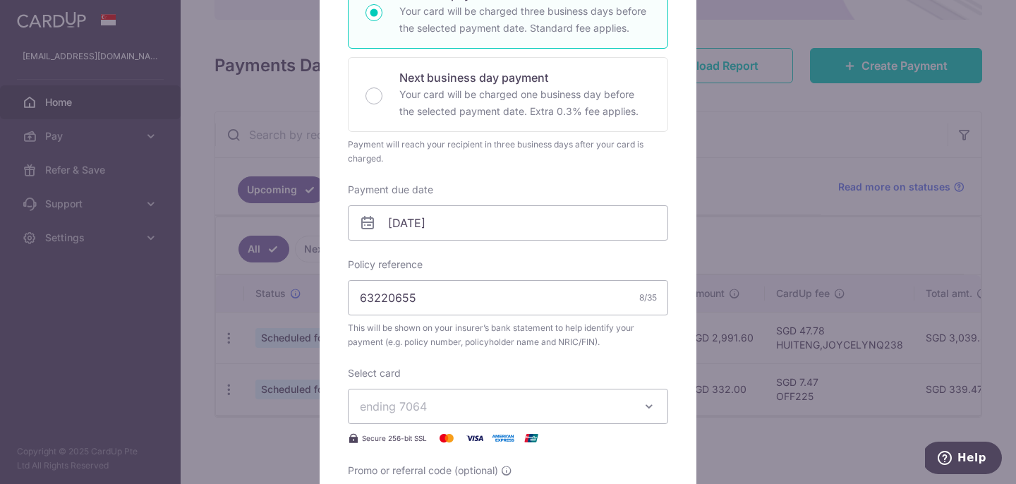
scroll to position [286, 0]
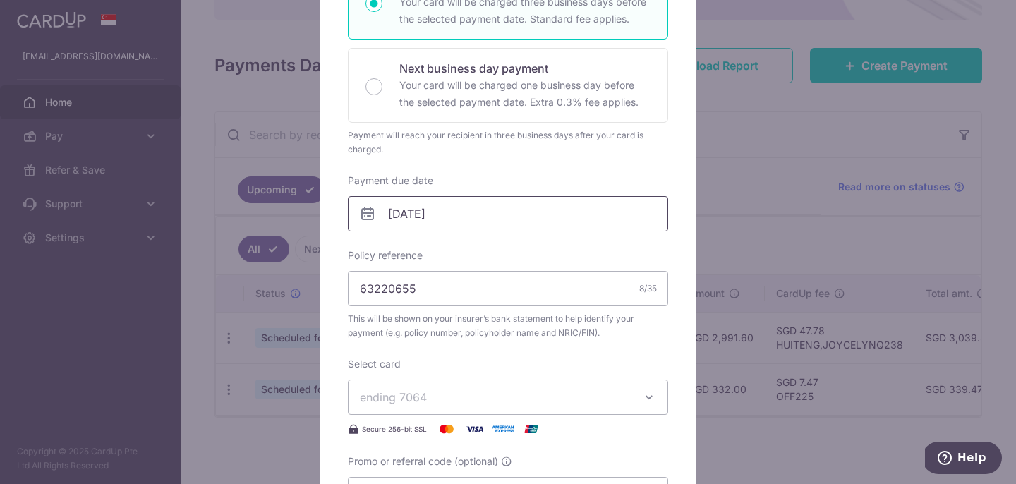
click at [479, 225] on input "[DATE]" at bounding box center [508, 213] width 320 height 35
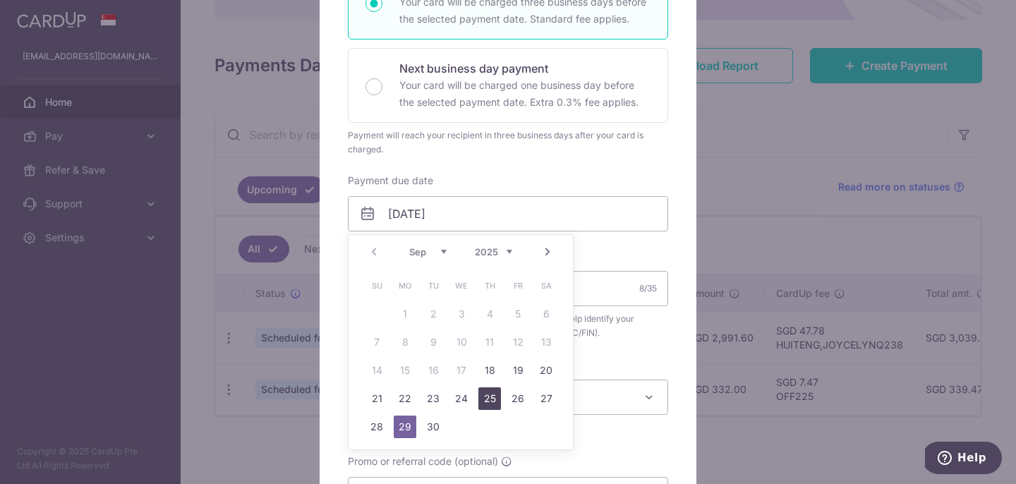
click at [498, 402] on link "25" at bounding box center [490, 398] width 23 height 23
type input "[DATE]"
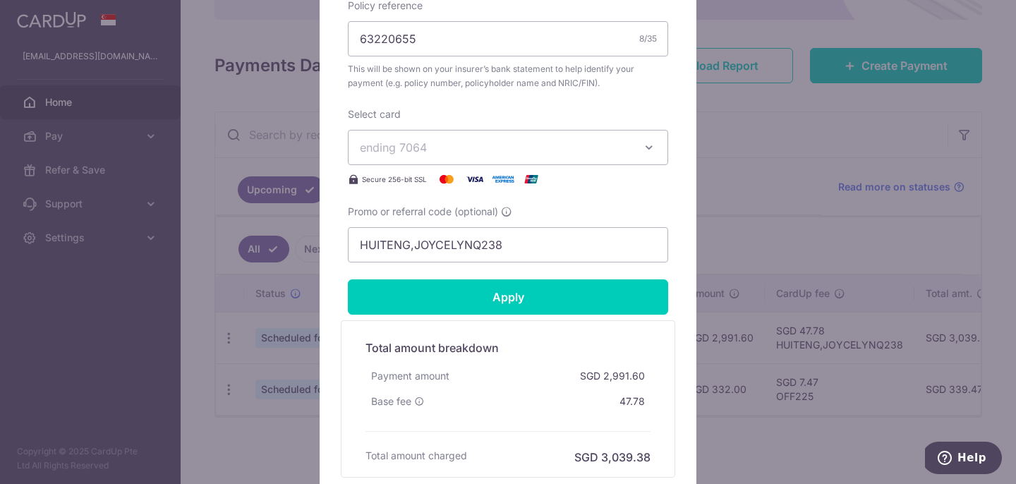
scroll to position [680, 0]
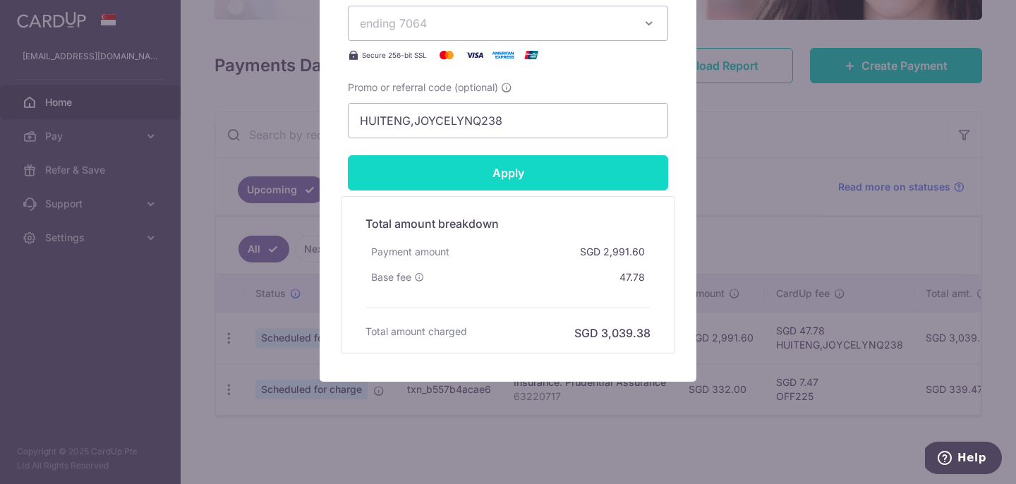
click at [512, 182] on input "Apply" at bounding box center [508, 172] width 320 height 35
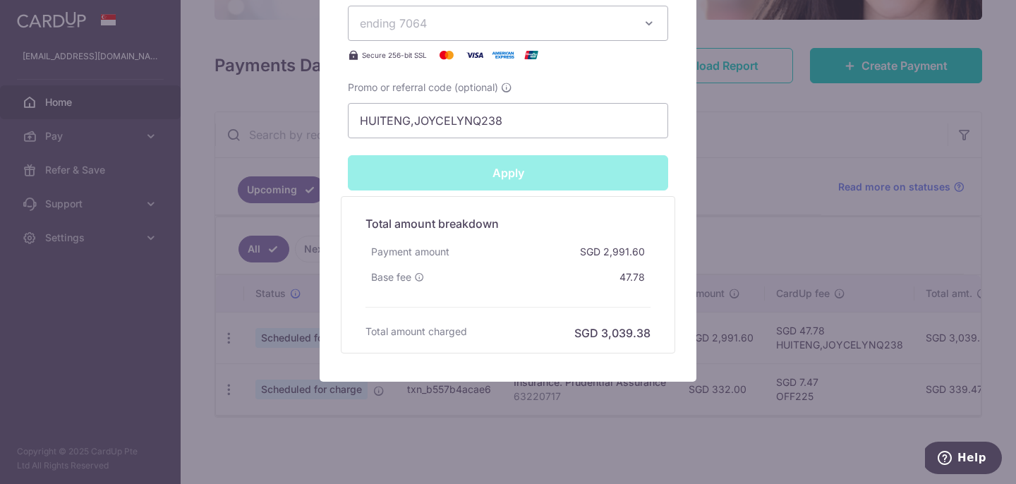
type input "Successfully Applied"
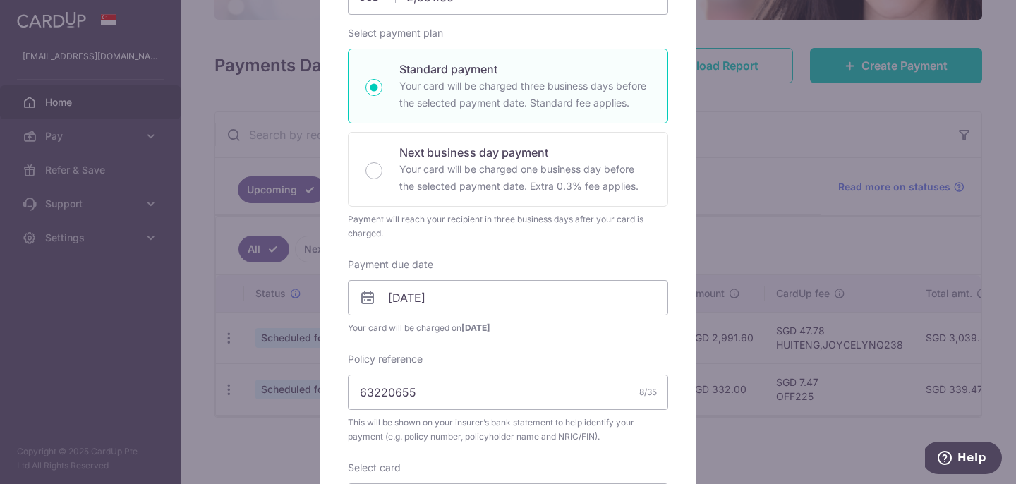
scroll to position [0, 0]
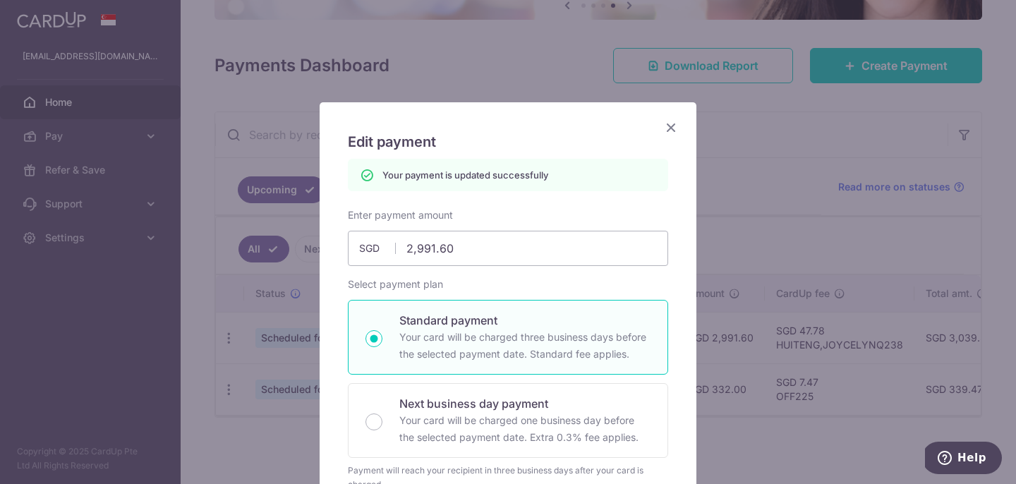
click at [672, 125] on icon "Close" at bounding box center [671, 128] width 17 height 18
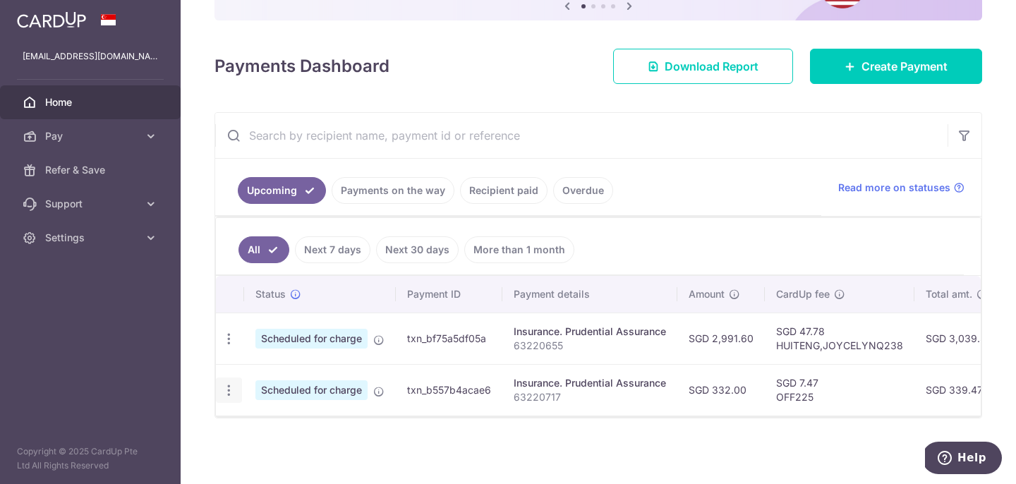
click at [232, 390] on icon "button" at bounding box center [229, 390] width 15 height 15
click at [272, 426] on span "Update payment" at bounding box center [304, 429] width 96 height 17
radio input "true"
type input "332.00"
type input "29/09/2025"
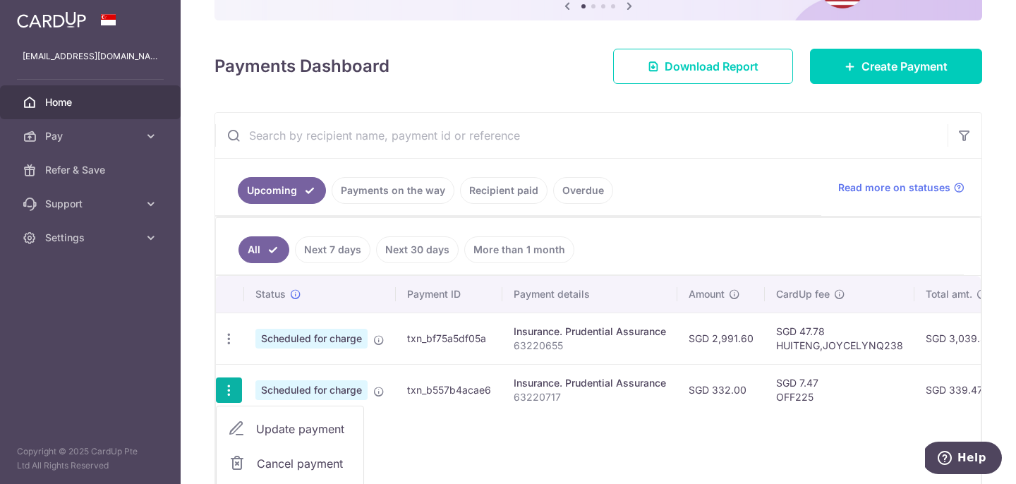
type input "63220717"
type input "OFF225"
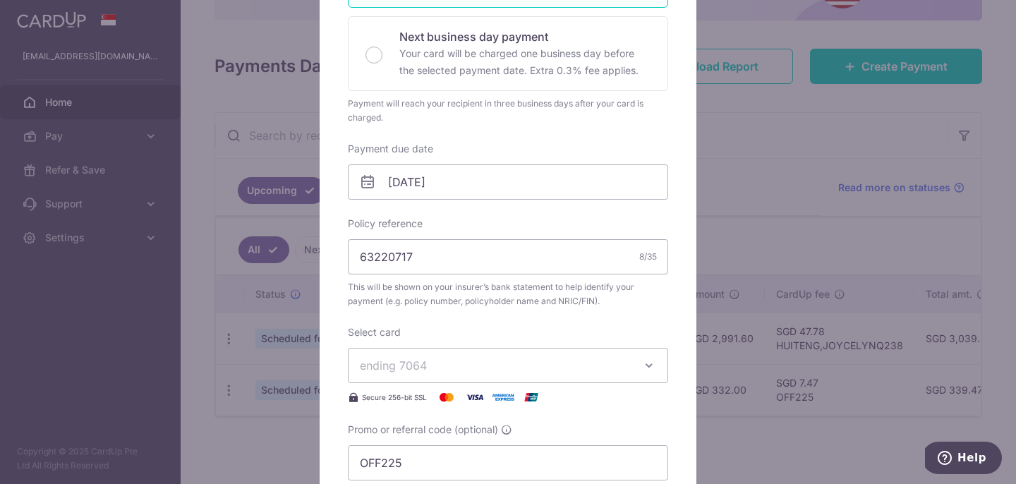
scroll to position [337, 0]
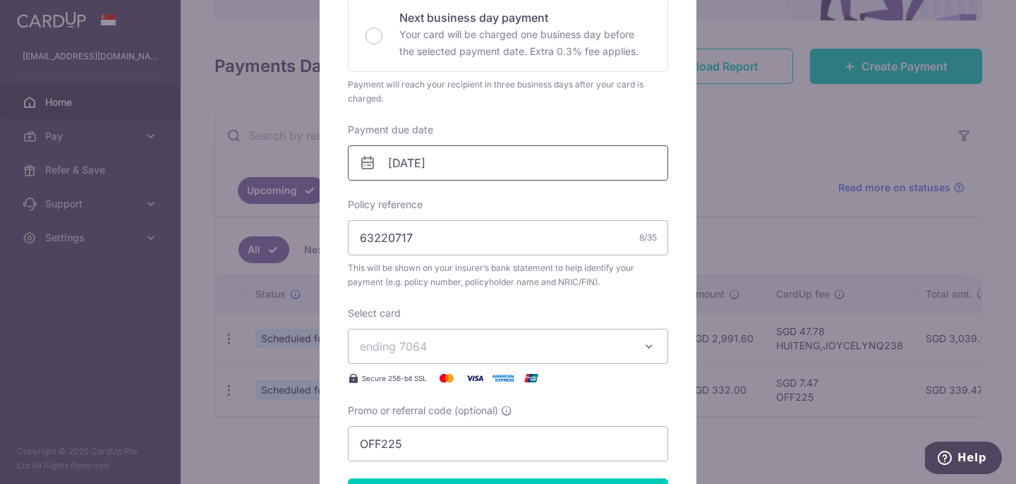
click at [479, 173] on input "29/09/2025" at bounding box center [508, 162] width 320 height 35
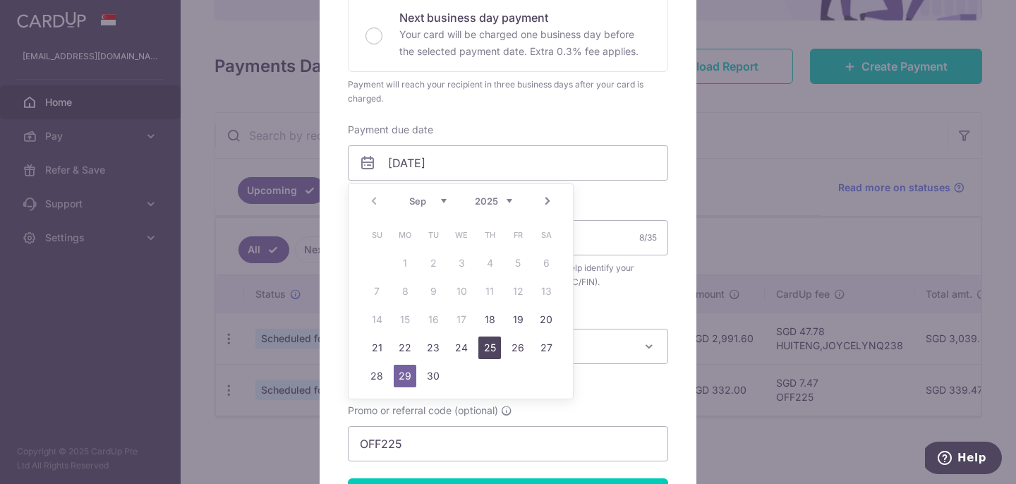
click at [492, 352] on link "25" at bounding box center [490, 348] width 23 height 23
type input "[DATE]"
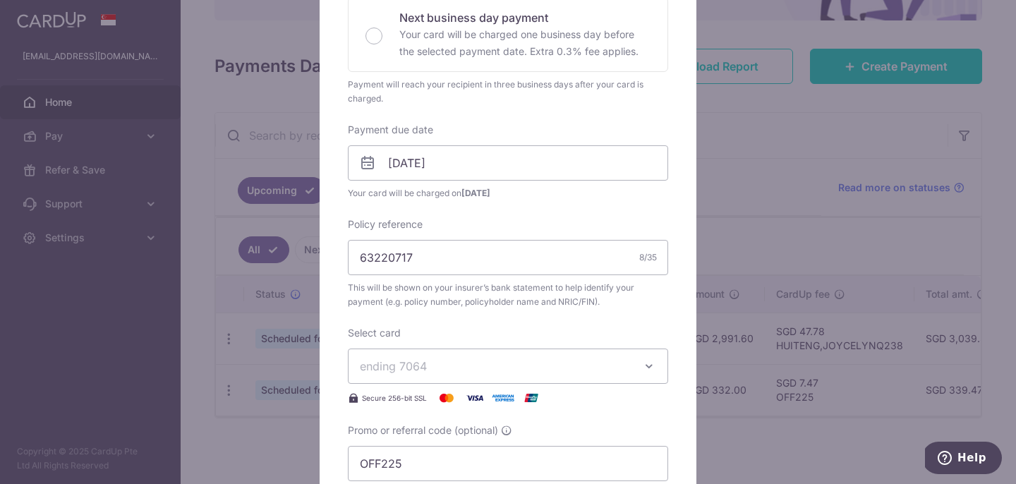
scroll to position [680, 0]
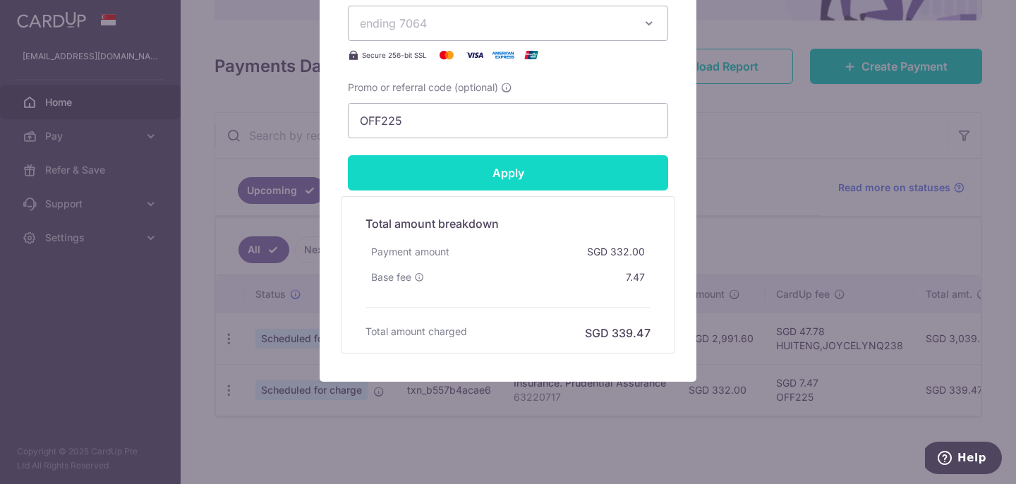
click at [489, 188] on input "Apply" at bounding box center [508, 172] width 320 height 35
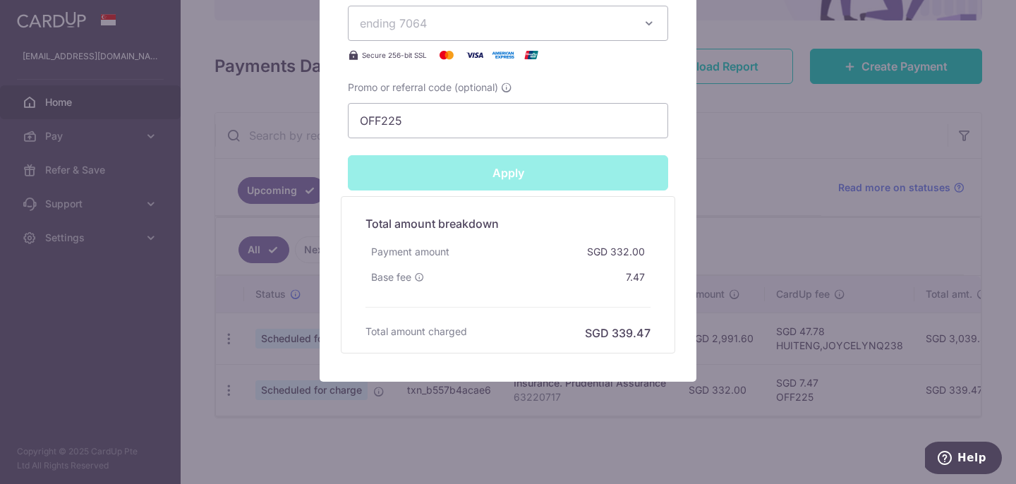
type input "Successfully Applied"
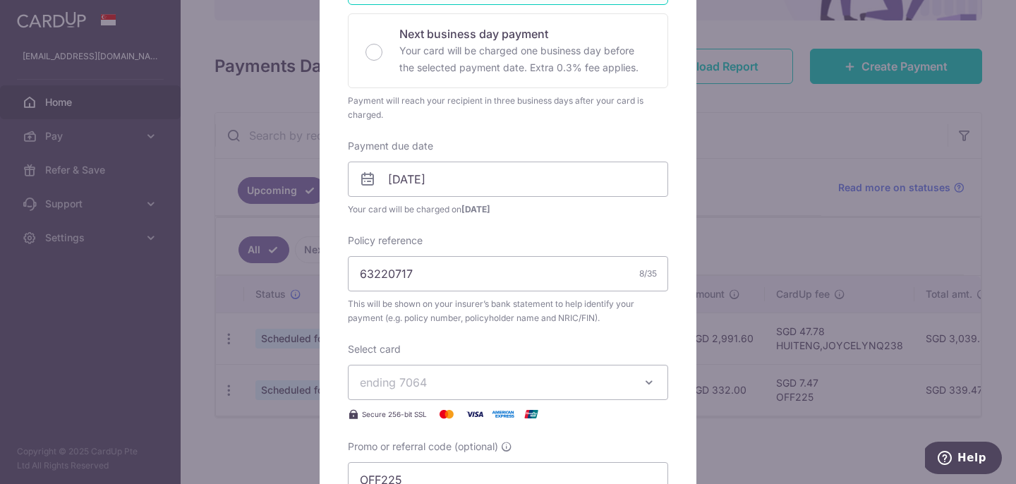
scroll to position [0, 0]
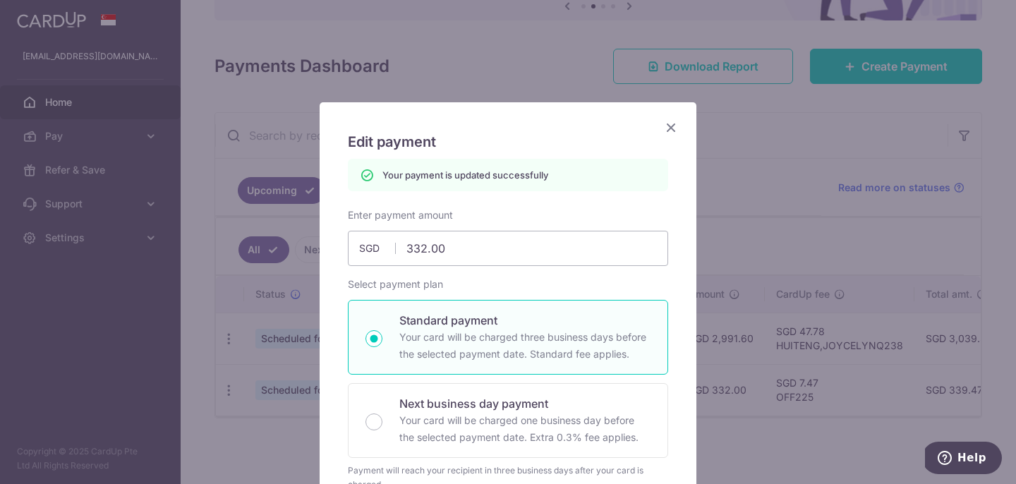
click at [674, 127] on icon "Close" at bounding box center [671, 128] width 17 height 18
